Goal: Task Accomplishment & Management: Use online tool/utility

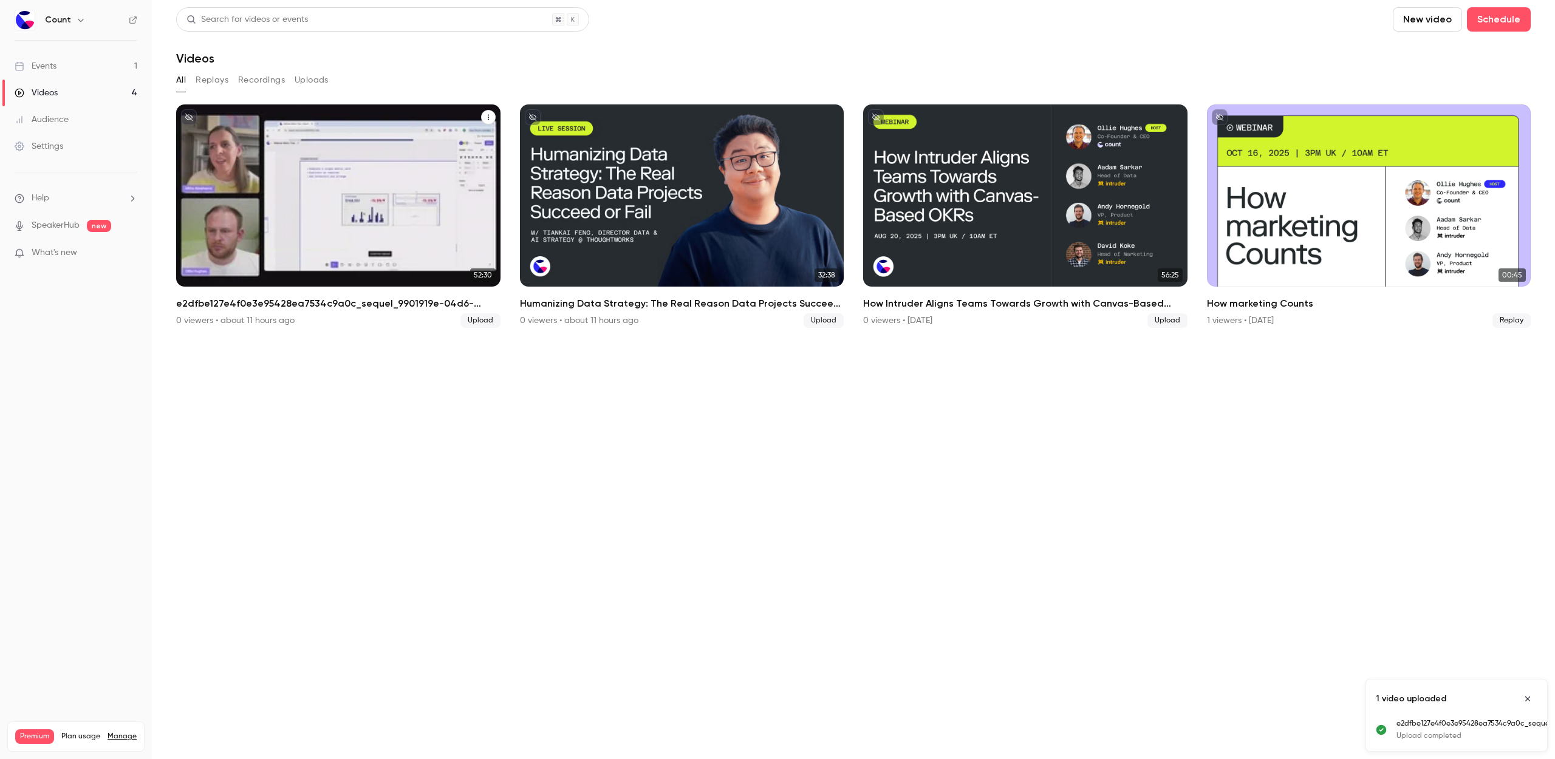
click at [432, 234] on p "e2dfbe127e4f0e3e95428ea7534c9a0c_sequel_9901919e-04d6-4f03-ab9f-565c16d98bfd_0" at bounding box center [338, 221] width 281 height 88
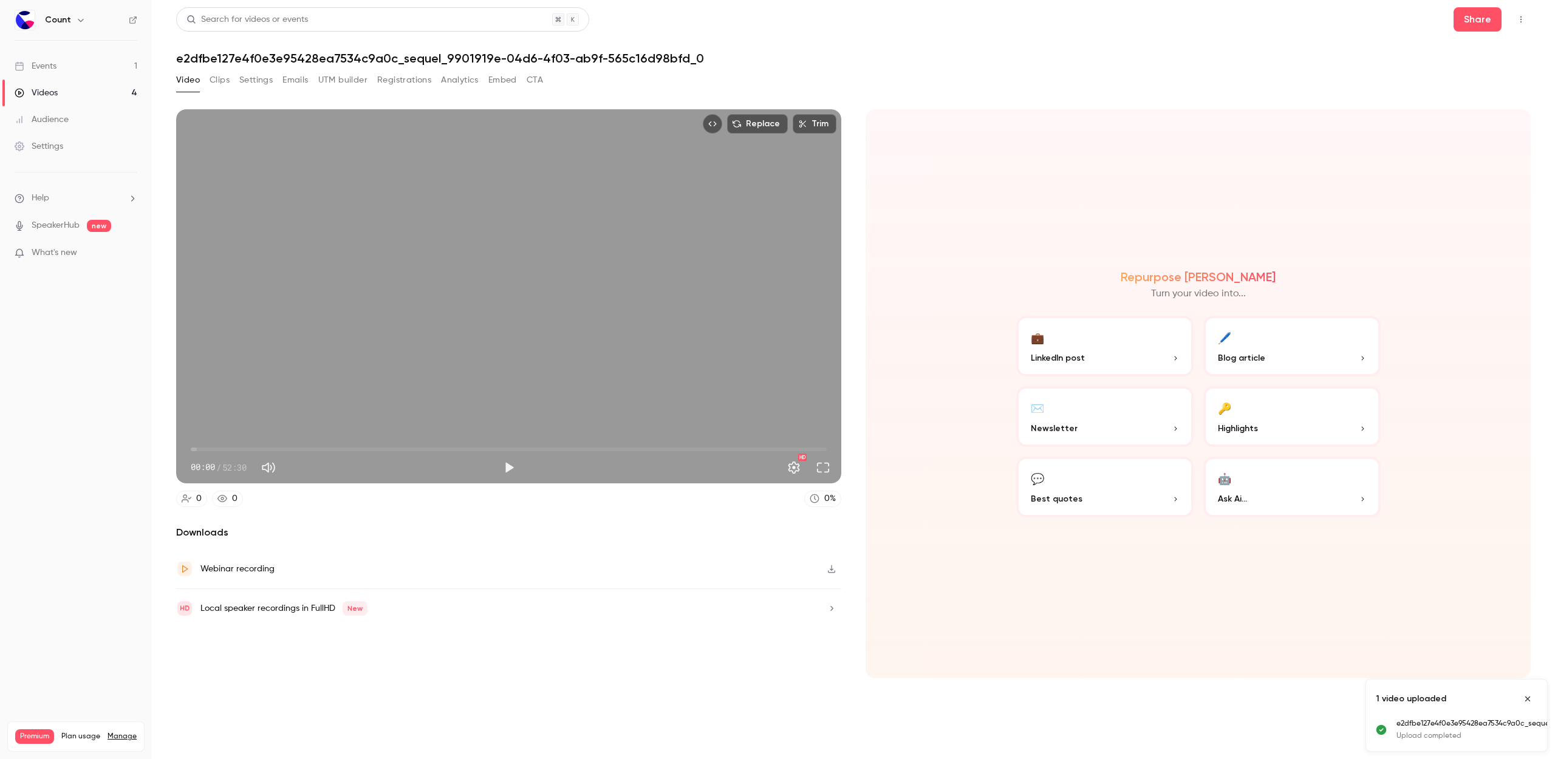
click at [268, 78] on button "Settings" at bounding box center [255, 79] width 33 height 19
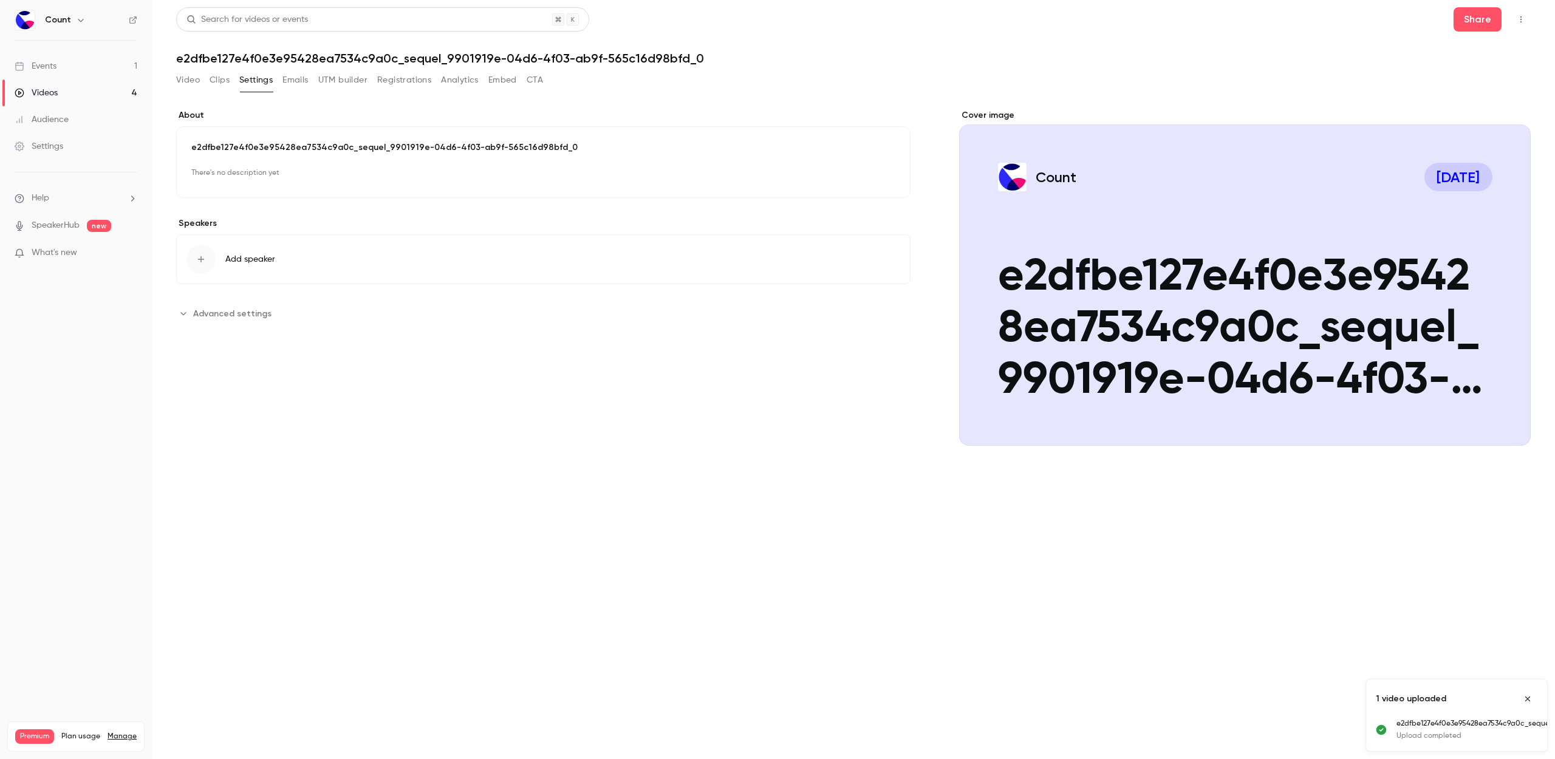
click at [265, 146] on p "e2dfbe127e4f0e3e95428ea7534c9a0c_sequel_9901919e-04d6-4f03-ab9f-565c16d98bfd_0" at bounding box center [543, 148] width 704 height 12
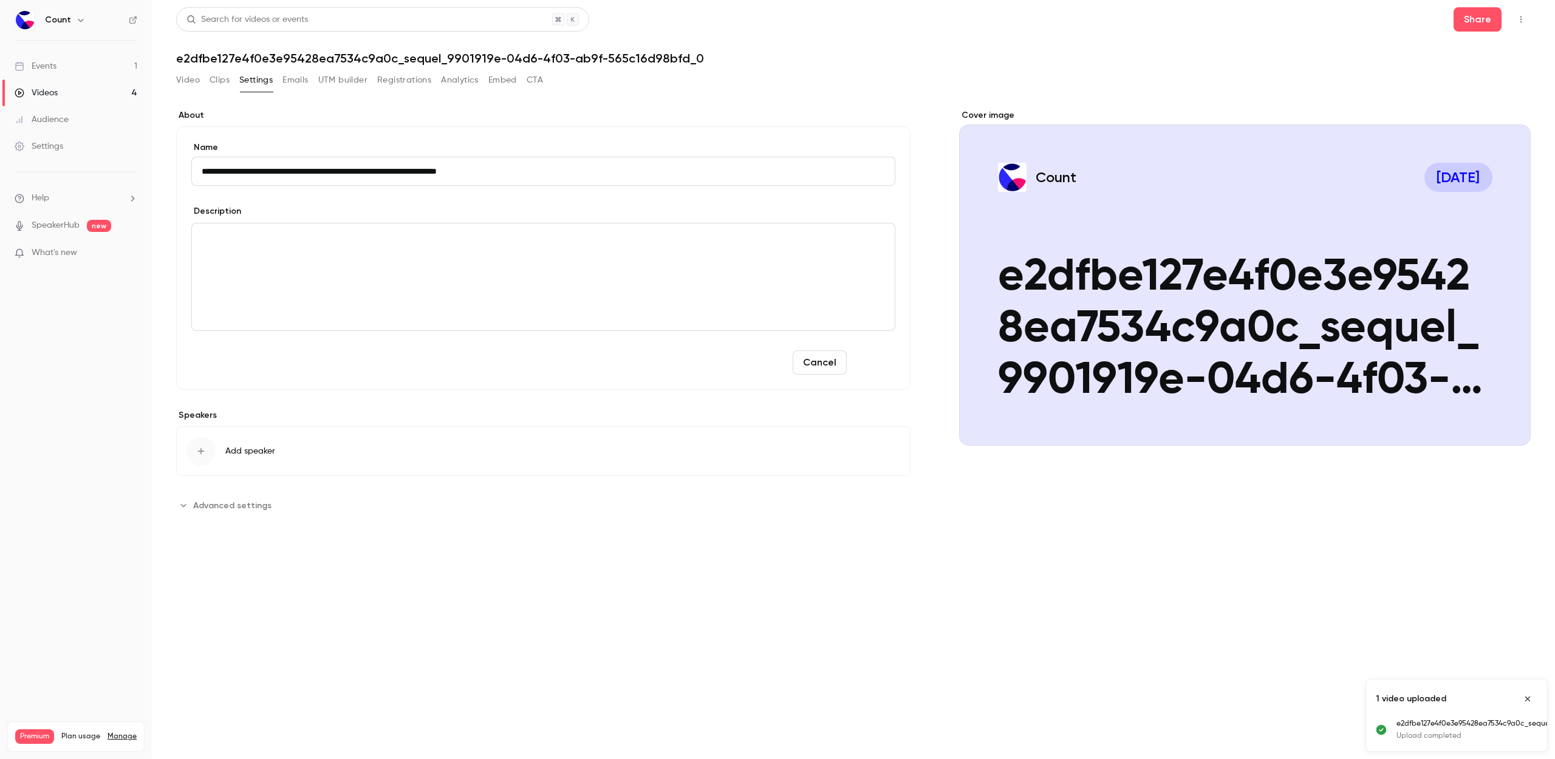
type input "**********"
click at [885, 360] on button "Save" at bounding box center [874, 362] width 44 height 24
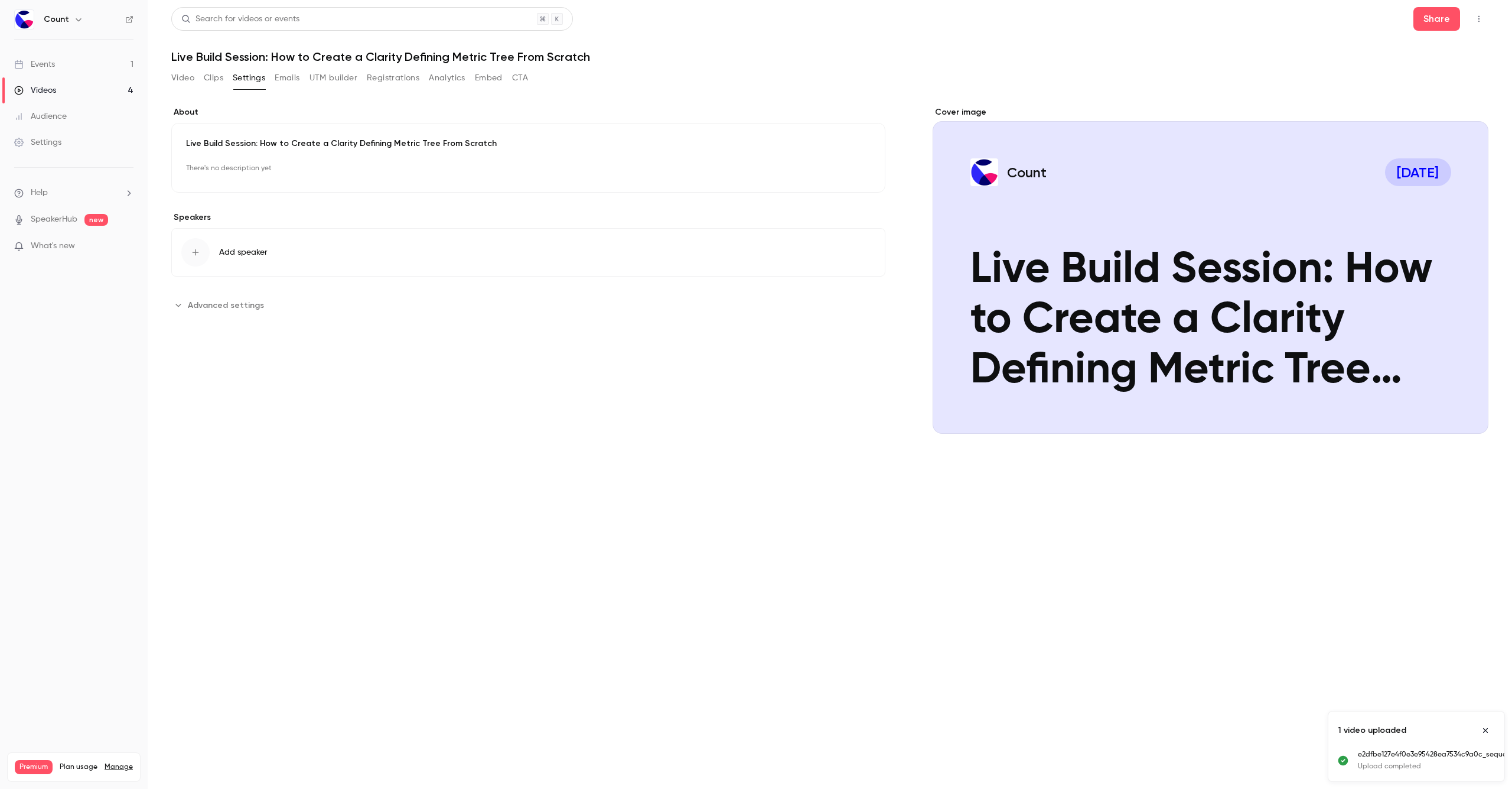
click at [1461, 389] on div "Cover image" at bounding box center [1211, 269] width 556 height 328
click at [0, 0] on input "Count [DATE] Live Build Session: How to Create a Clarity Defining Metric Tree F…" at bounding box center [0, 0] width 0 height 0
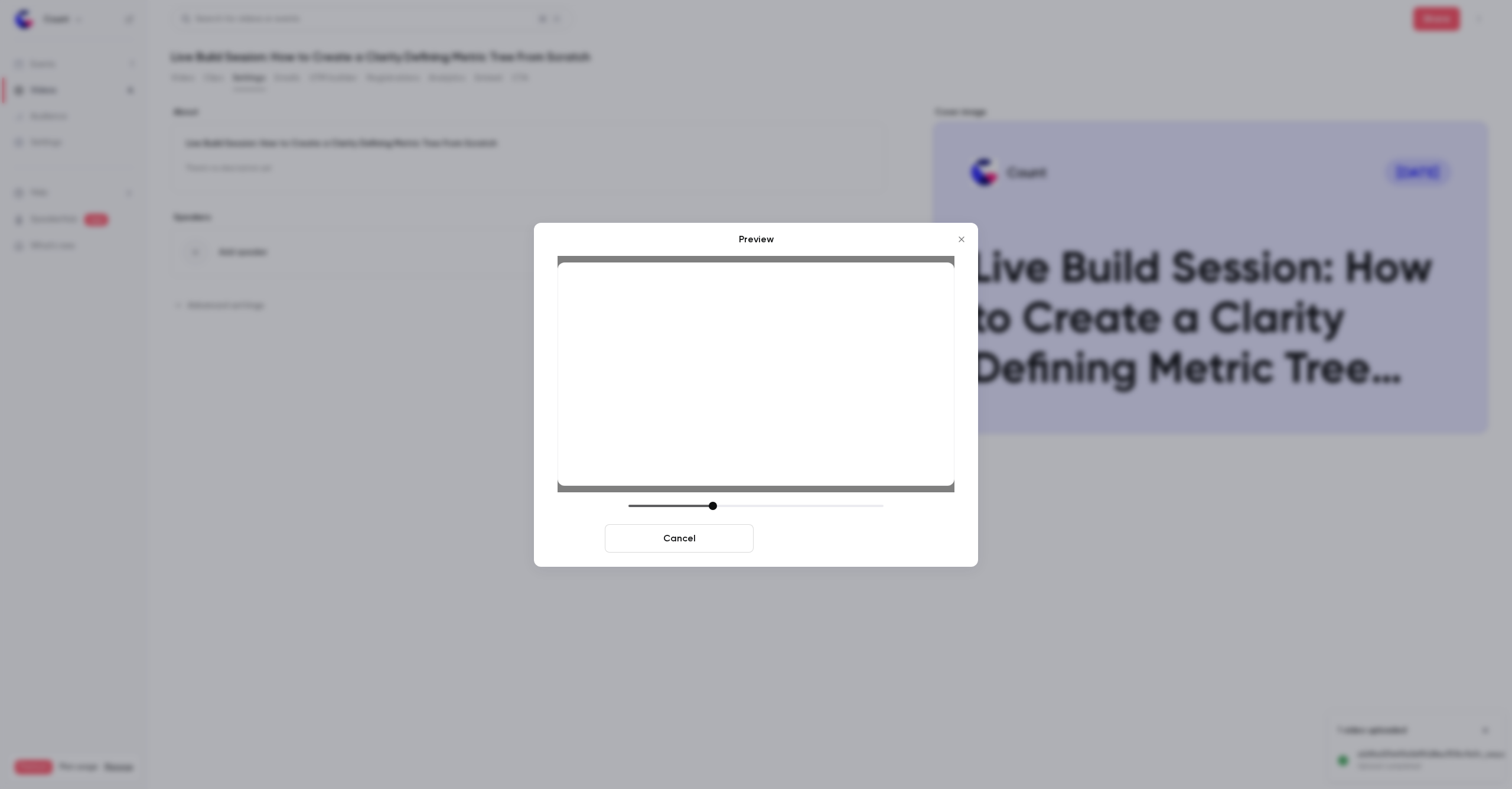
click at [881, 547] on button "Save cover" at bounding box center [832, 538] width 149 height 28
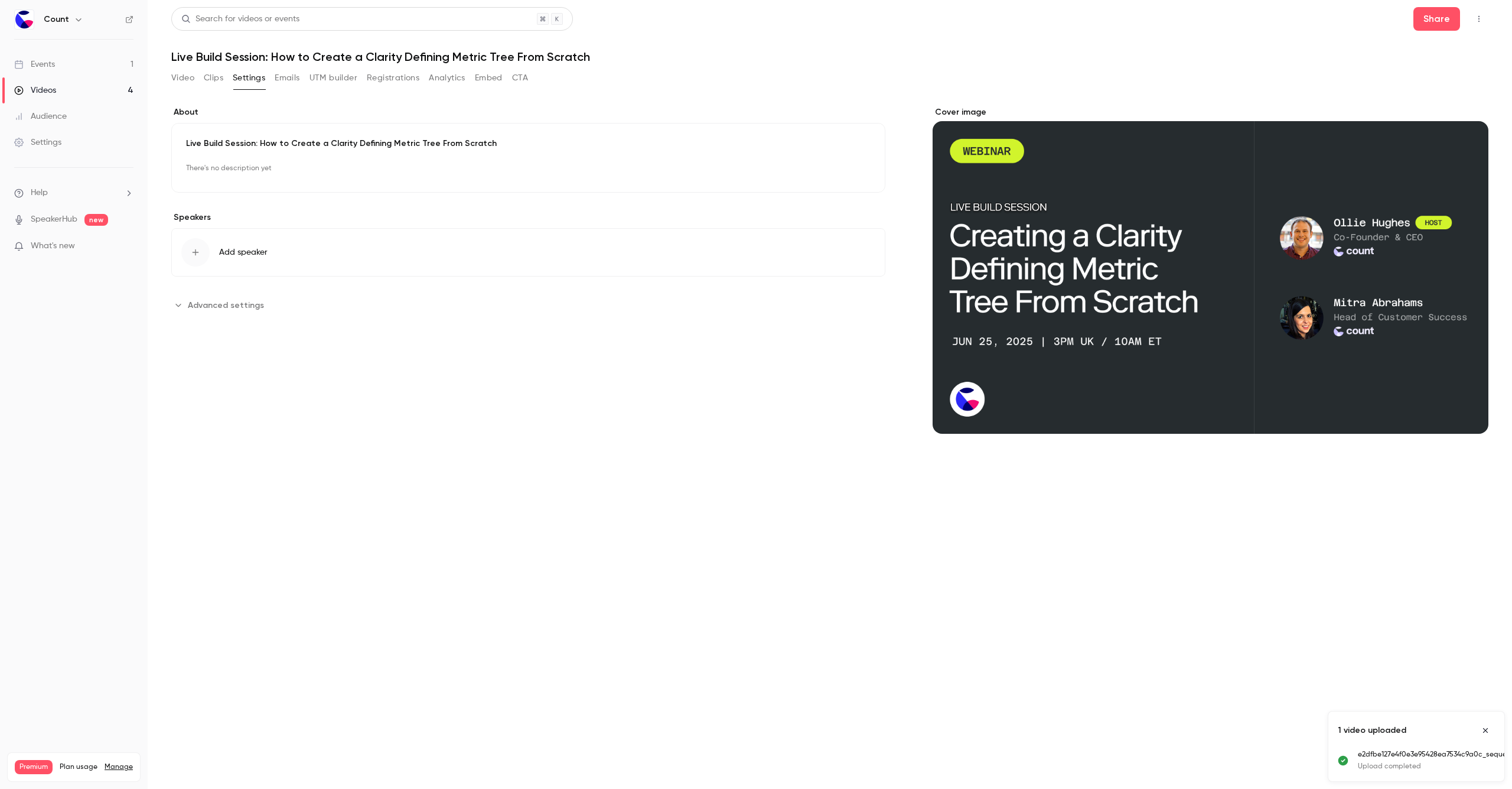
click at [575, 322] on div "**********" at bounding box center [528, 279] width 714 height 346
click at [186, 79] on button "Video" at bounding box center [183, 77] width 23 height 18
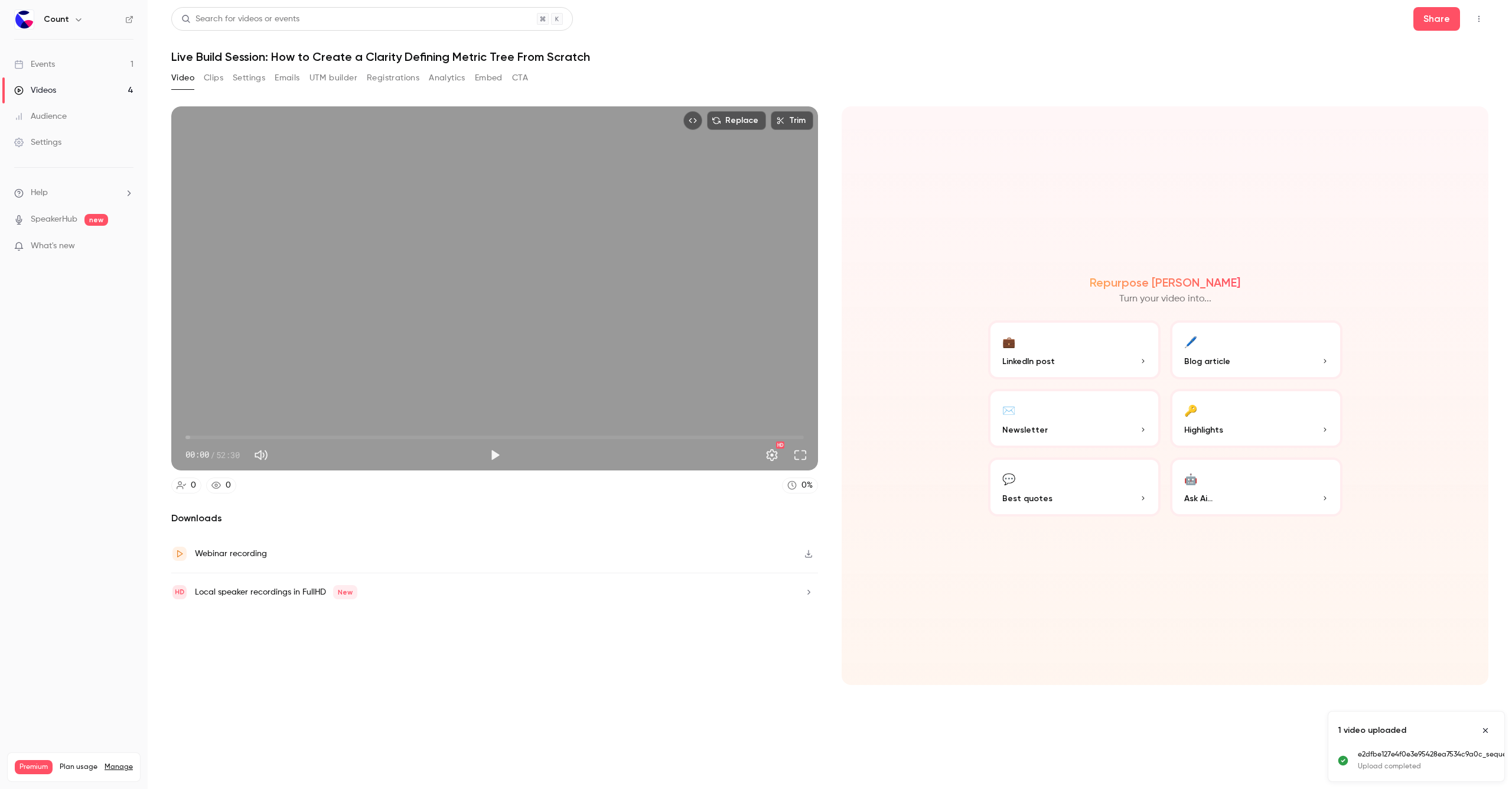
click at [214, 74] on button "Clips" at bounding box center [214, 77] width 19 height 18
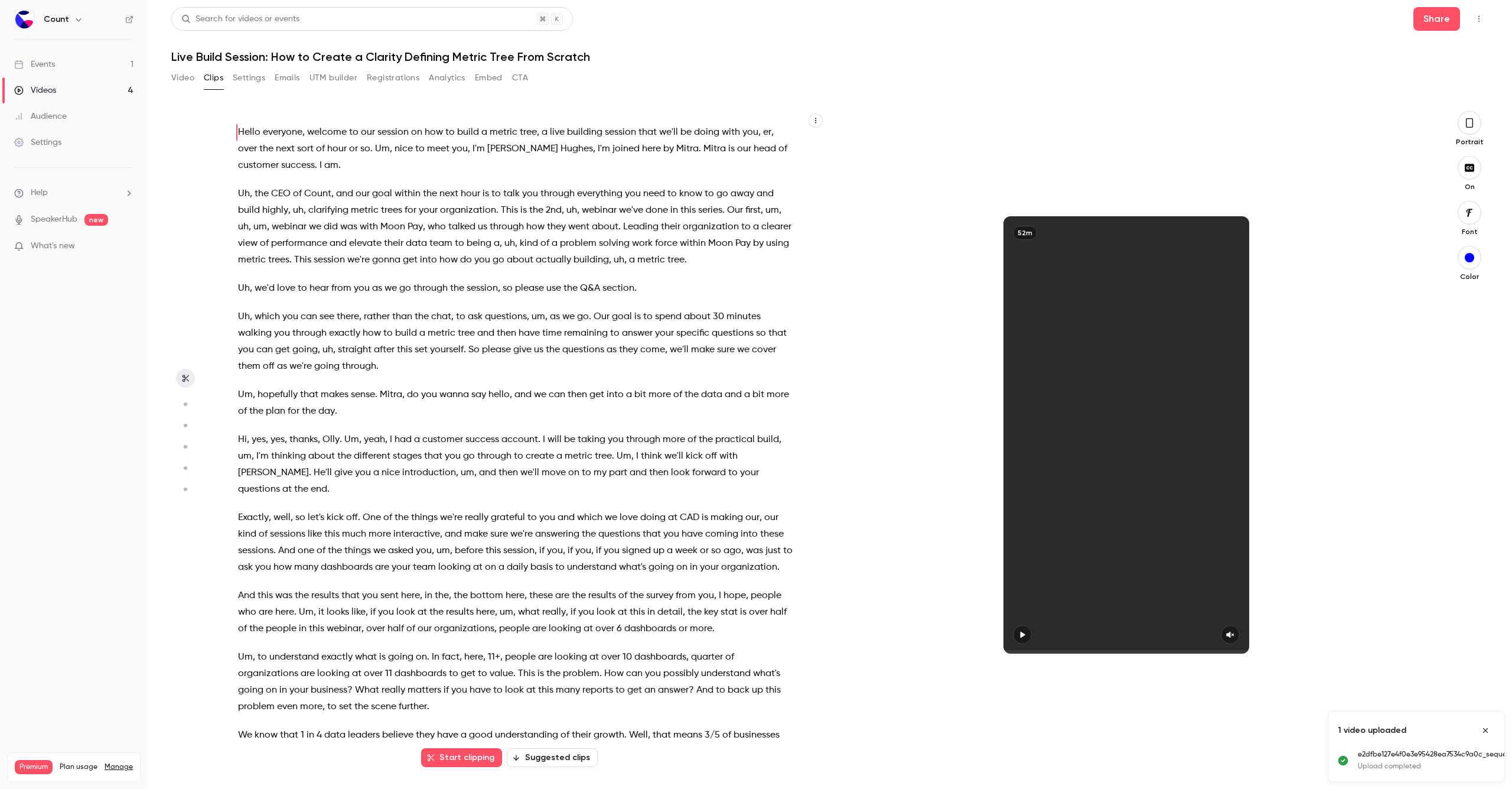
click at [243, 76] on button "Settings" at bounding box center [248, 77] width 32 height 18
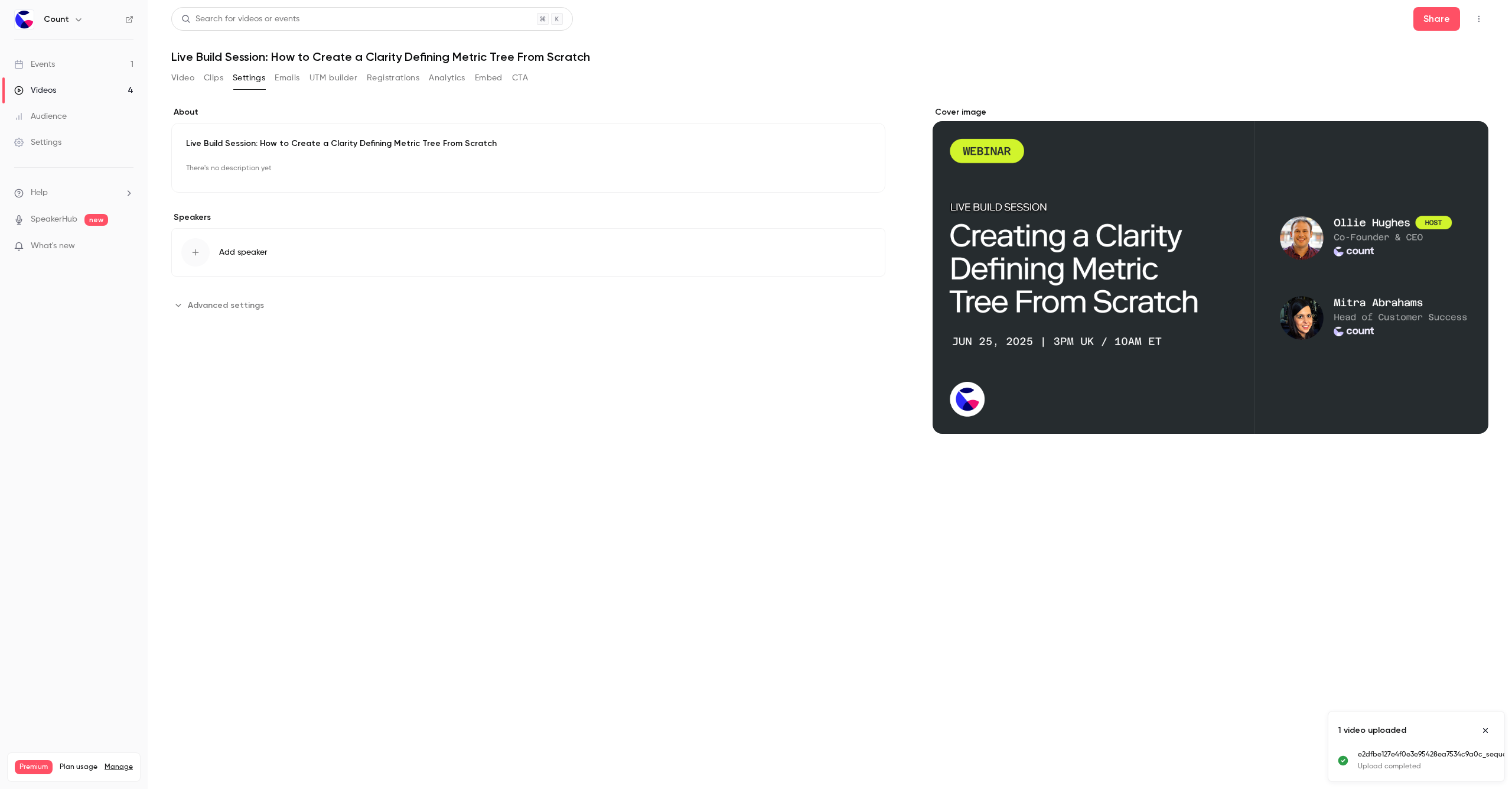
click at [348, 75] on button "UTM builder" at bounding box center [333, 77] width 48 height 18
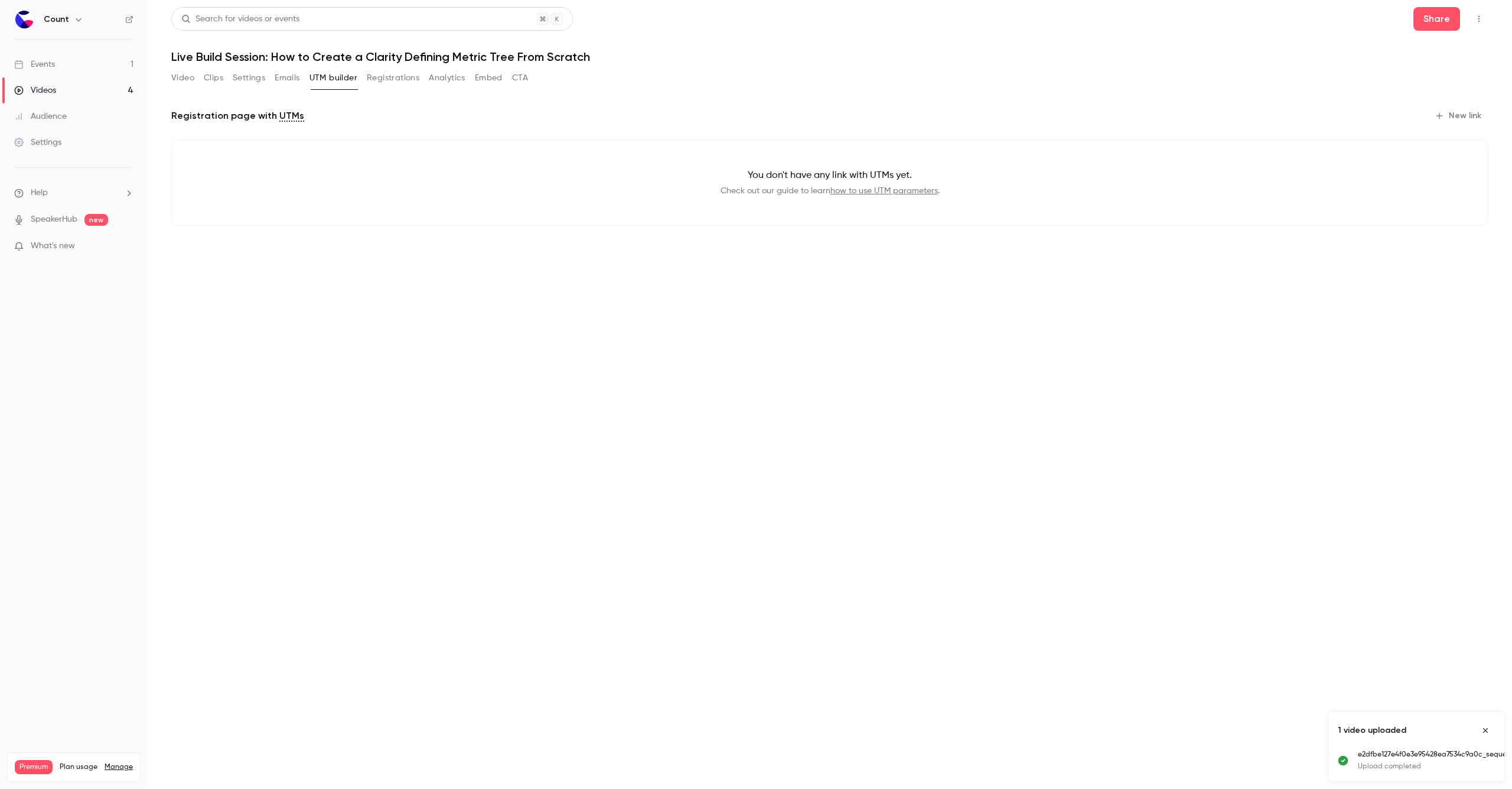
click at [379, 75] on button "Registrations" at bounding box center [393, 77] width 53 height 18
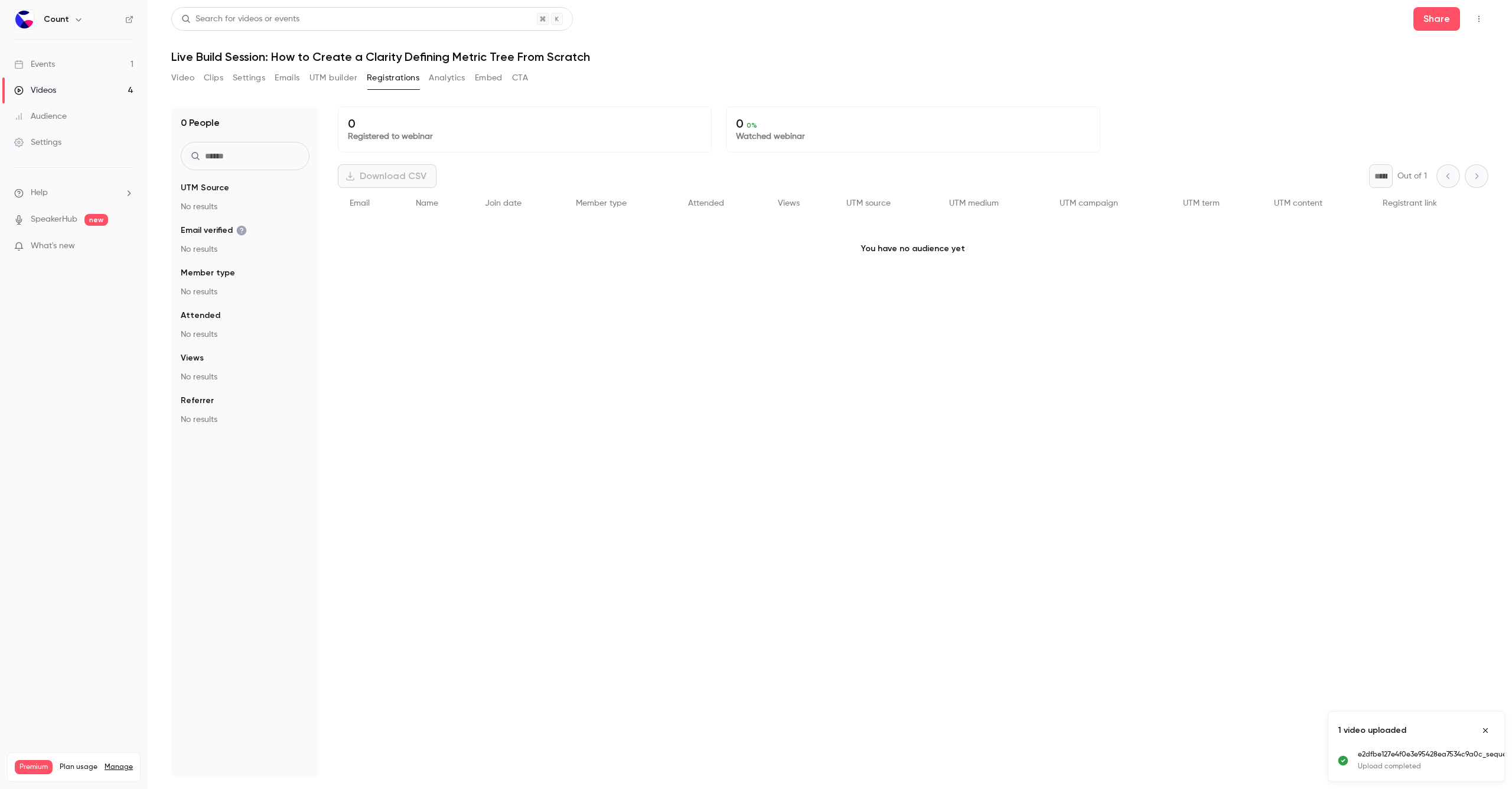
click at [441, 65] on div "Search for videos or events Share Live Build Session: How to Create a Clarity D…" at bounding box center [829, 394] width 1318 height 774
click at [443, 70] on button "Analytics" at bounding box center [447, 77] width 37 height 18
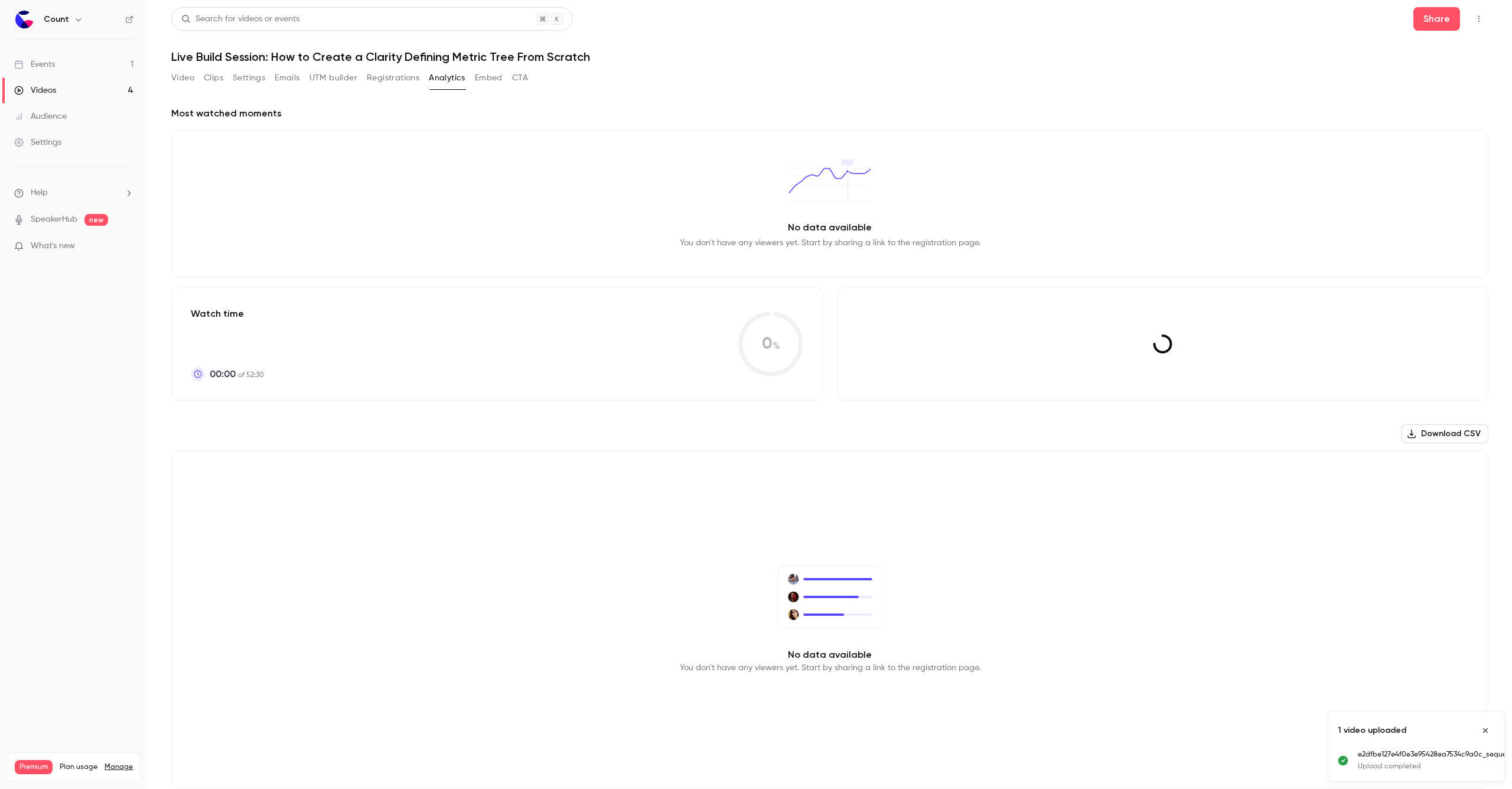
click at [491, 75] on button "Embed" at bounding box center [488, 77] width 28 height 18
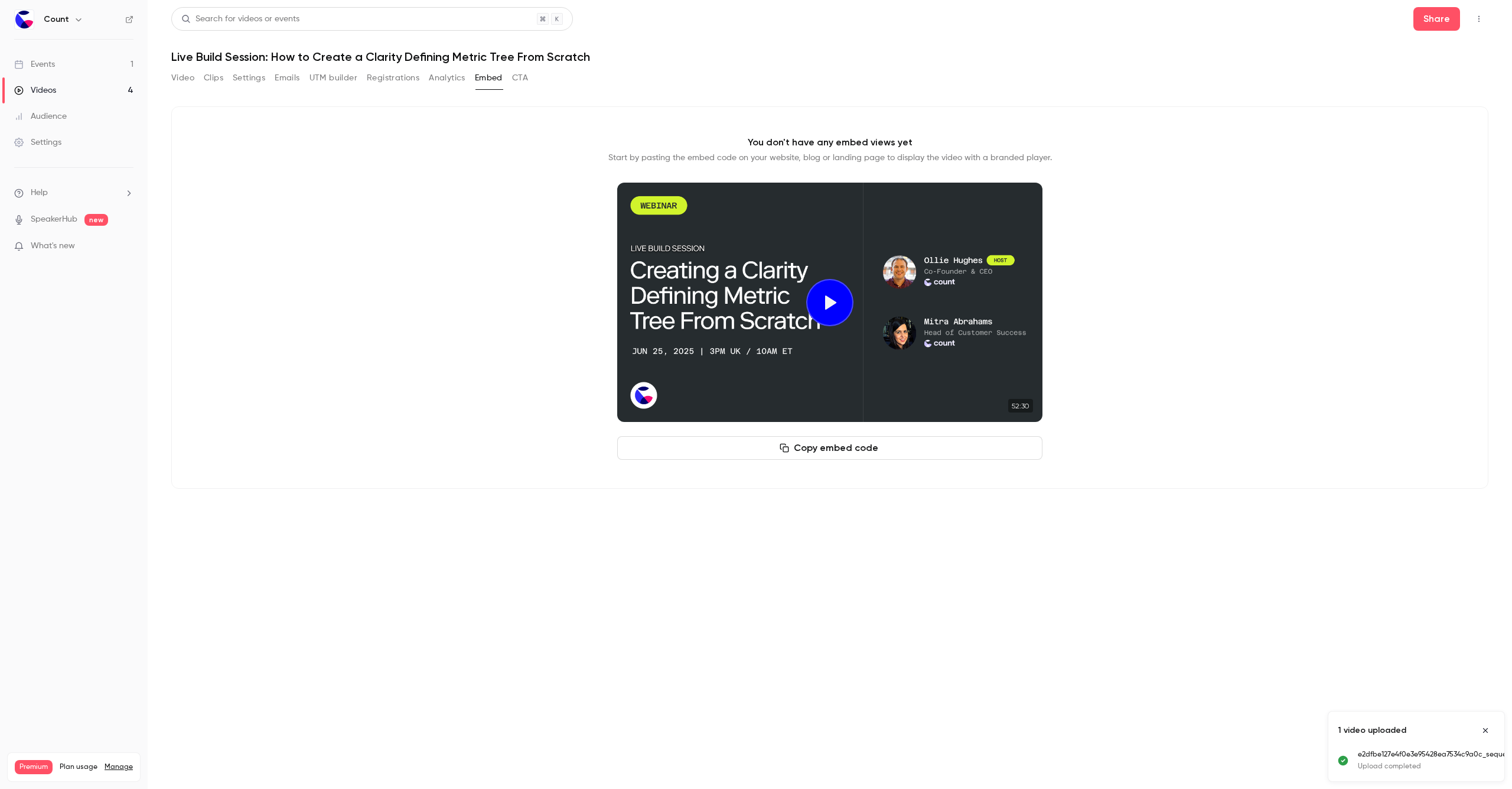
click at [520, 78] on button "CTA" at bounding box center [520, 77] width 16 height 18
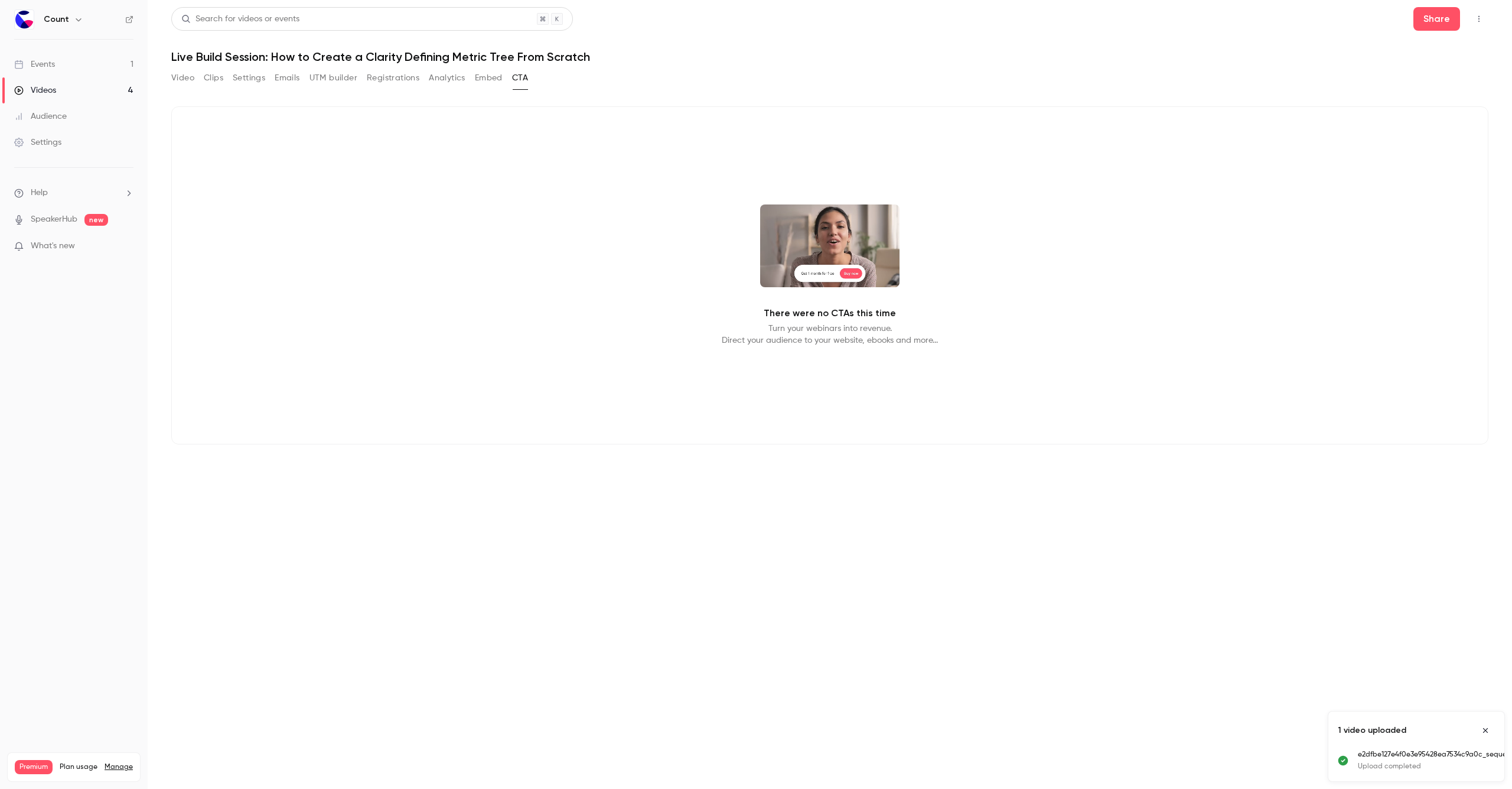
click at [180, 81] on button "Video" at bounding box center [183, 77] width 23 height 18
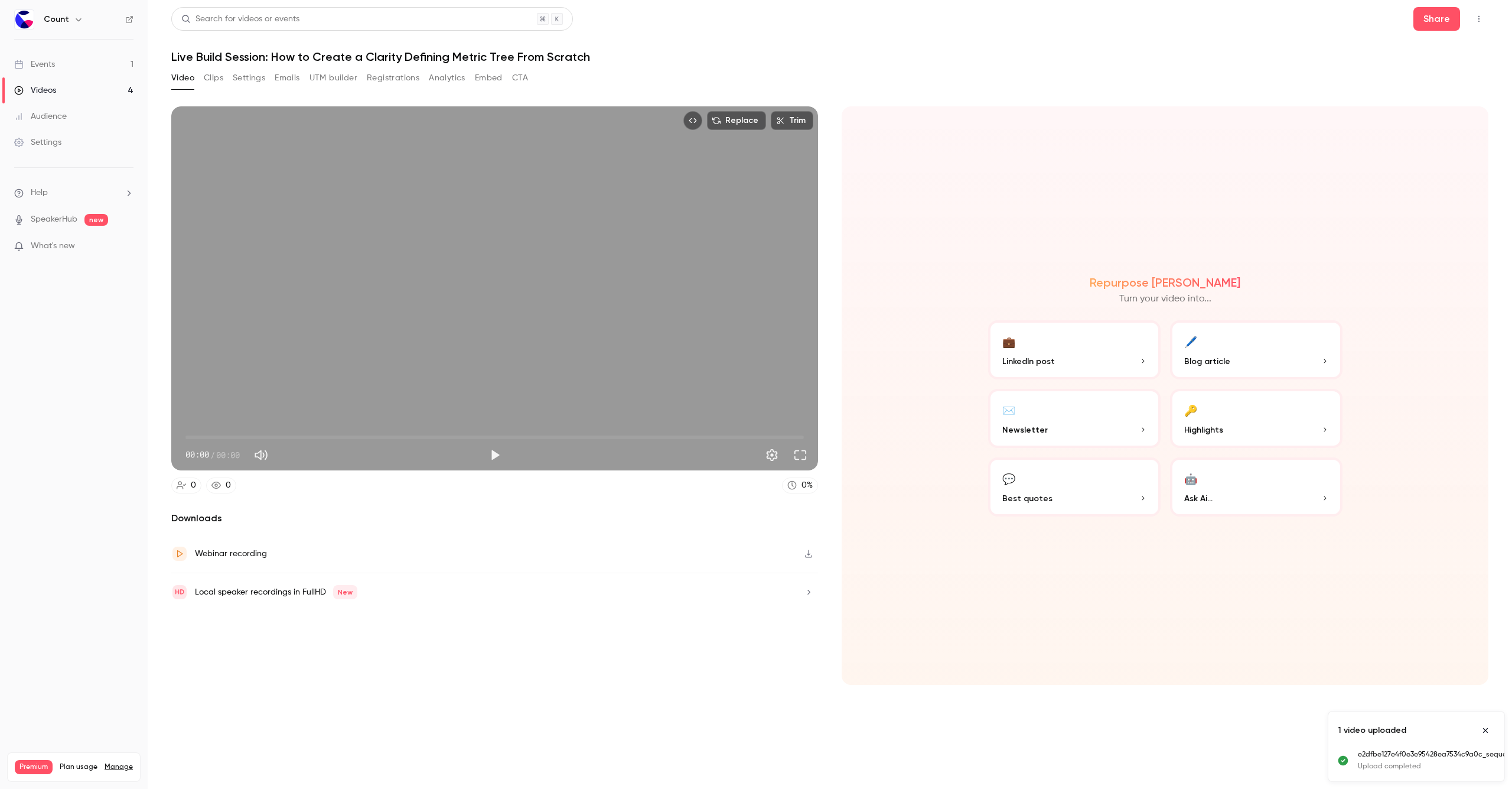
click at [78, 88] on link "Videos 4" at bounding box center [74, 90] width 148 height 26
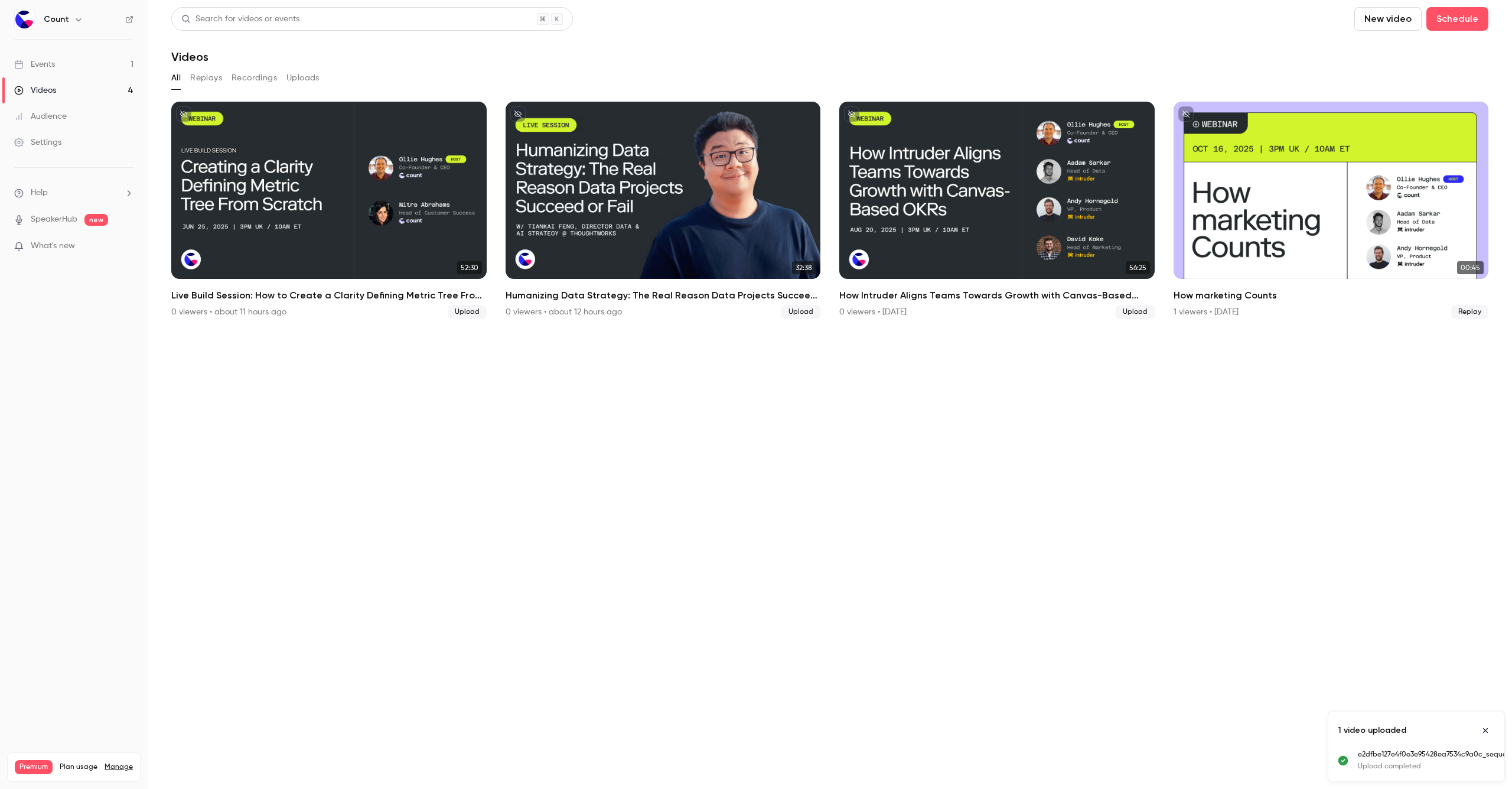
click at [1354, 26] on button "New video" at bounding box center [1388, 18] width 67 height 23
click at [1240, 78] on div at bounding box center [1236, 83] width 18 height 10
click at [1354, 14] on button "New video" at bounding box center [1388, 18] width 67 height 23
click at [1241, 75] on li "Upload" at bounding box center [1281, 83] width 127 height 31
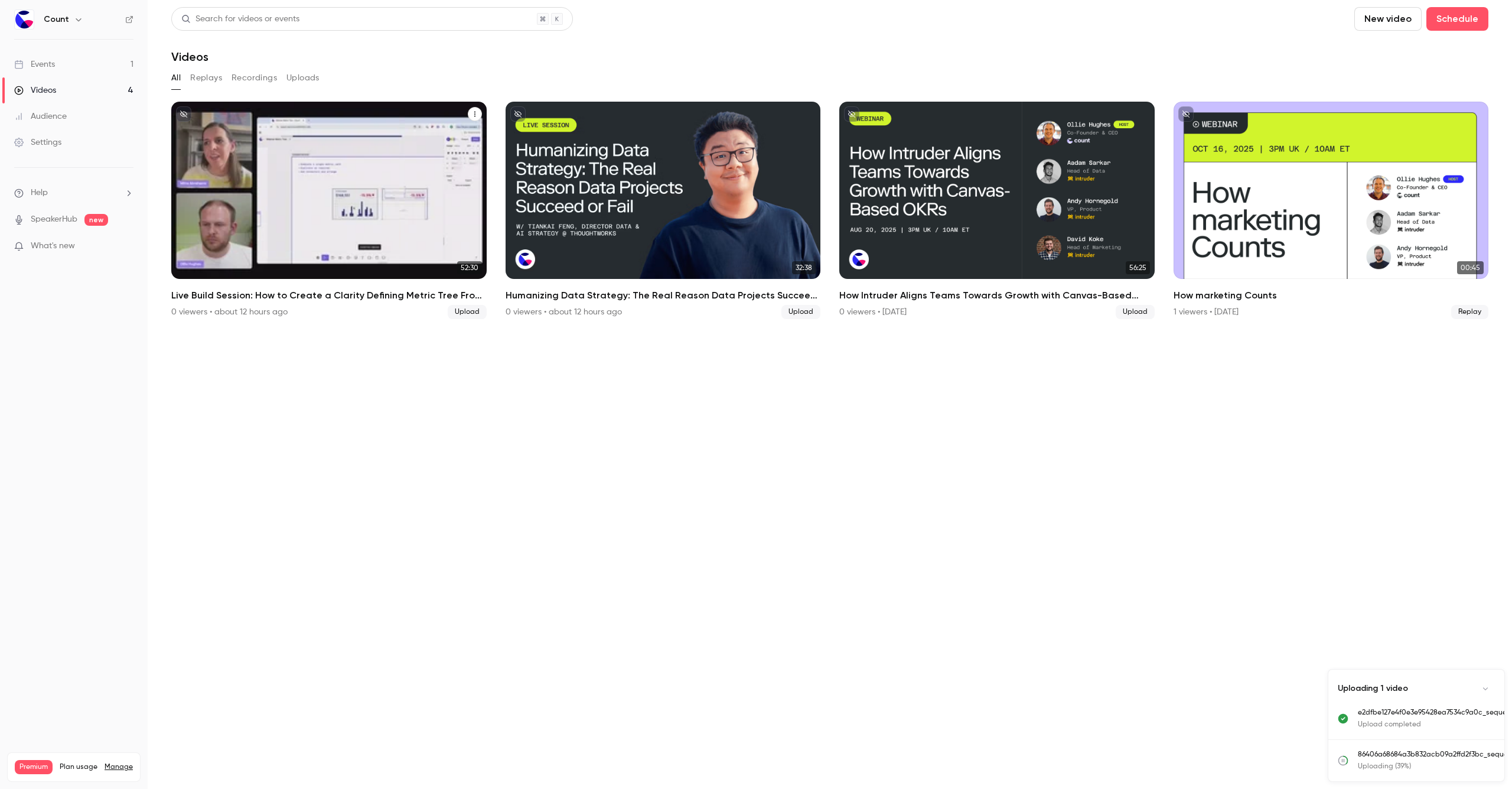
click at [326, 197] on div "Live Build Session: How to Create a Clarity Defining Metric Tree From Scratch" at bounding box center [329, 190] width 315 height 177
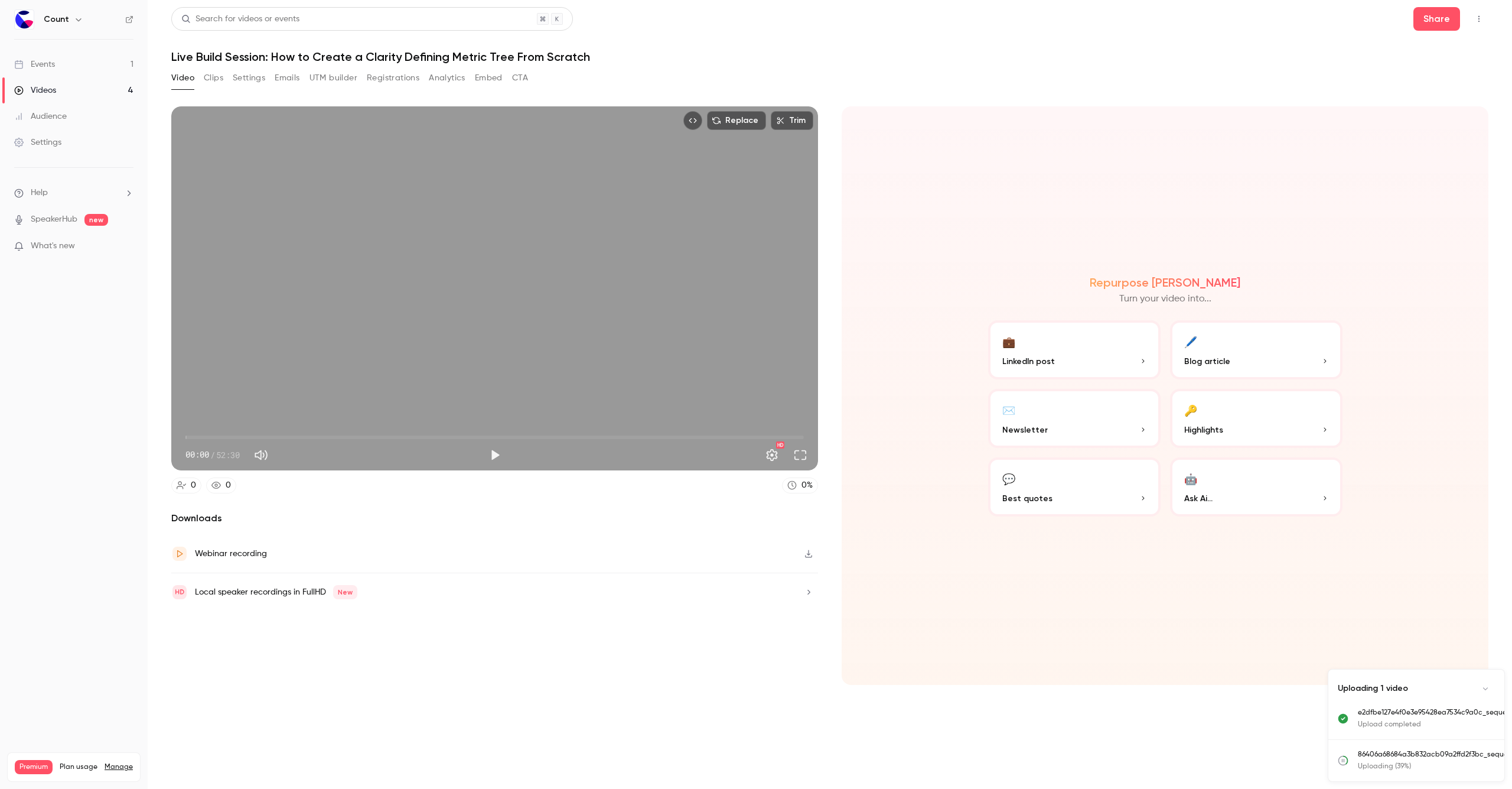
click at [487, 79] on button "Embed" at bounding box center [488, 77] width 28 height 18
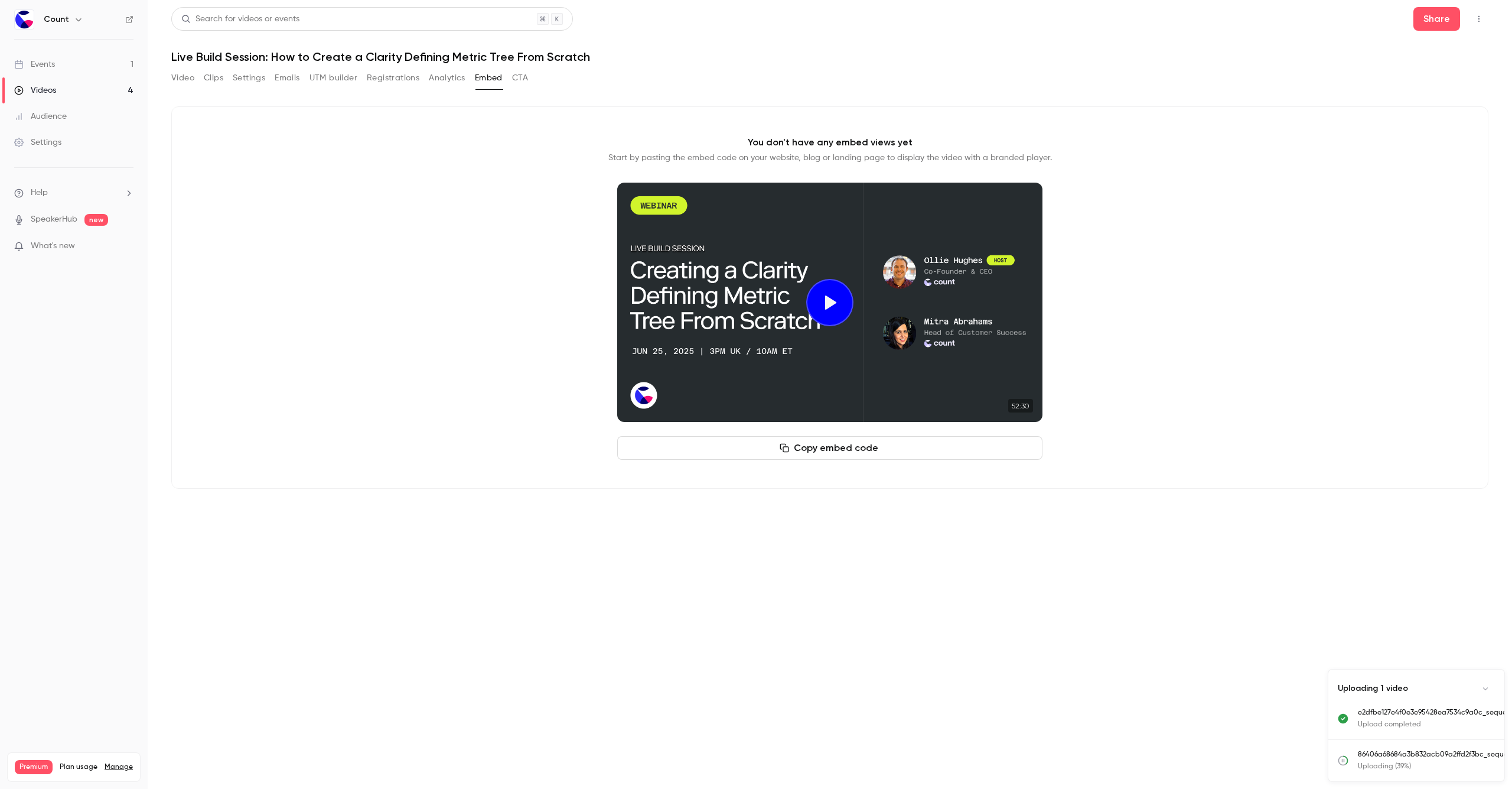
click at [765, 445] on button "Copy embed code" at bounding box center [829, 448] width 425 height 23
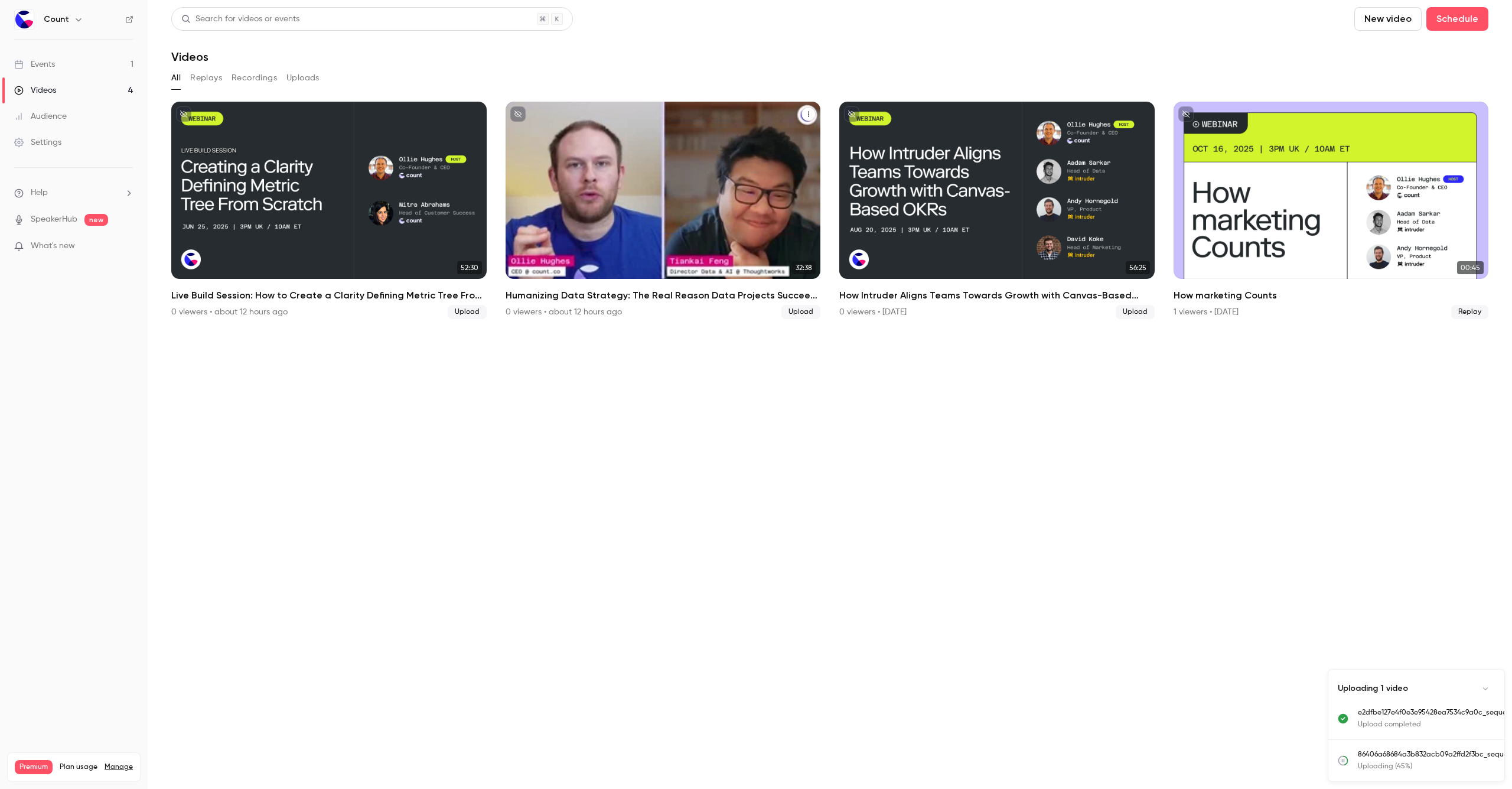
click at [574, 194] on div "Humanizing Data Strategy: The Real Reason Data Projects Succeed or Fail" at bounding box center [663, 190] width 315 height 177
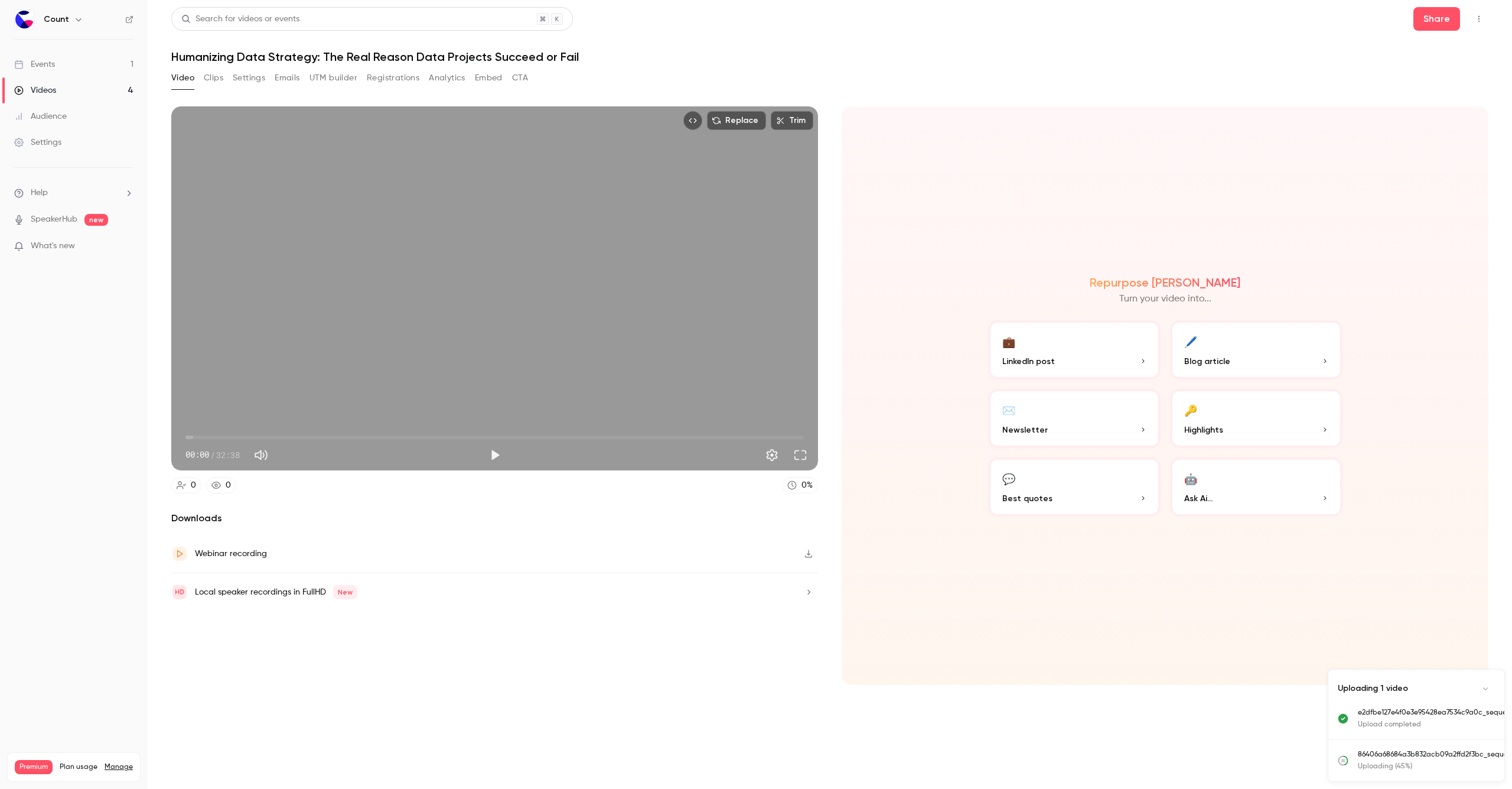
click at [487, 81] on button "Embed" at bounding box center [488, 77] width 28 height 18
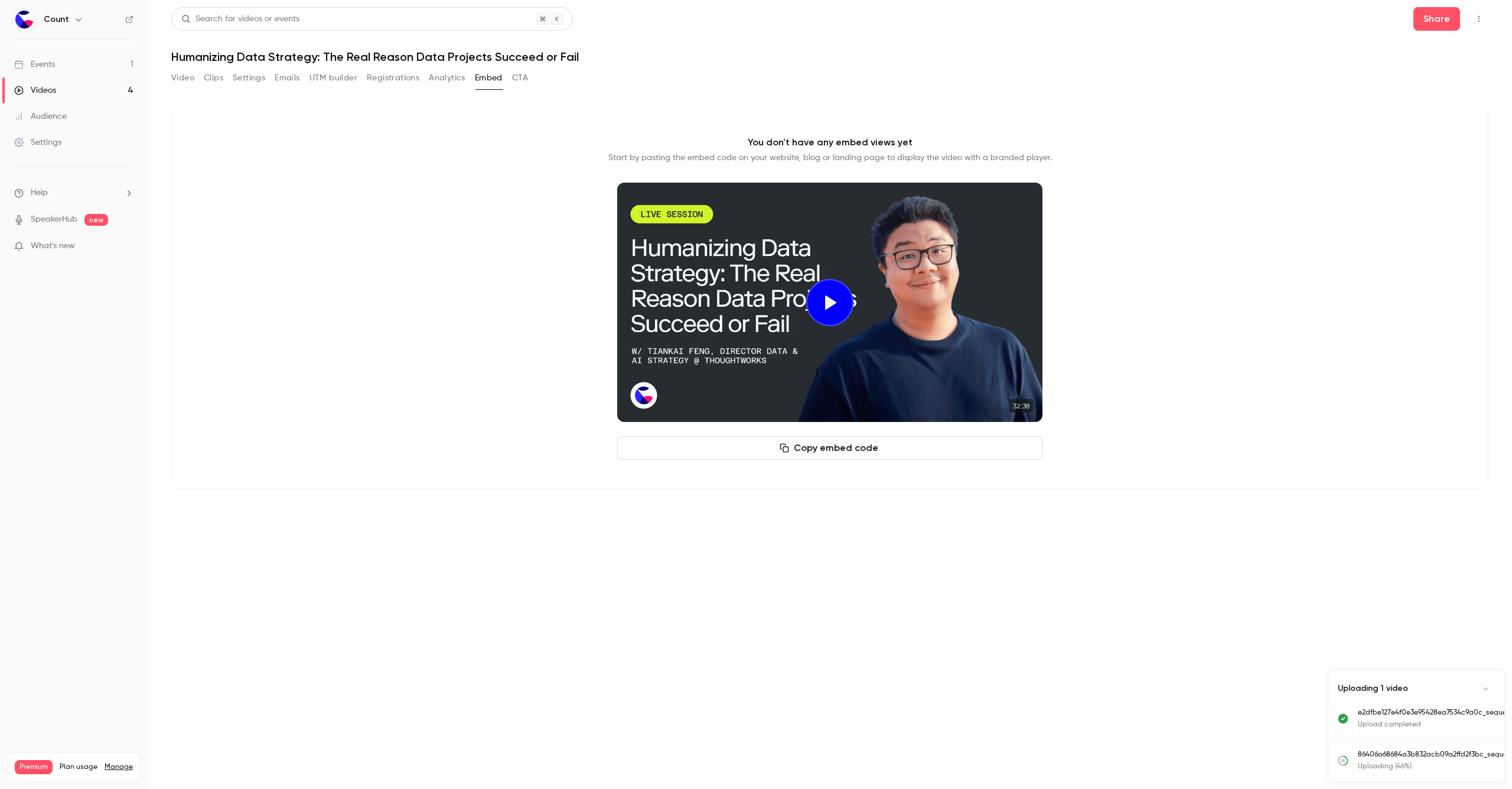
click at [950, 441] on button "Copy embed code" at bounding box center [829, 448] width 425 height 23
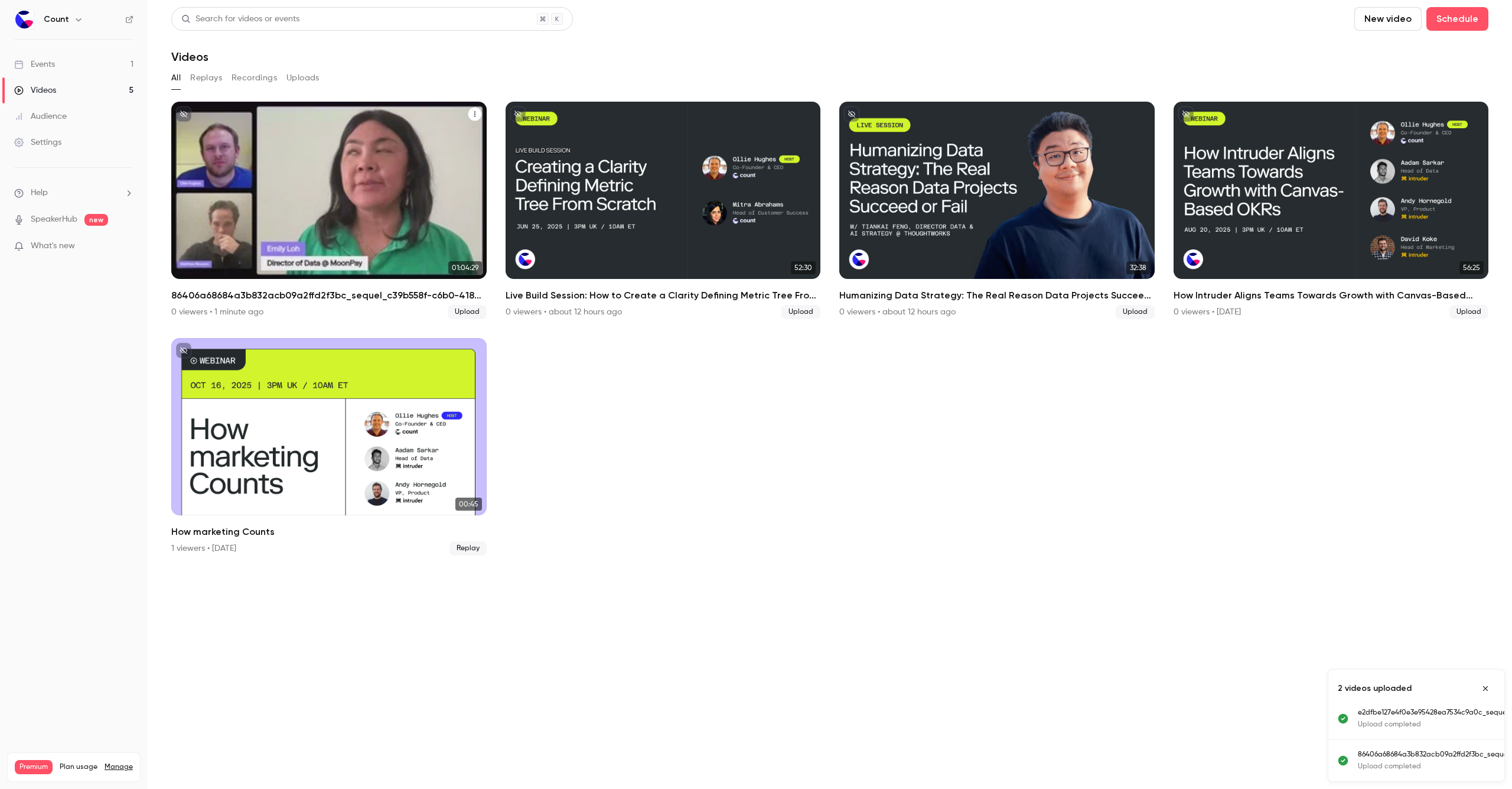
click at [330, 227] on p "86406a68684a3b832acb09a2ffd2f3bc_sequel_c39b558f-c6b0-418a-9e37-26b613dfc14e_0" at bounding box center [329, 215] width 273 height 86
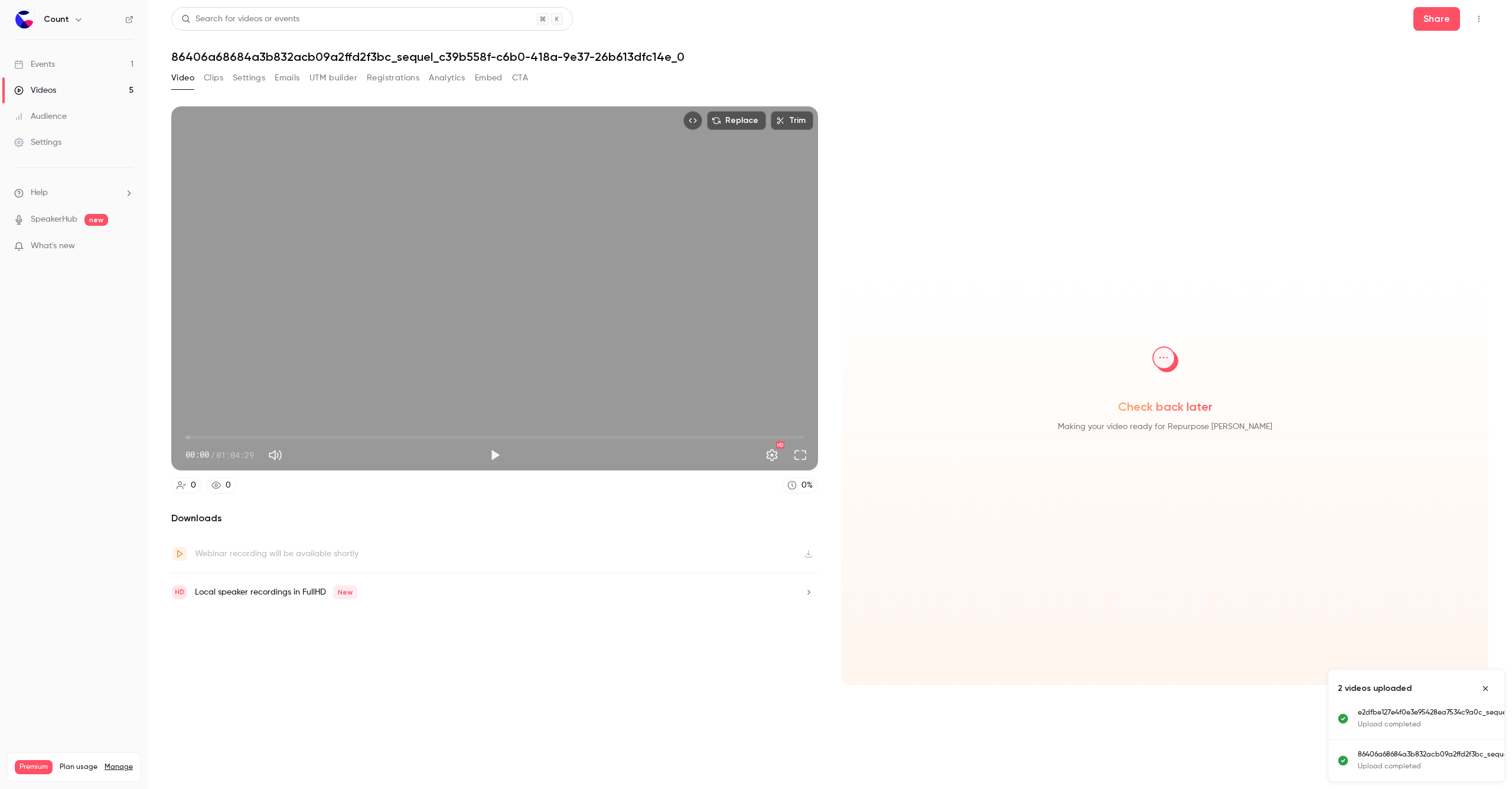
click at [475, 62] on h1 "86406a68684a3b832acb09a2ffd2f3bc_sequel_c39b558f-c6b0-418a-9e37-26b613dfc14e_0" at bounding box center [829, 56] width 1318 height 15
click at [235, 81] on button "Settings" at bounding box center [248, 77] width 32 height 18
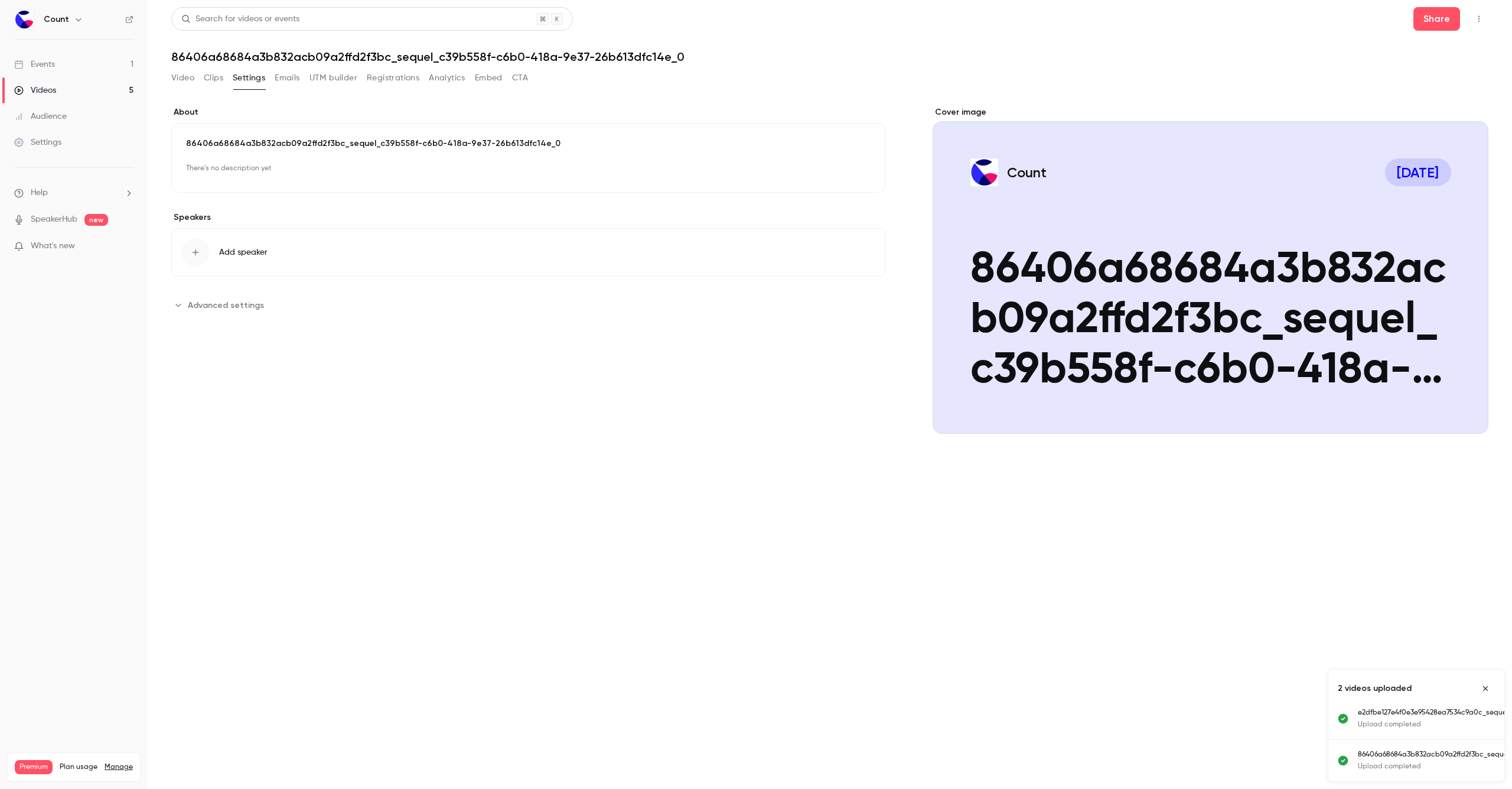
click at [278, 159] on p "There's no description yet" at bounding box center [528, 167] width 685 height 18
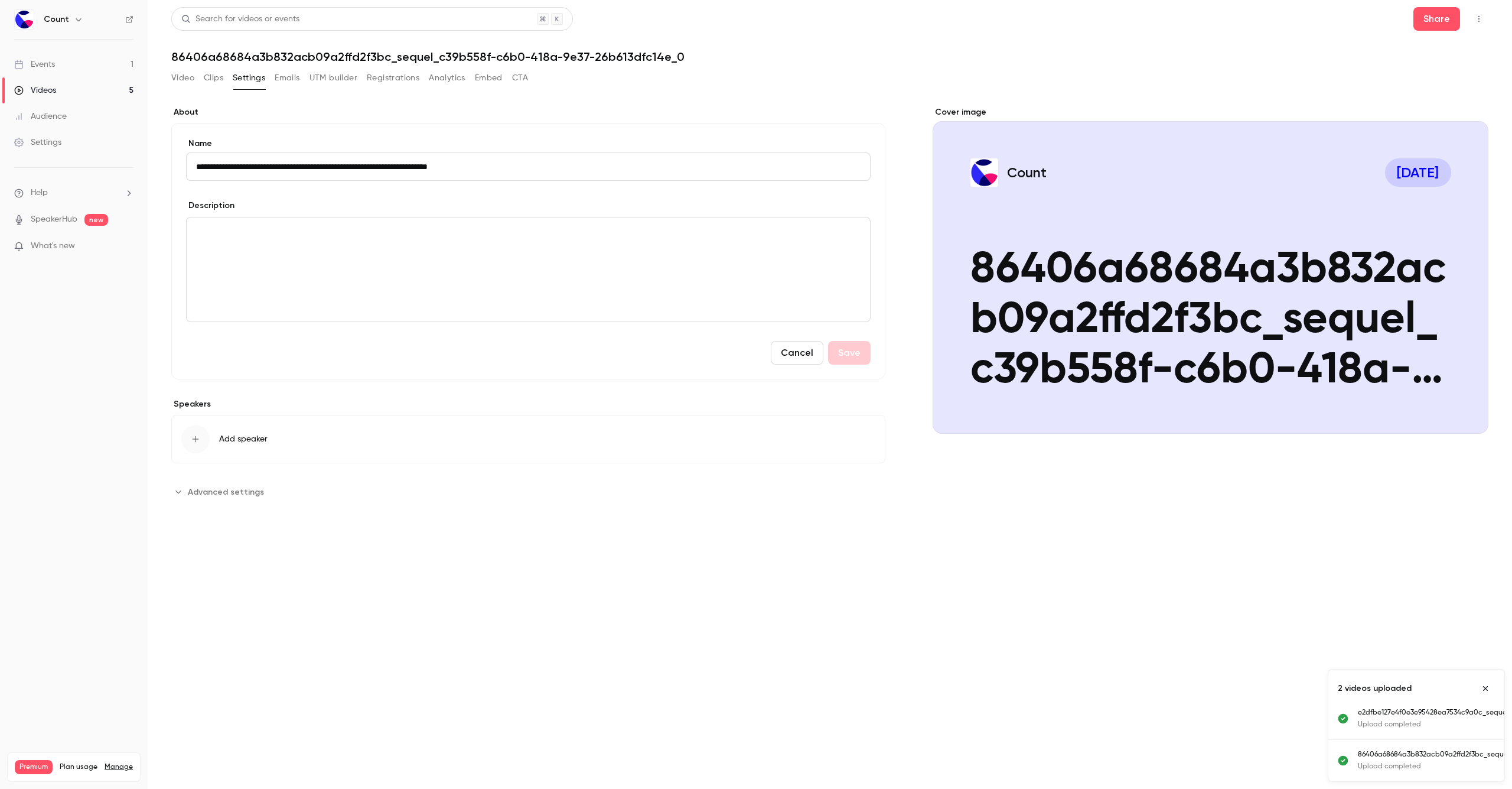
click at [282, 161] on input "**********" at bounding box center [528, 166] width 685 height 28
paste input "***"
type input "**********"
click at [849, 353] on button "Save" at bounding box center [850, 352] width 43 height 23
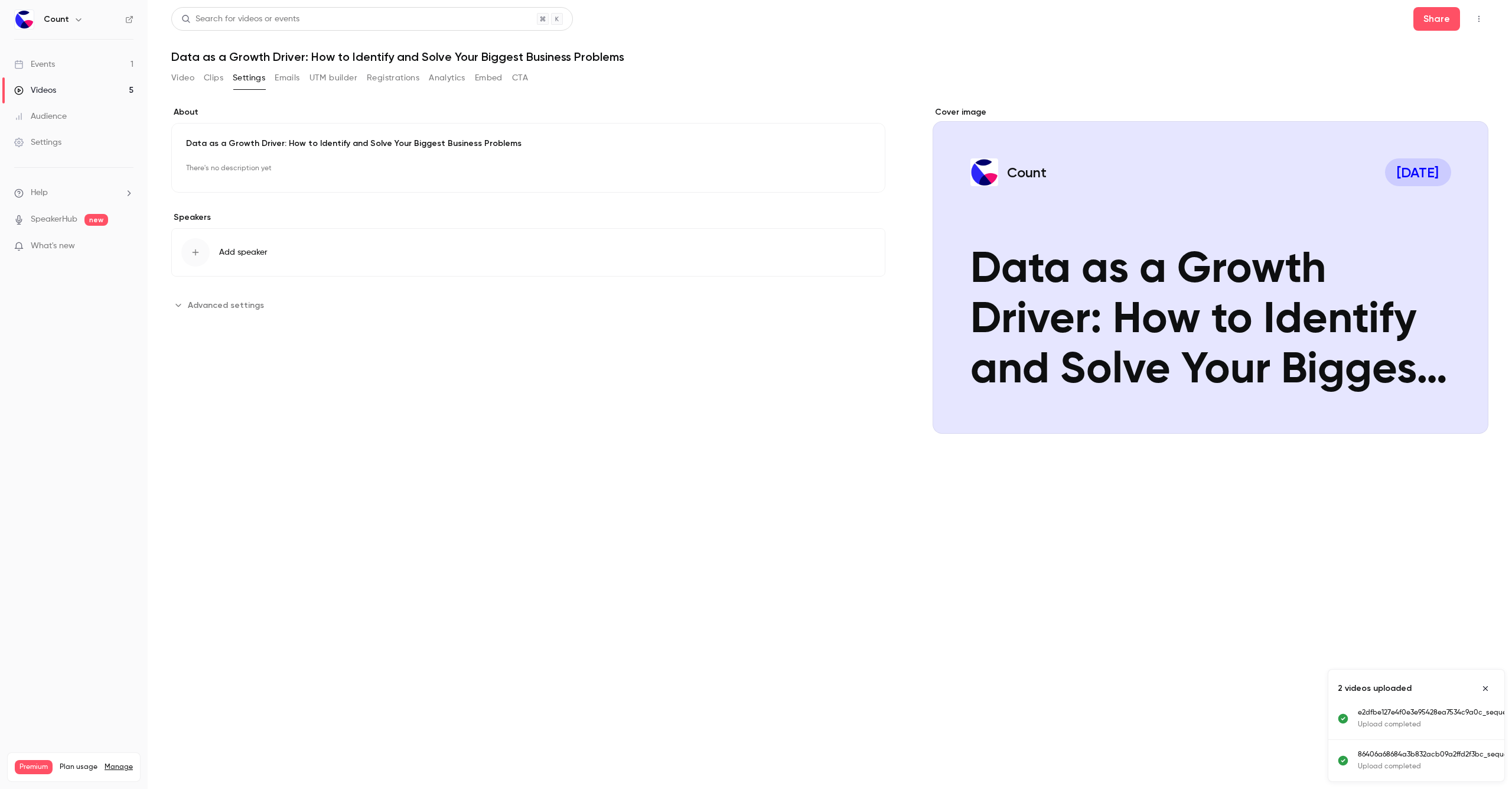
click at [1349, 301] on div "Cover image" at bounding box center [1211, 269] width 556 height 328
click at [0, 0] on input "Count [DATE] Data as a Growth Driver: How to Identify and Solve Your Biggest Bu…" at bounding box center [0, 0] width 0 height 0
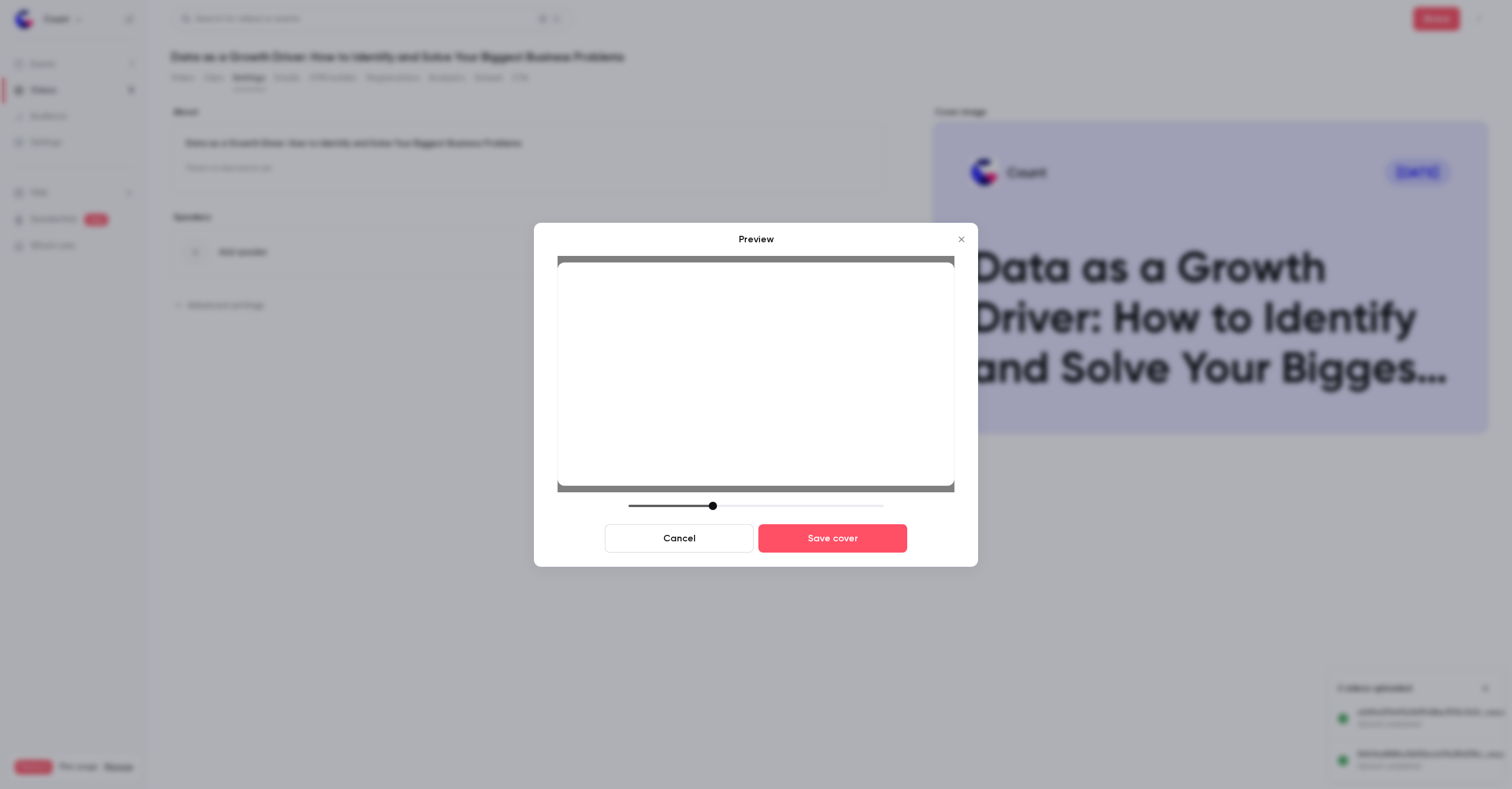
click at [825, 521] on div "Cancel Save cover" at bounding box center [756, 527] width 397 height 51
click at [825, 535] on button "Save cover" at bounding box center [832, 538] width 149 height 28
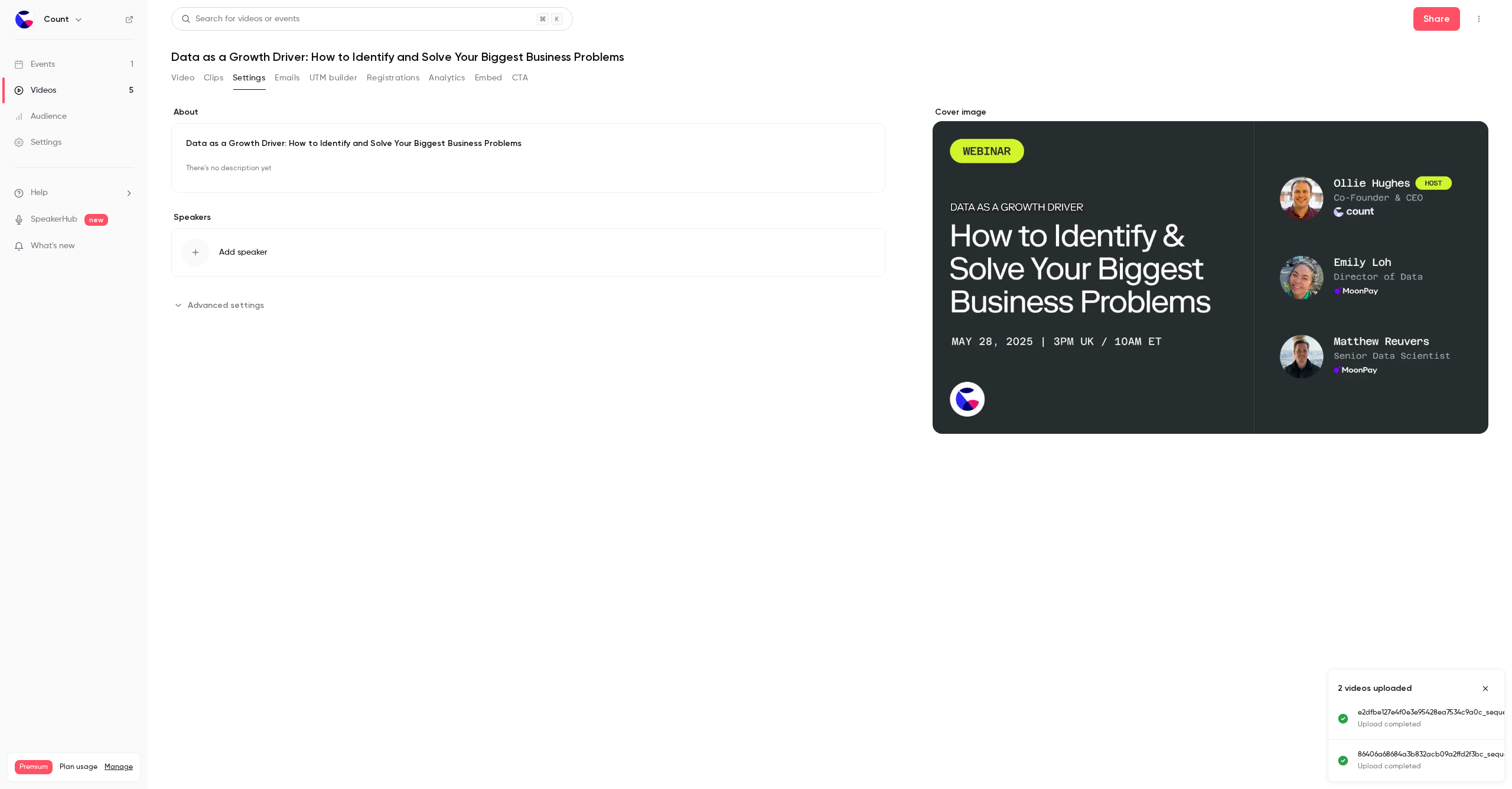
click at [826, 546] on section "**********" at bounding box center [829, 424] width 1318 height 713
click at [105, 64] on link "Events 1" at bounding box center [74, 64] width 148 height 26
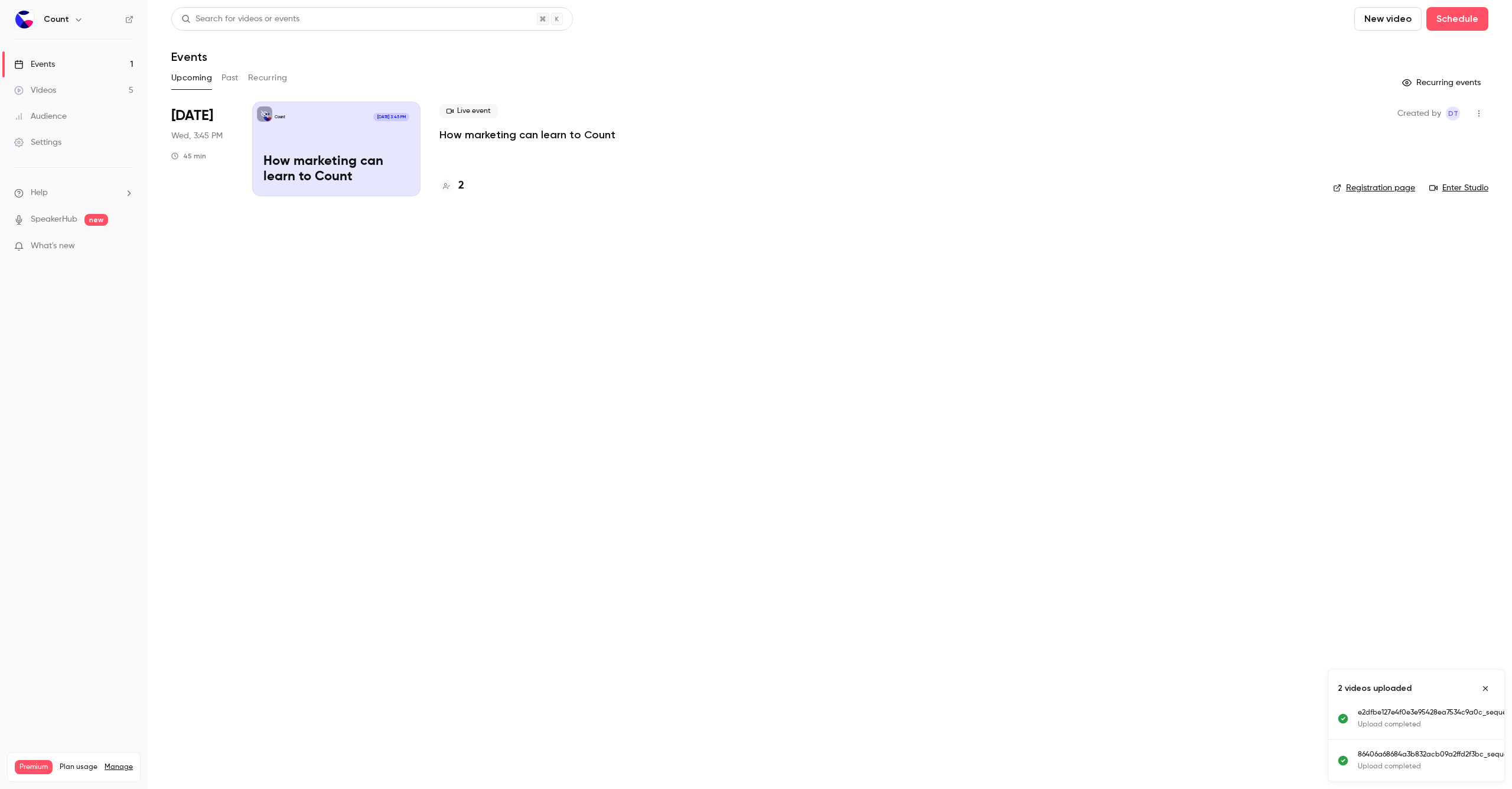
click at [82, 92] on link "Videos 5" at bounding box center [74, 90] width 148 height 26
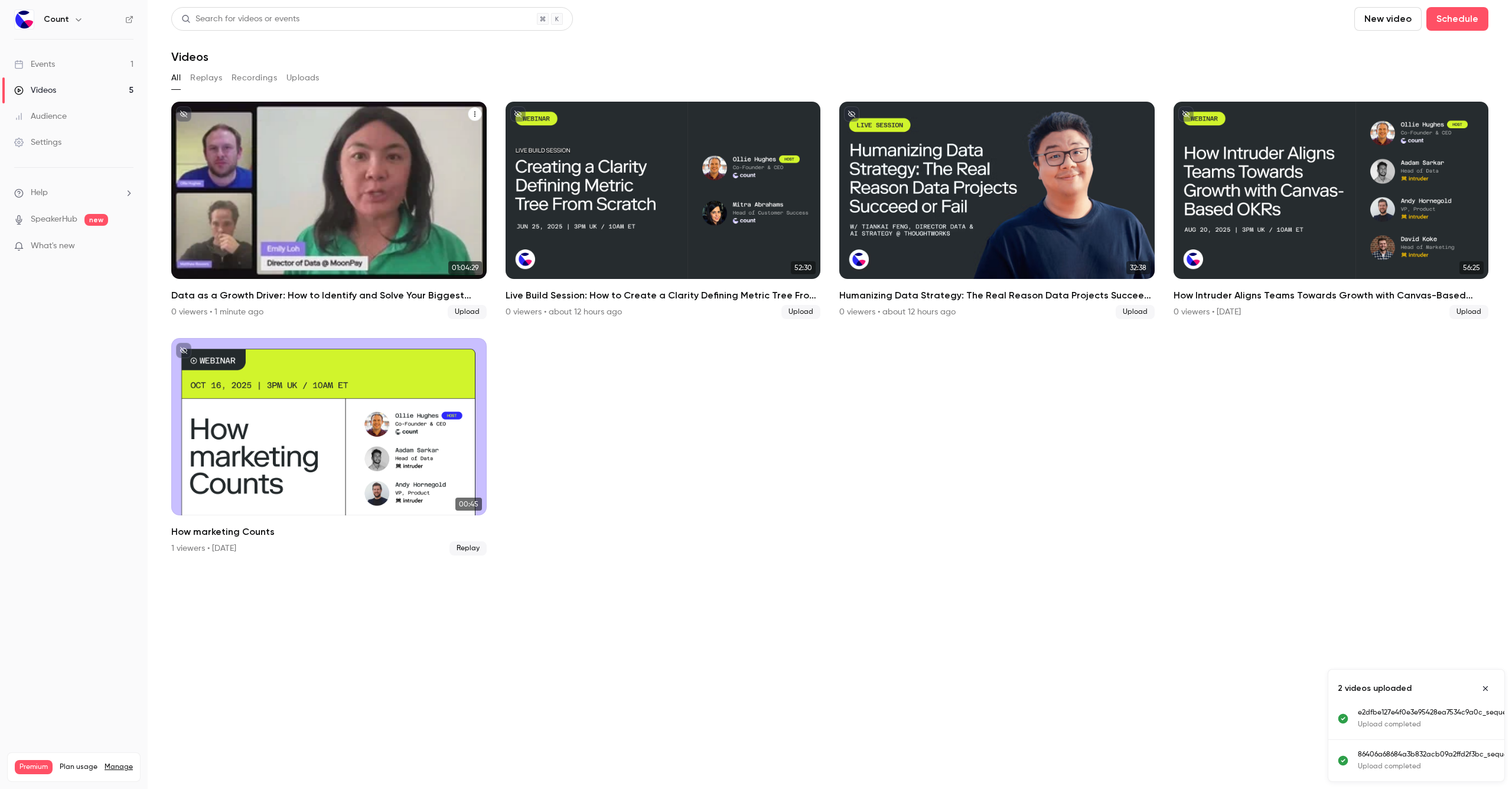
click at [370, 199] on div "Data as a Growth Driver: How to Identify and Solve Your Biggest Business Proble…" at bounding box center [329, 190] width 315 height 177
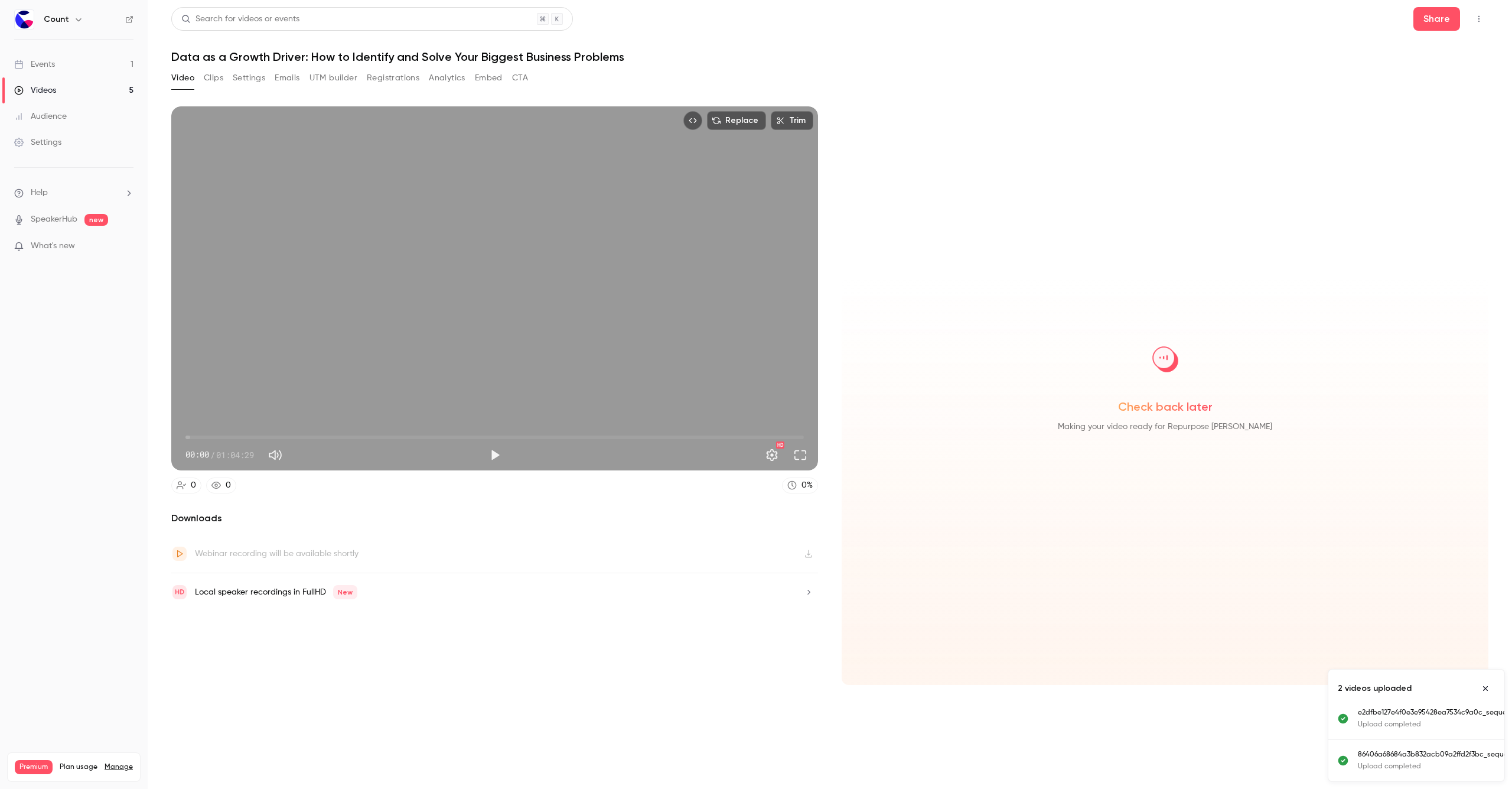
click at [480, 76] on button "Embed" at bounding box center [488, 77] width 28 height 18
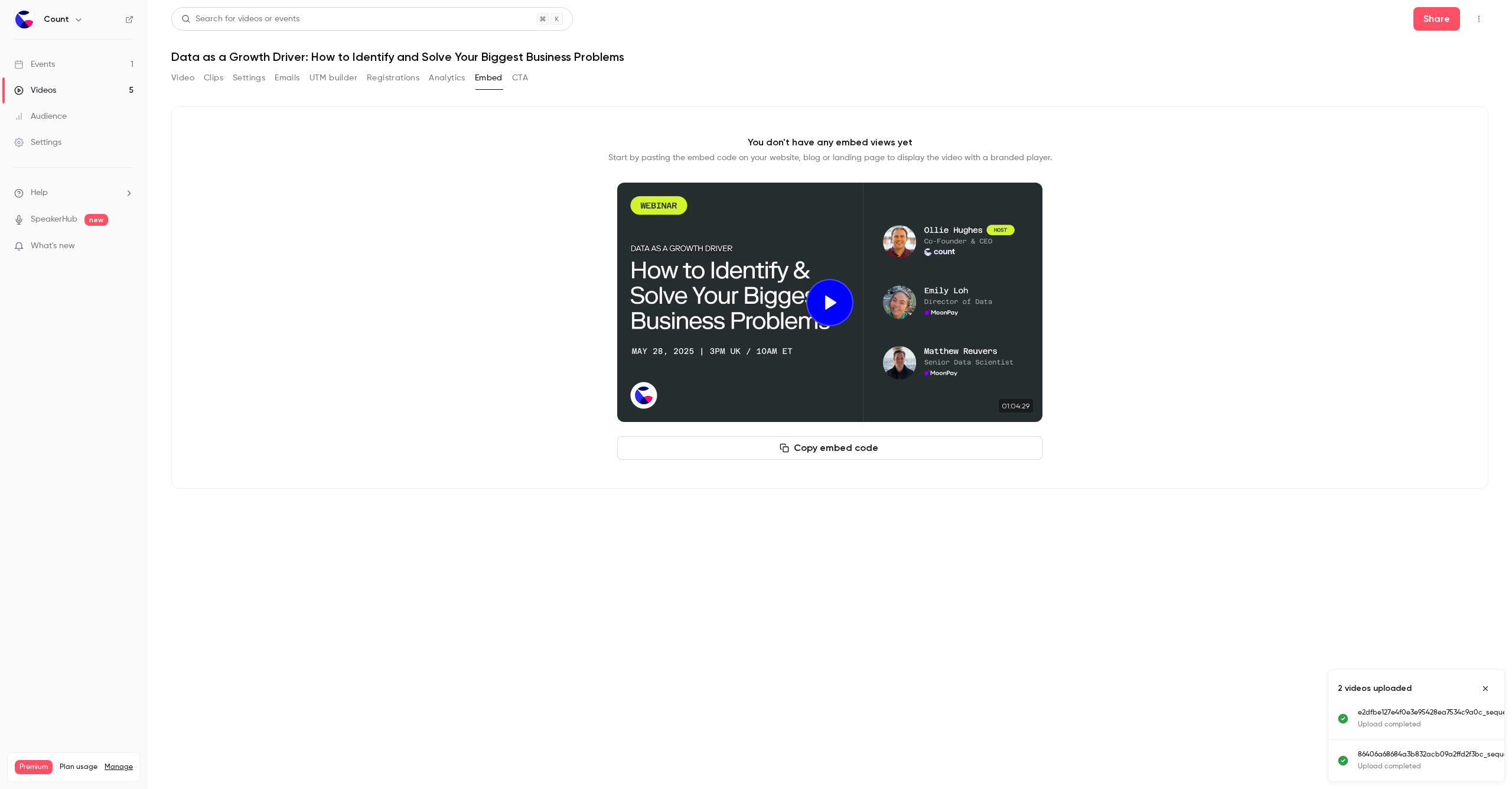
click at [952, 448] on button "Copy embed code" at bounding box center [829, 448] width 425 height 23
click at [67, 86] on link "Videos 5" at bounding box center [74, 90] width 148 height 26
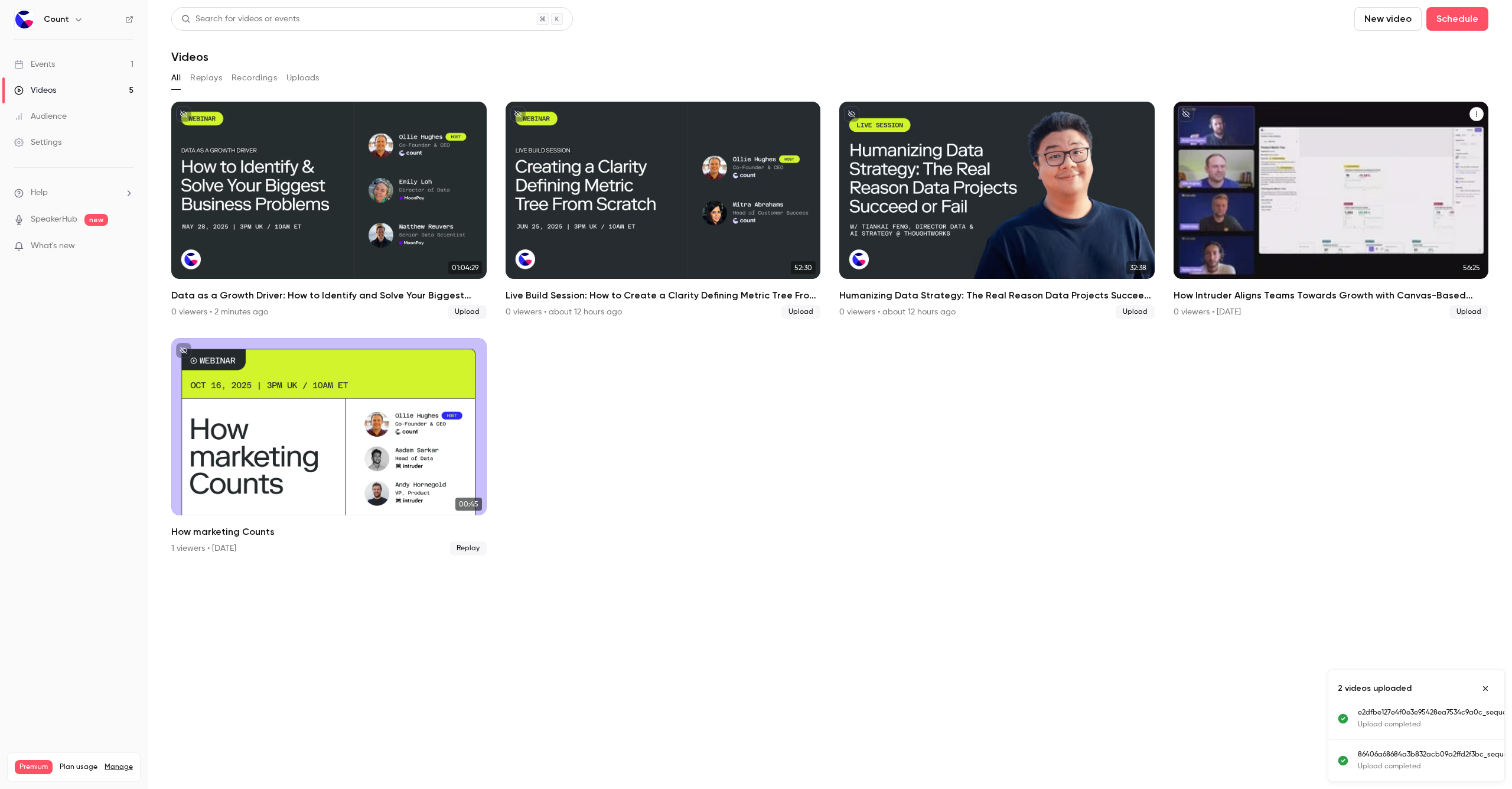
click at [1313, 186] on div "How Intruder Aligns Teams Towards Growth with Canvas-Based OKRs" at bounding box center [1331, 190] width 315 height 177
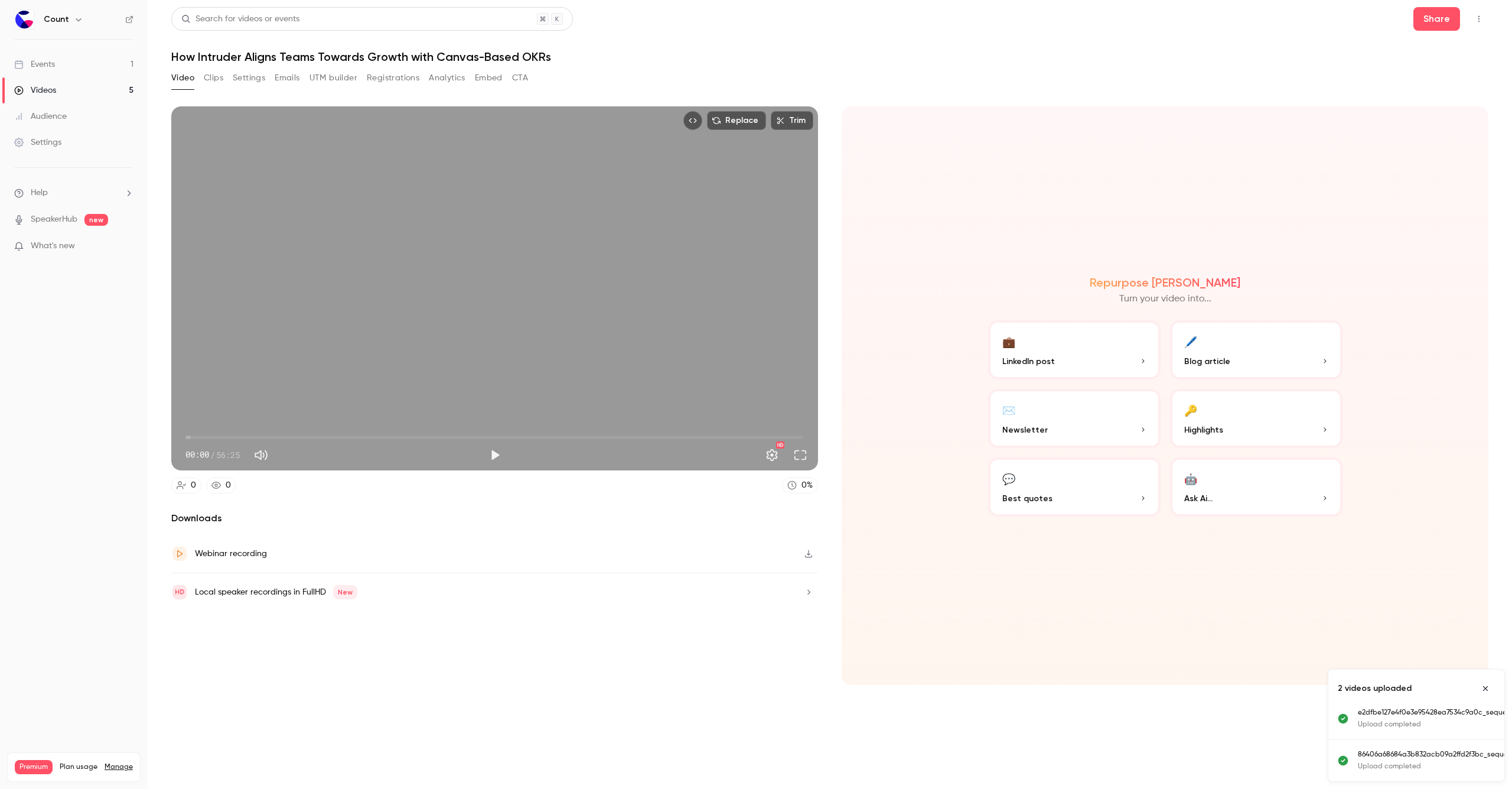
click at [491, 82] on button "Embed" at bounding box center [488, 77] width 28 height 18
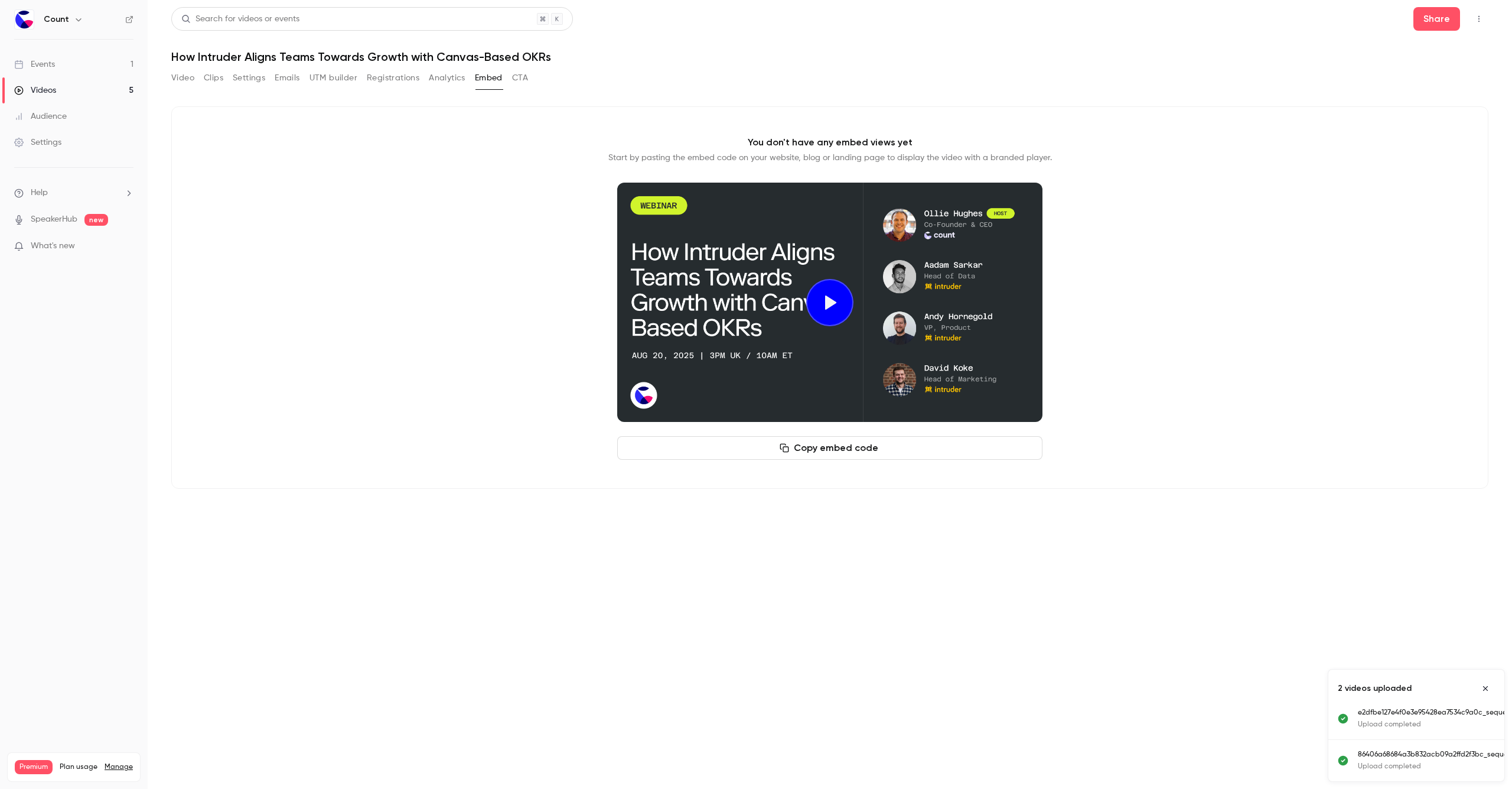
click at [872, 450] on button "Copy embed code" at bounding box center [829, 448] width 425 height 23
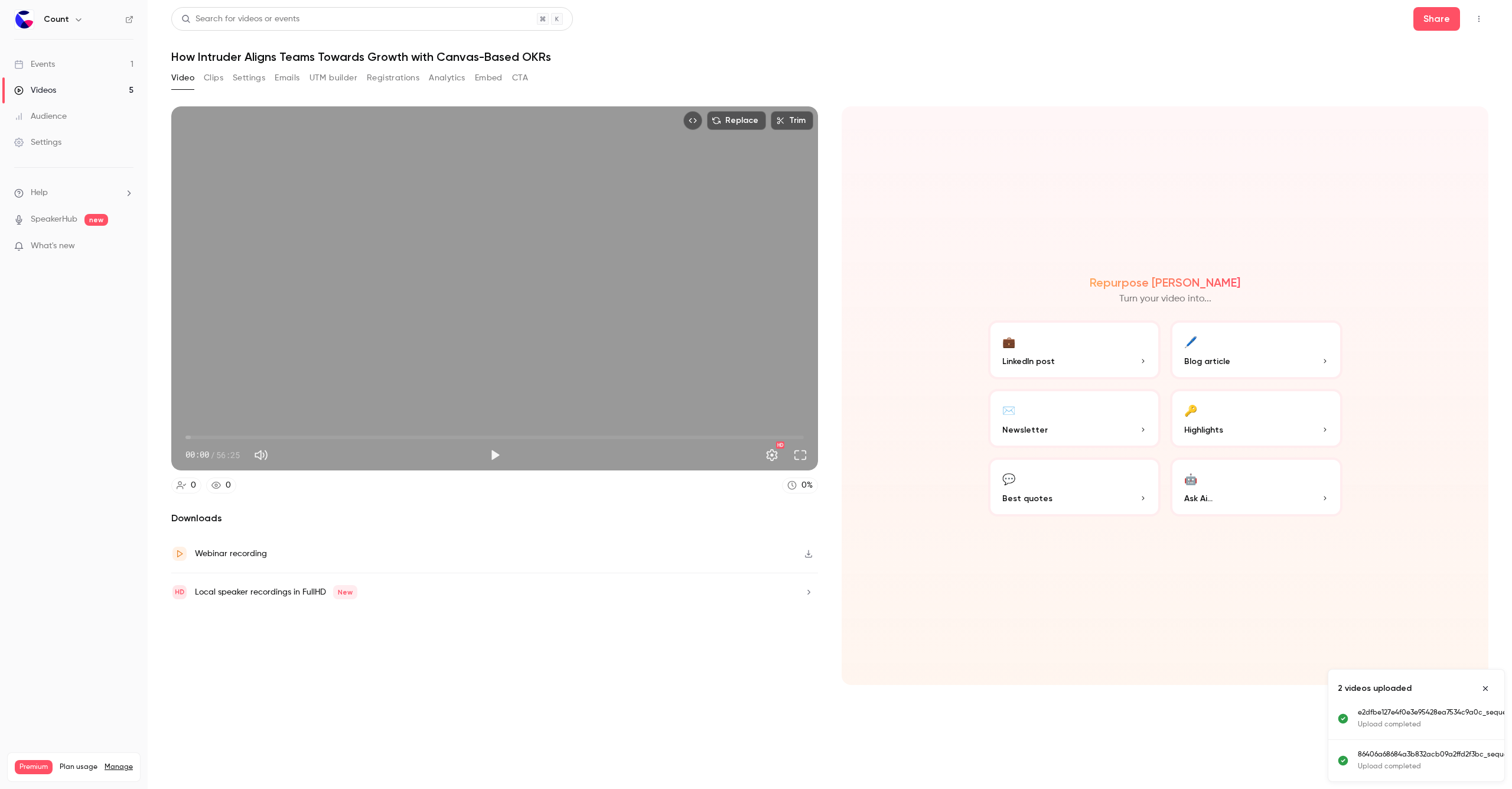
click at [381, 78] on button "Registrations" at bounding box center [393, 77] width 53 height 18
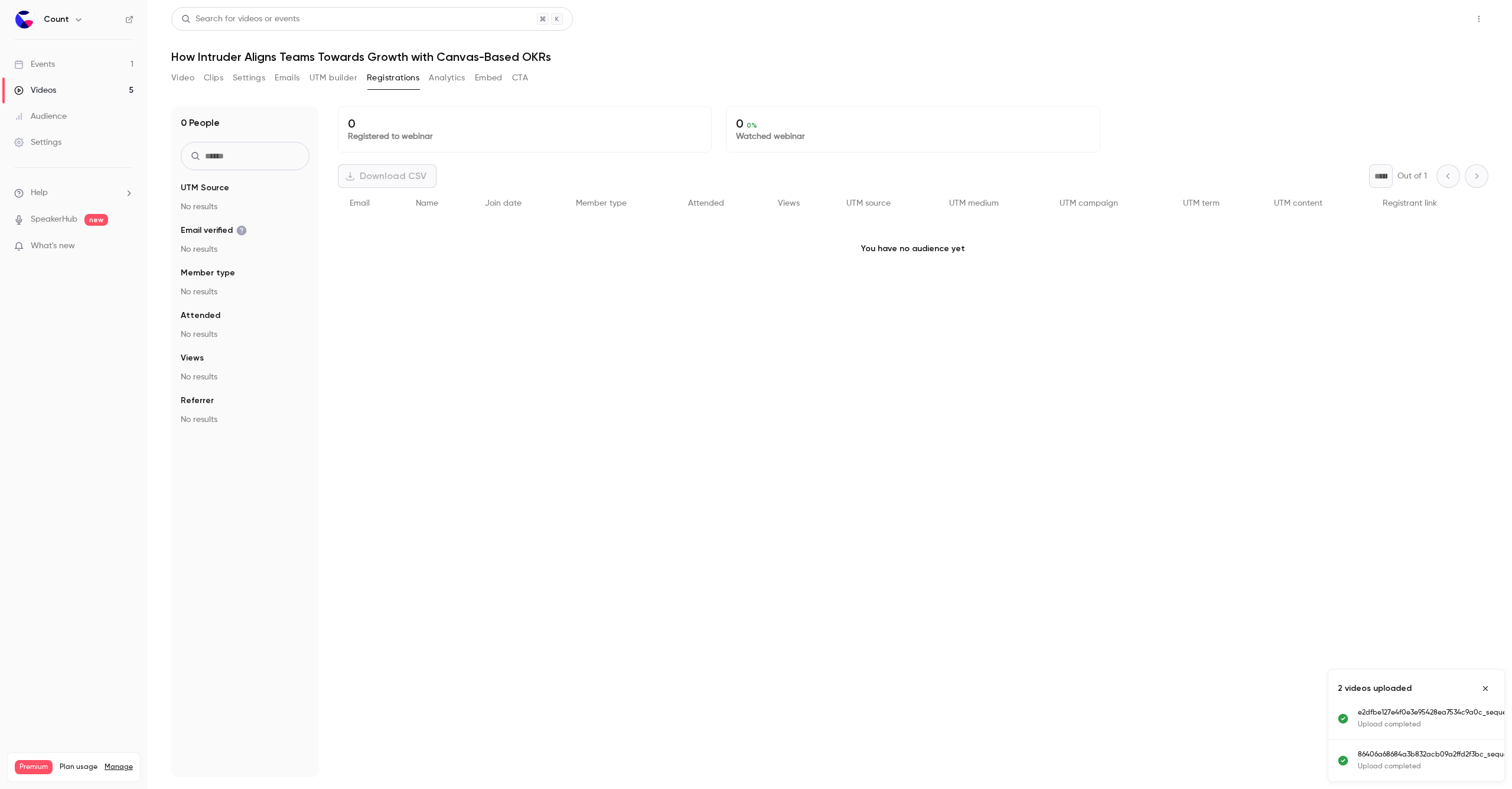
click at [1431, 17] on button "Share" at bounding box center [1437, 18] width 47 height 23
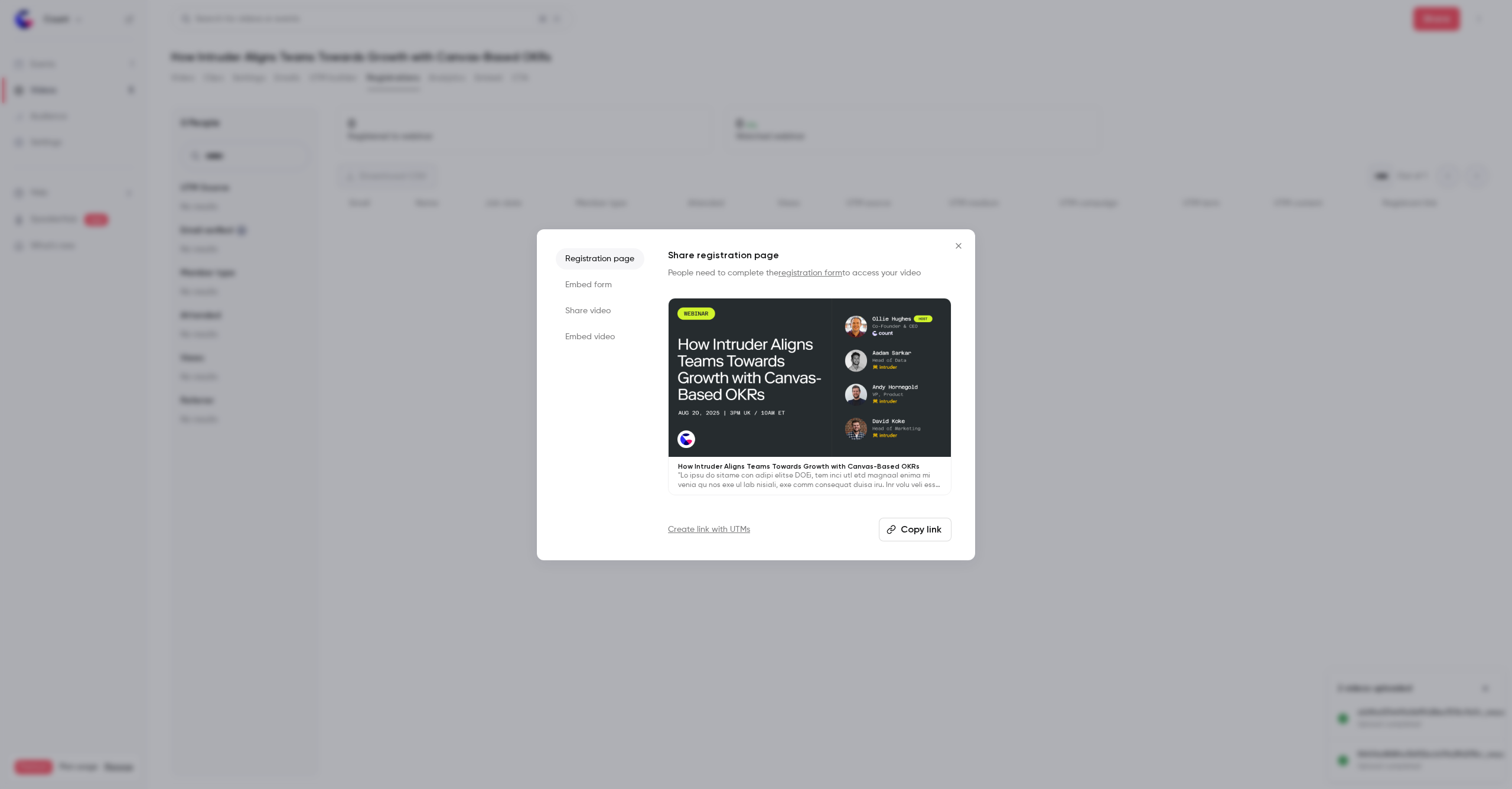
click at [578, 279] on li "Embed form" at bounding box center [600, 285] width 88 height 21
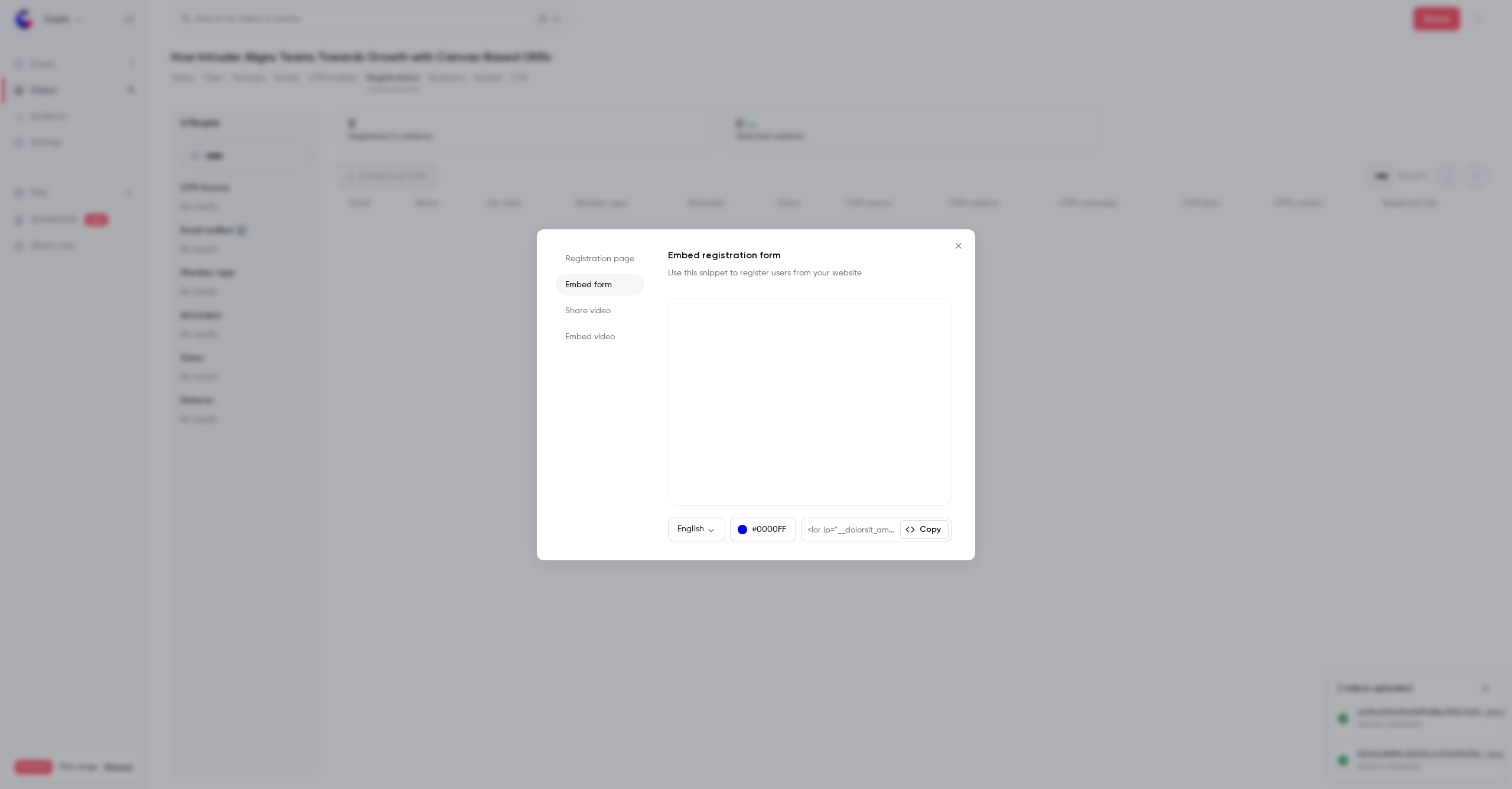
click at [915, 529] on icon "button" at bounding box center [910, 529] width 10 height 10
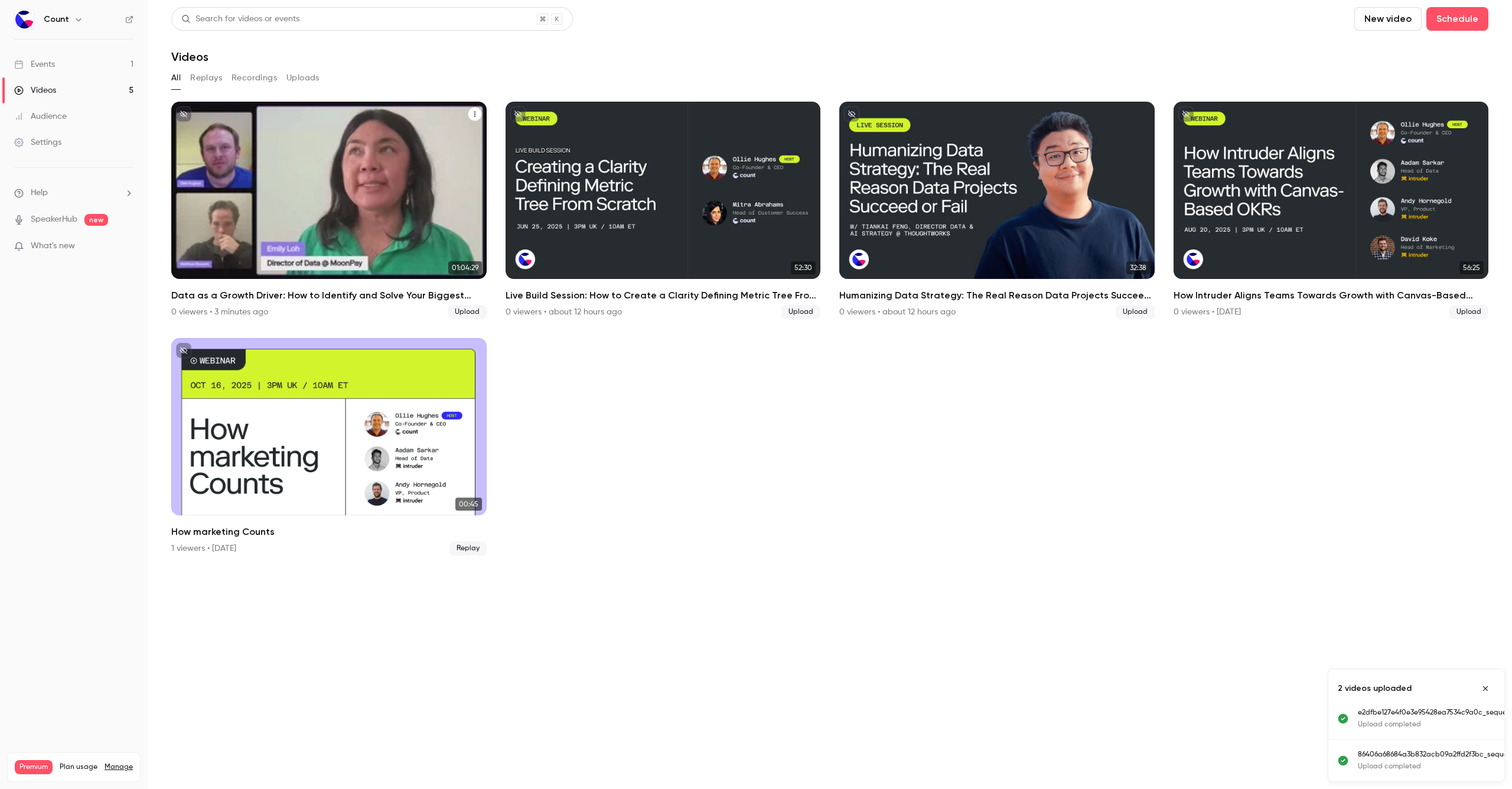
click at [377, 213] on div "Data as a Growth Driver: How to Identify and Solve Your Biggest Business Proble…" at bounding box center [329, 190] width 315 height 177
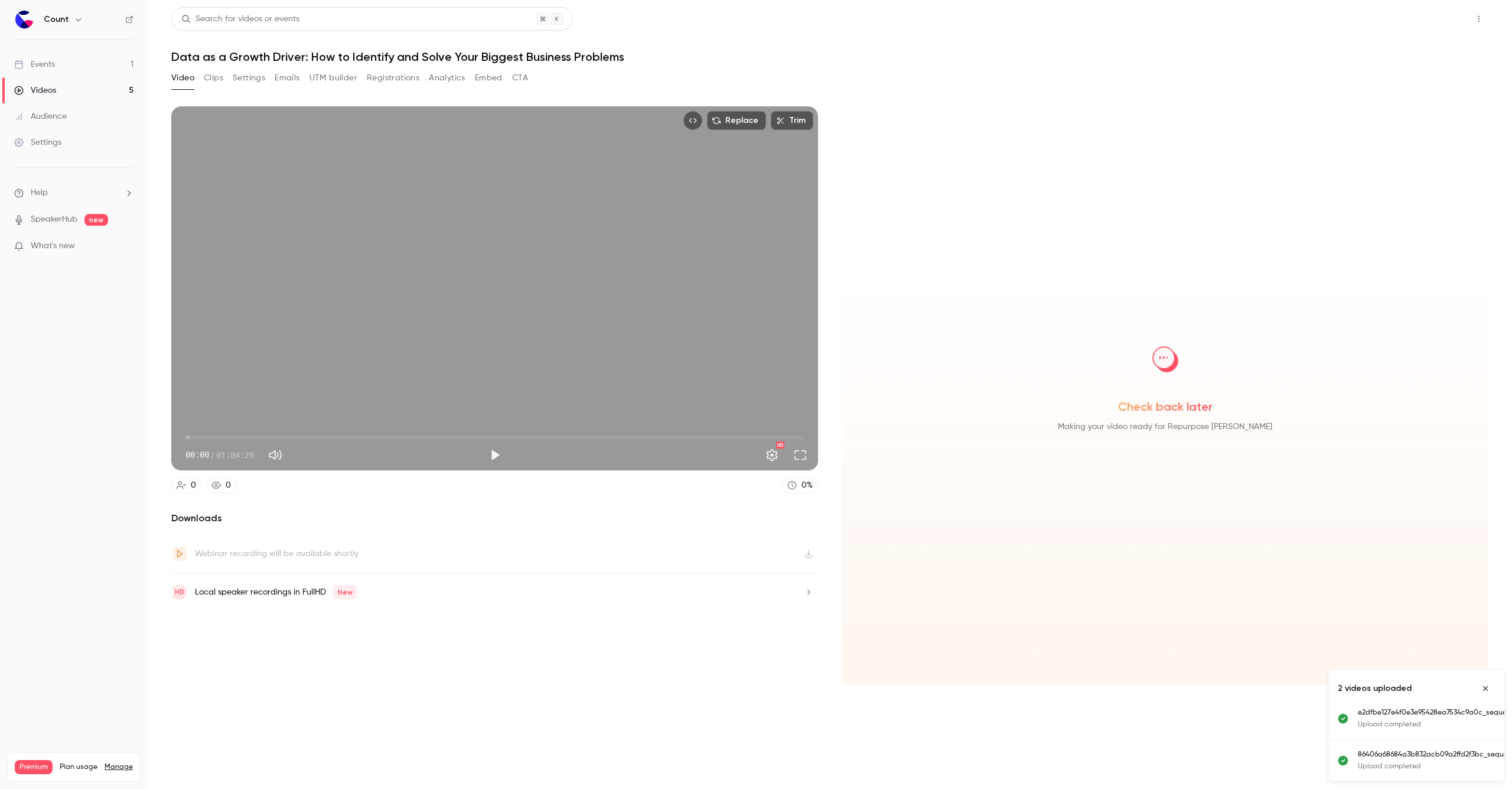
click at [1417, 19] on button "Share" at bounding box center [1437, 18] width 47 height 23
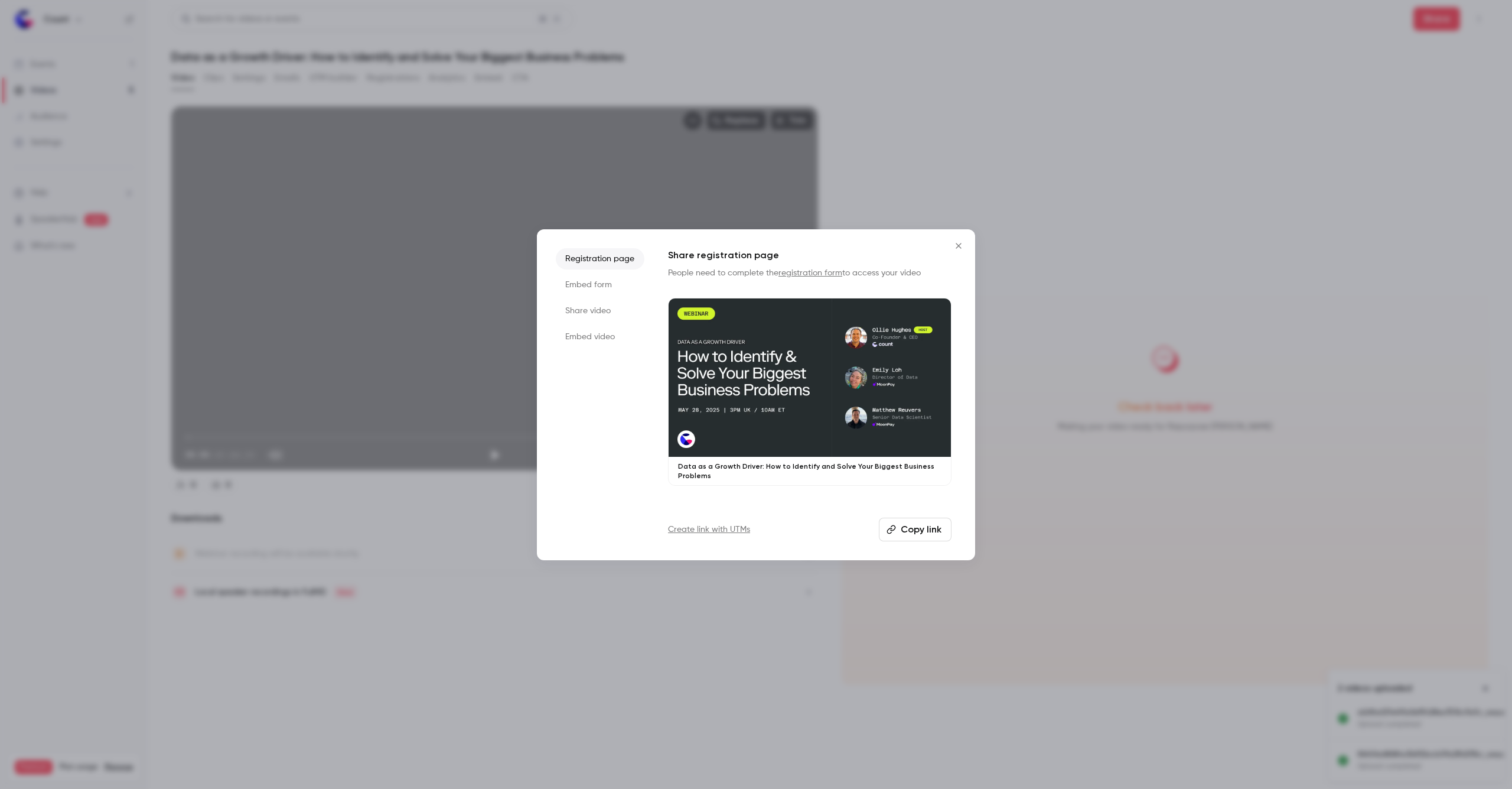
click at [584, 285] on li "Embed form" at bounding box center [600, 285] width 88 height 21
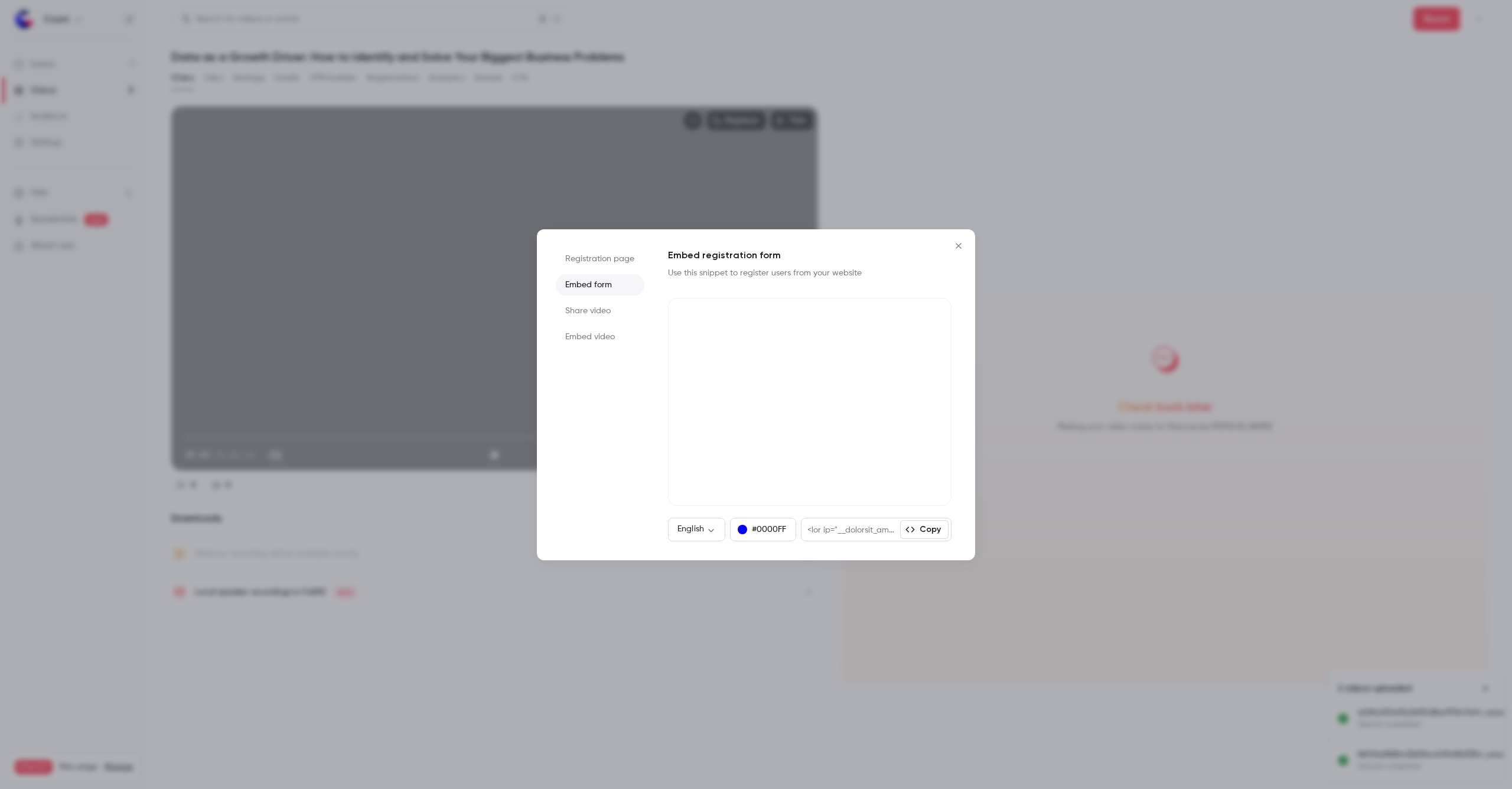
click at [919, 537] on button "Copy" at bounding box center [925, 529] width 49 height 18
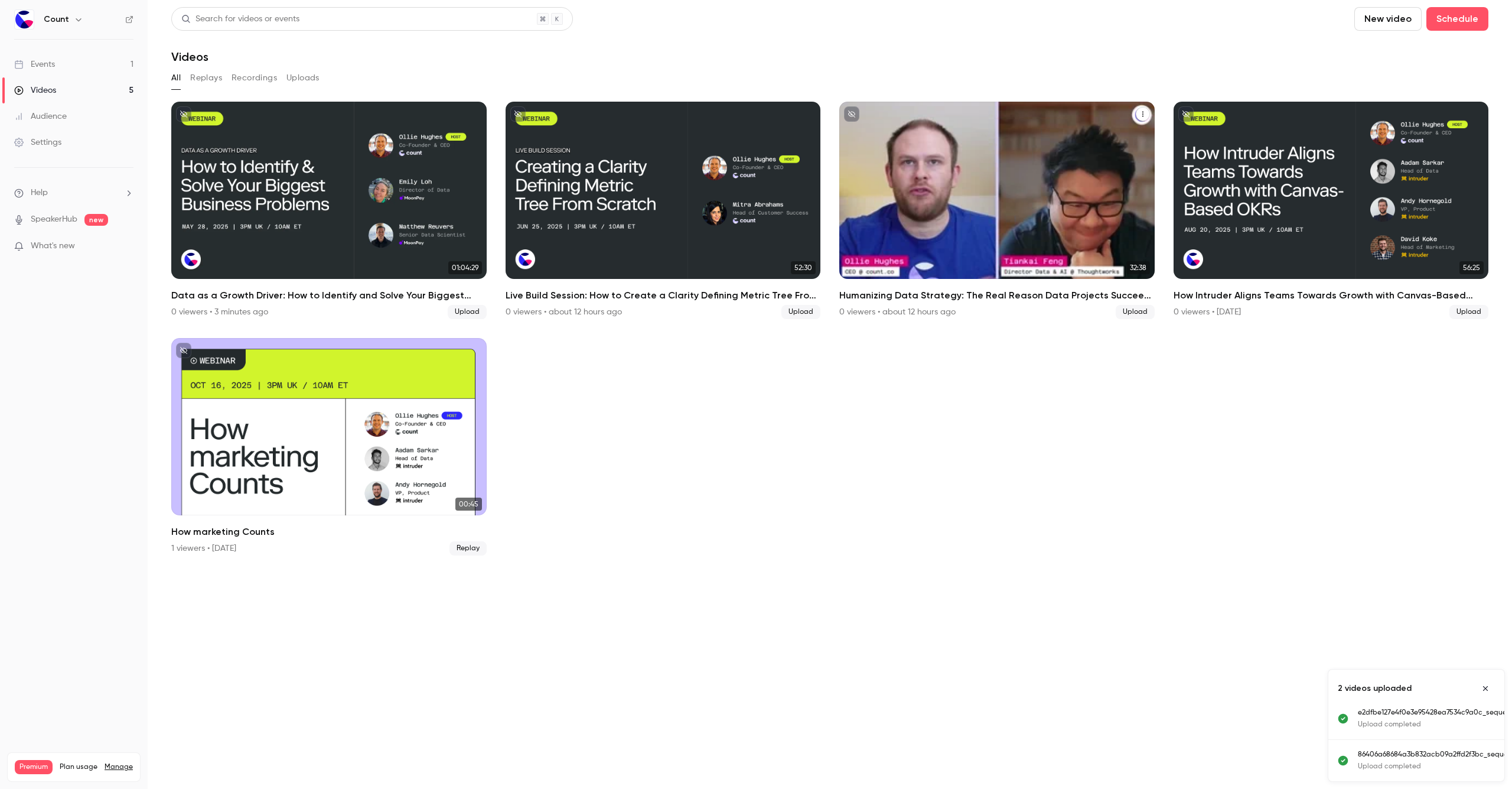
click at [1037, 235] on div "Humanizing Data Strategy: The Real Reason Data Projects Succeed or Fail" at bounding box center [997, 190] width 315 height 177
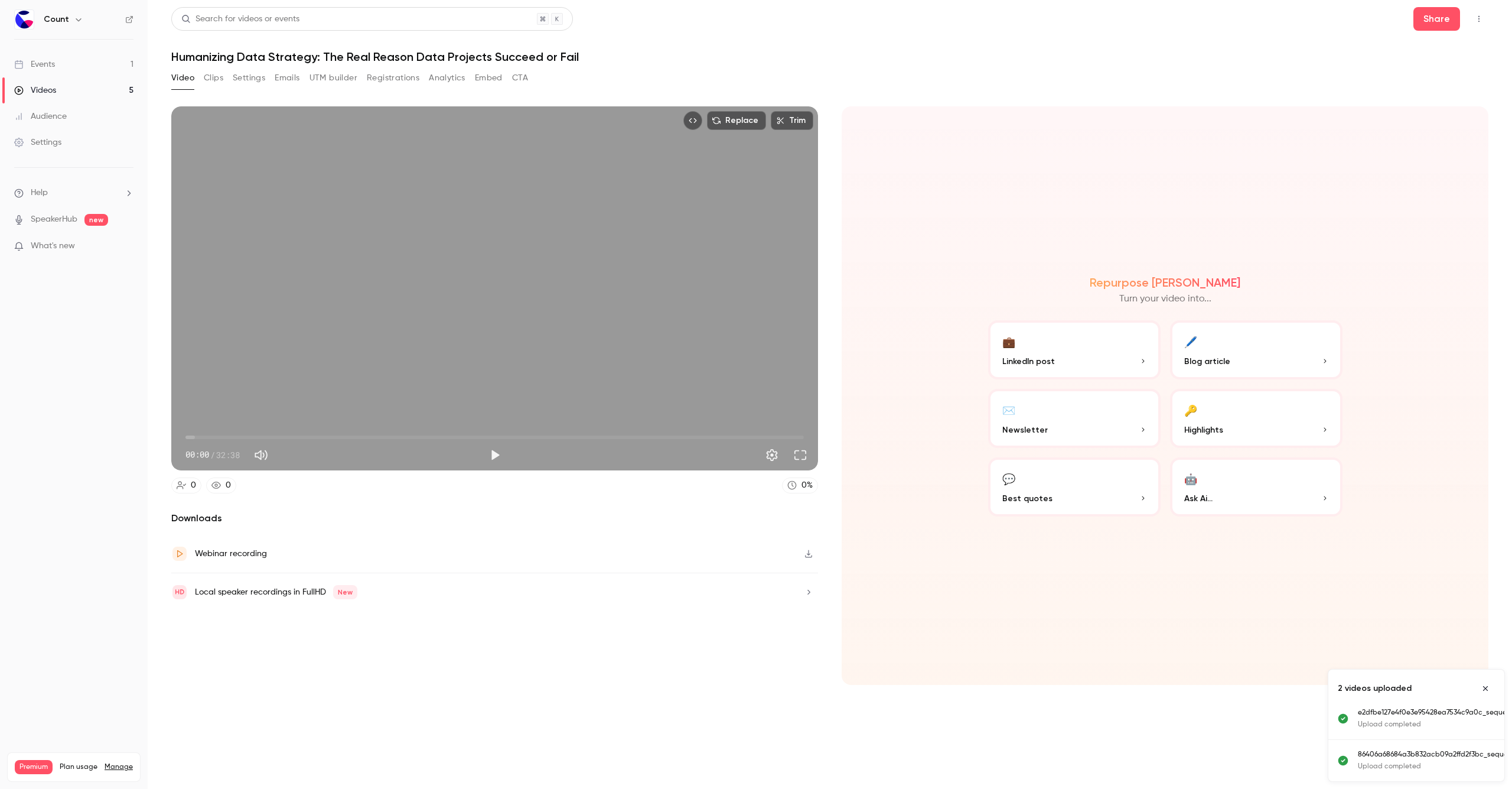
click at [397, 71] on button "Registrations" at bounding box center [393, 77] width 53 height 18
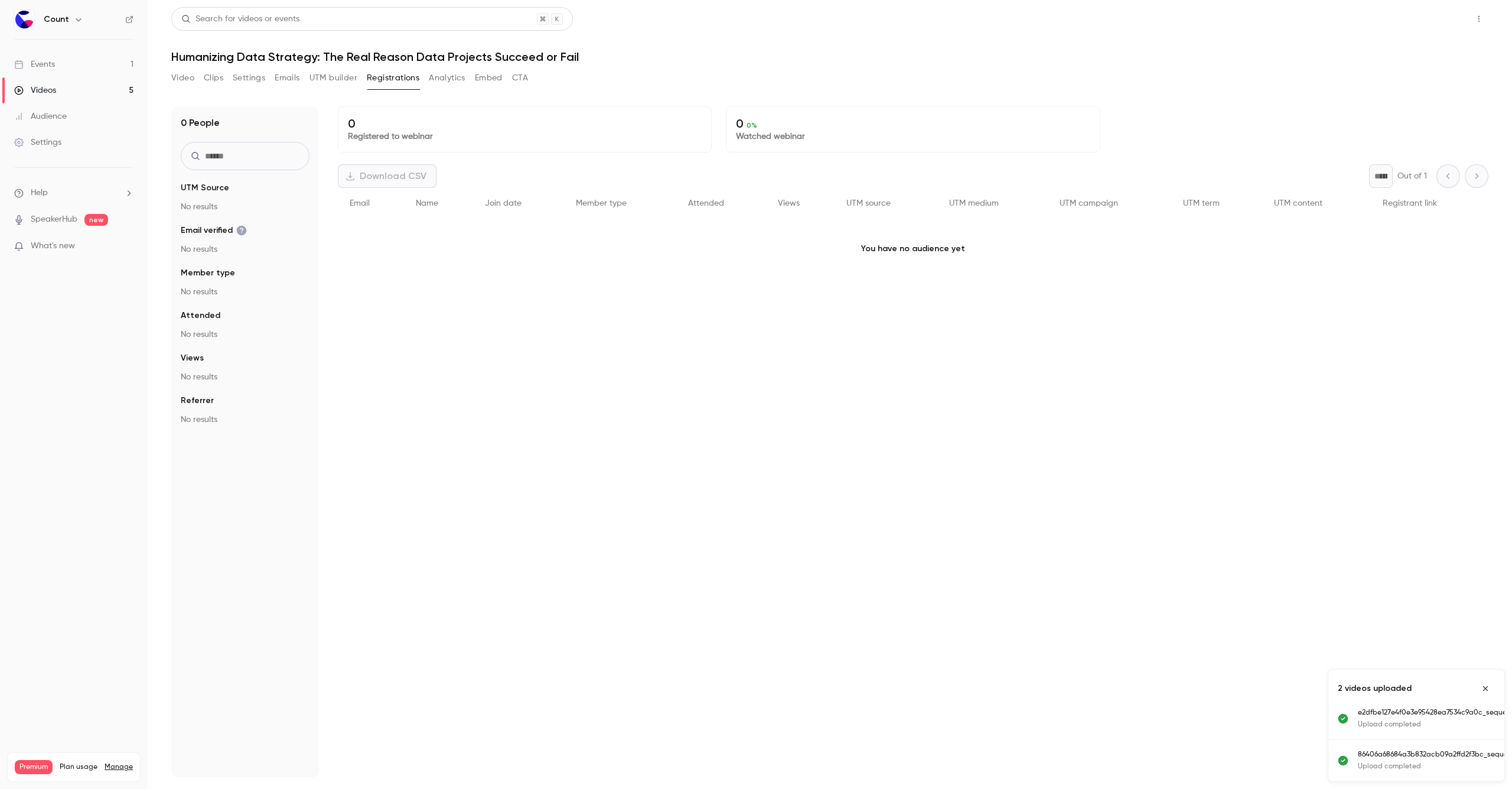
click at [1433, 24] on button "Share" at bounding box center [1437, 18] width 47 height 23
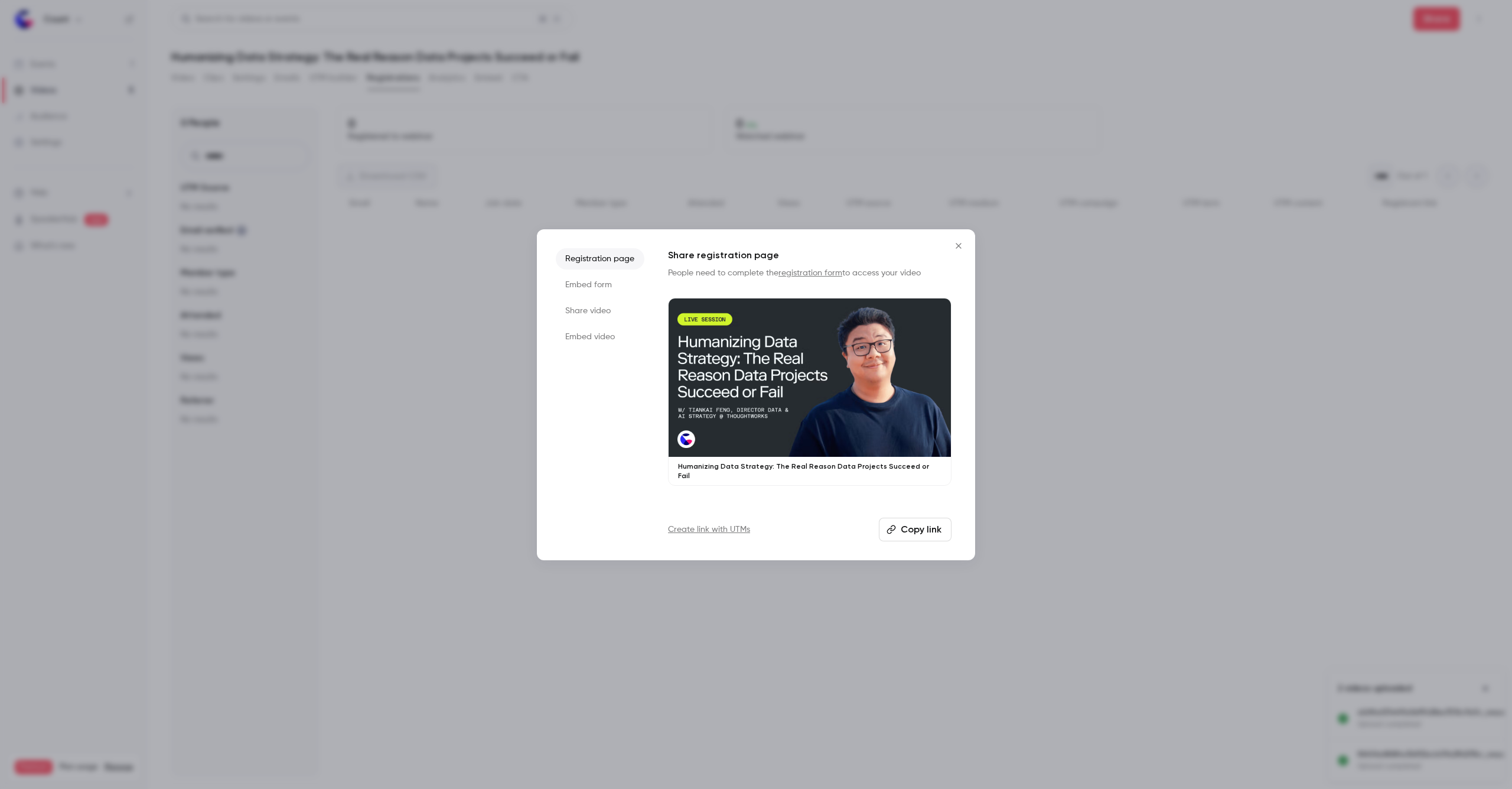
click at [587, 283] on li "Embed form" at bounding box center [600, 285] width 88 height 21
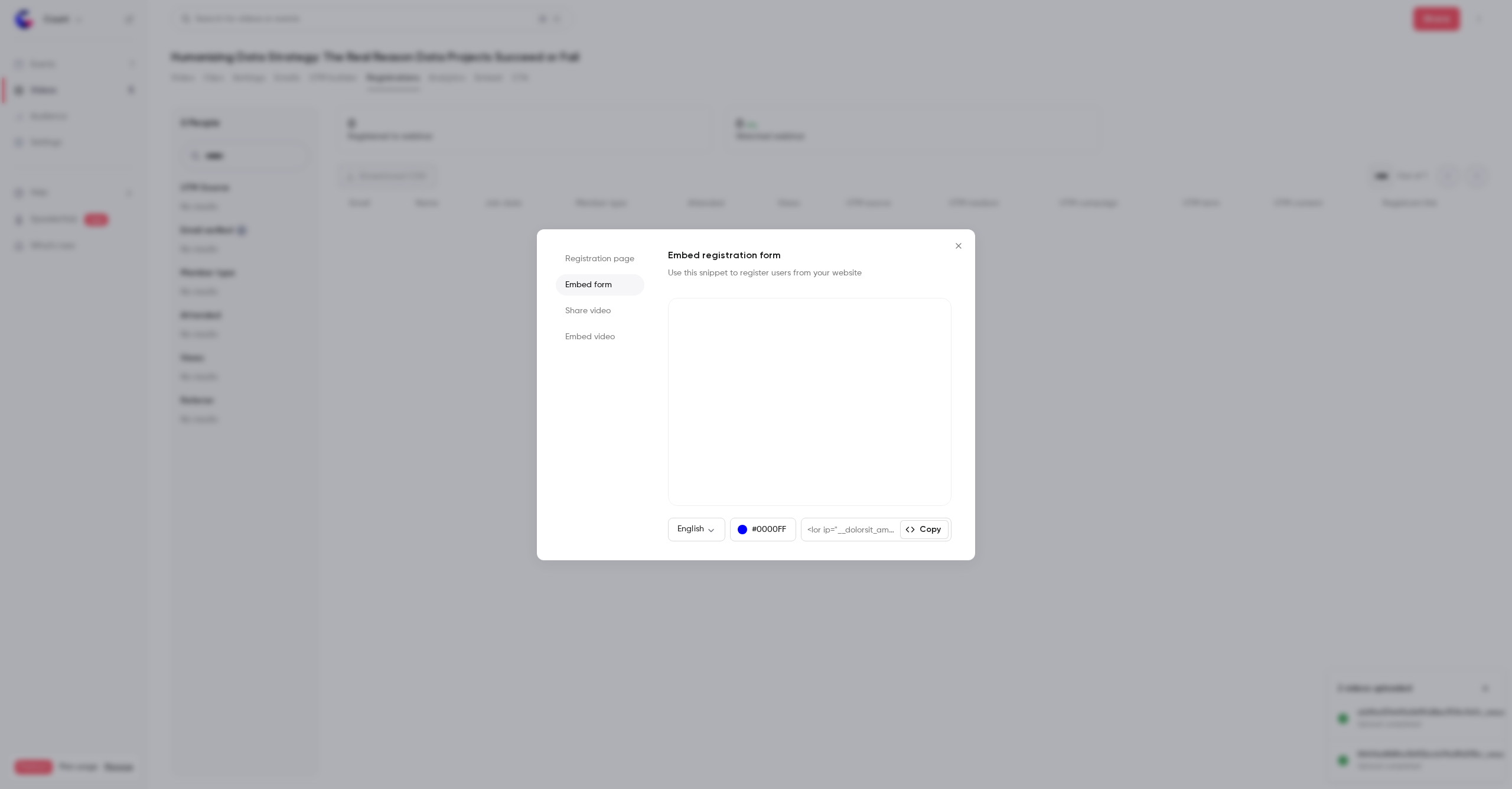
click at [938, 529] on button "Copy" at bounding box center [925, 529] width 49 height 18
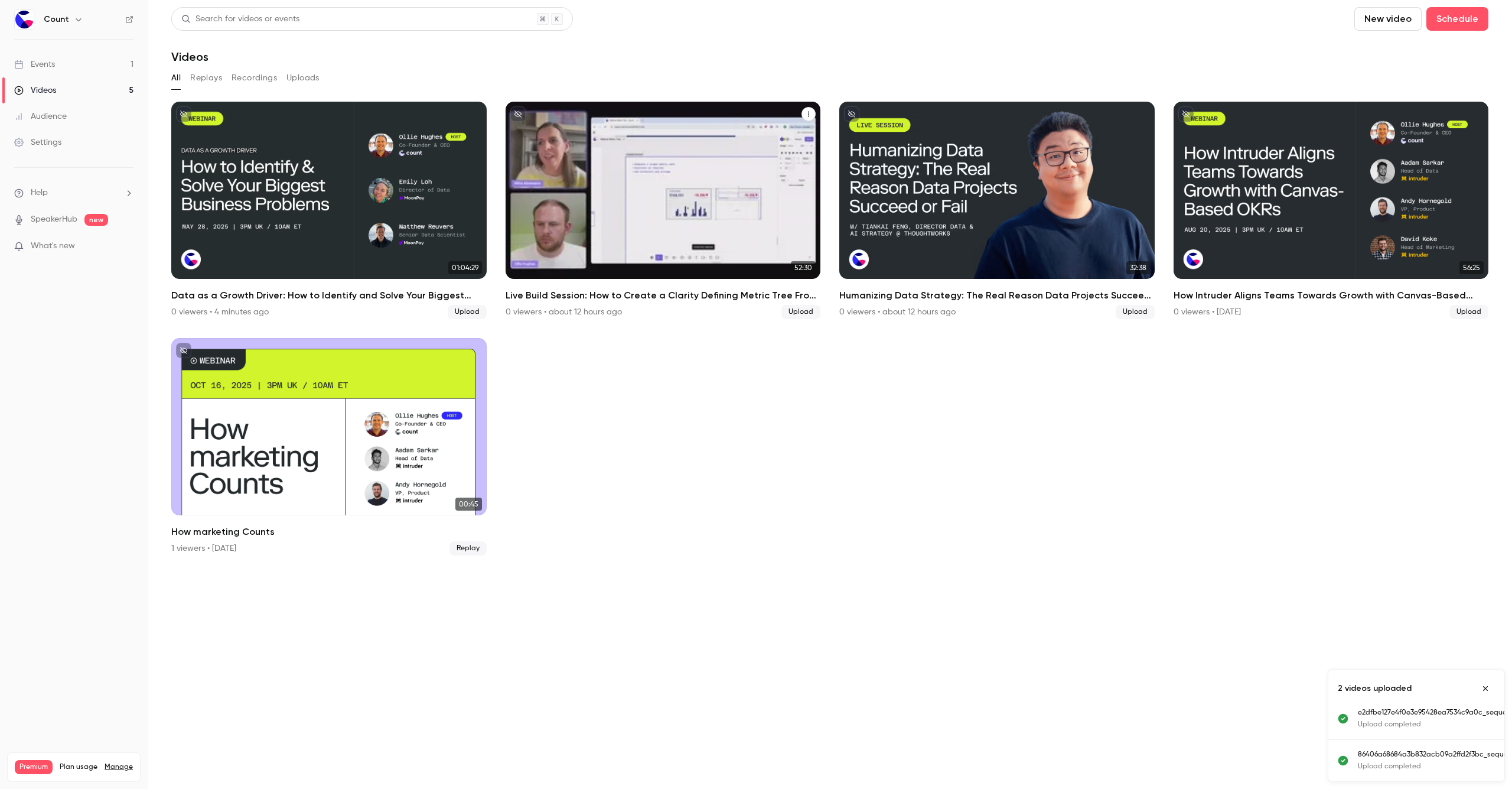
click at [596, 205] on div "Live Build Session: How to Create a Clarity Defining Metric Tree From Scratch" at bounding box center [663, 190] width 315 height 177
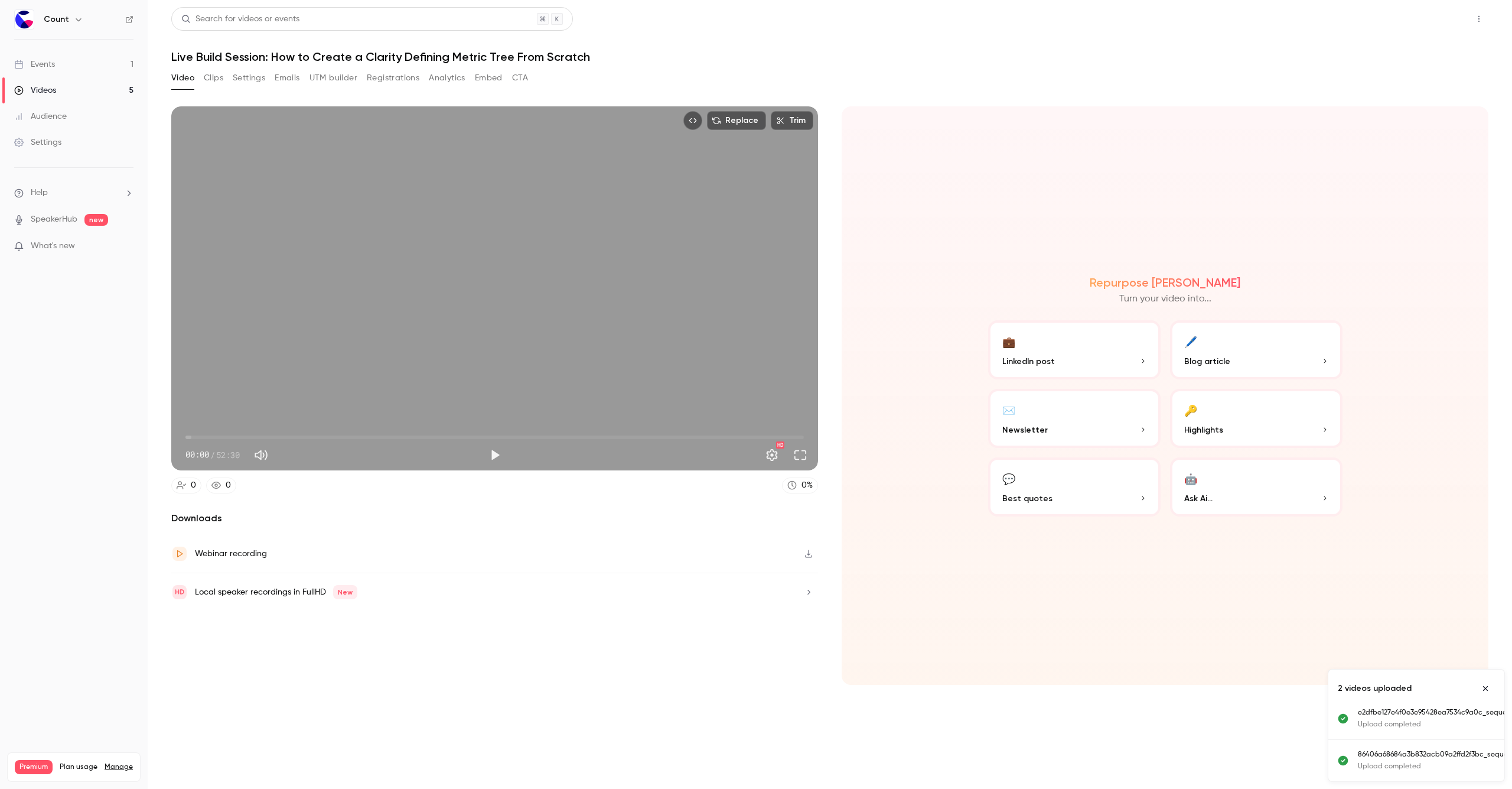
click at [1437, 20] on button "Share" at bounding box center [1437, 18] width 47 height 23
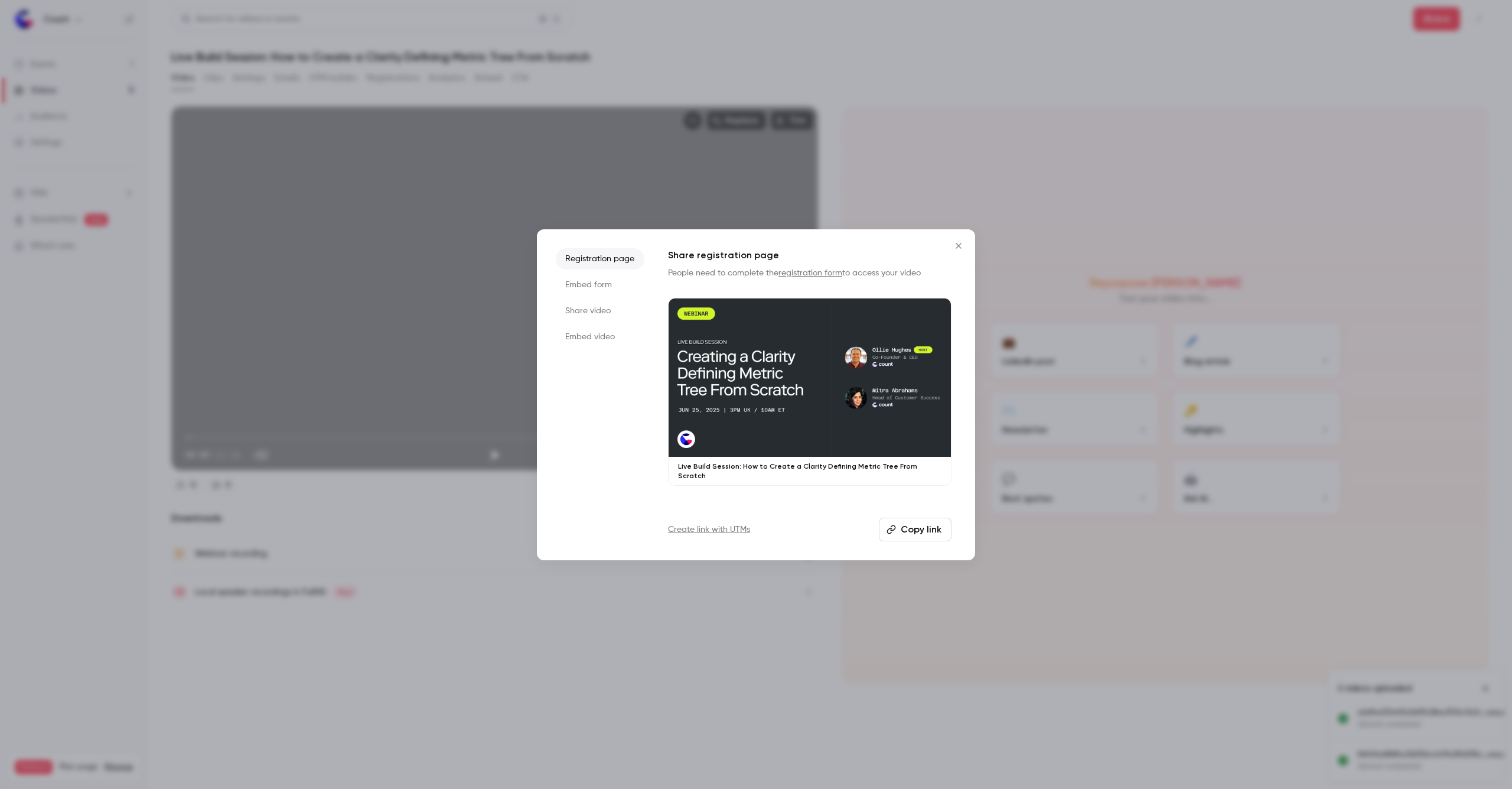
click at [594, 277] on li "Embed form" at bounding box center [600, 285] width 88 height 21
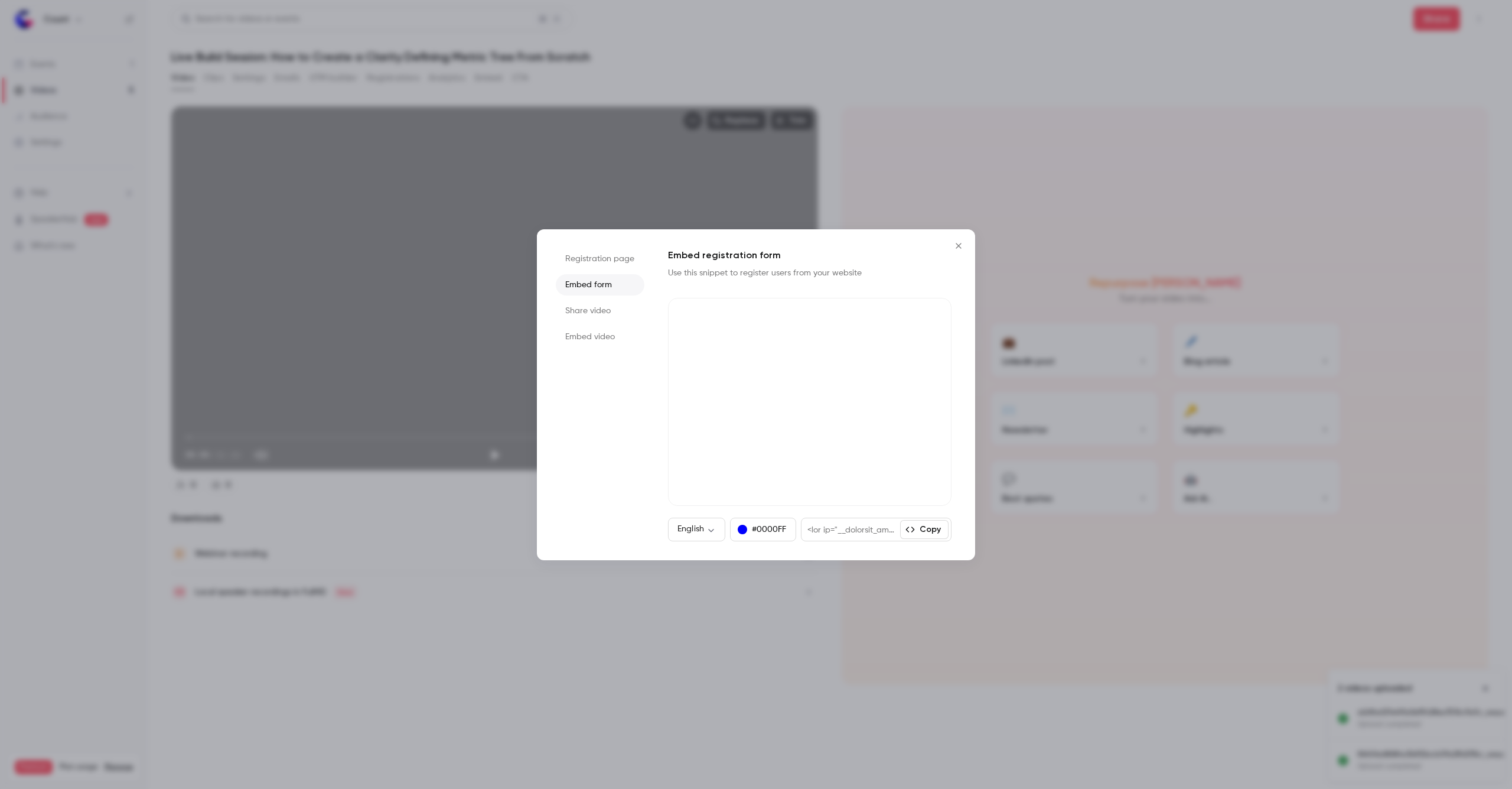
click at [942, 533] on button "Copy" at bounding box center [925, 529] width 49 height 18
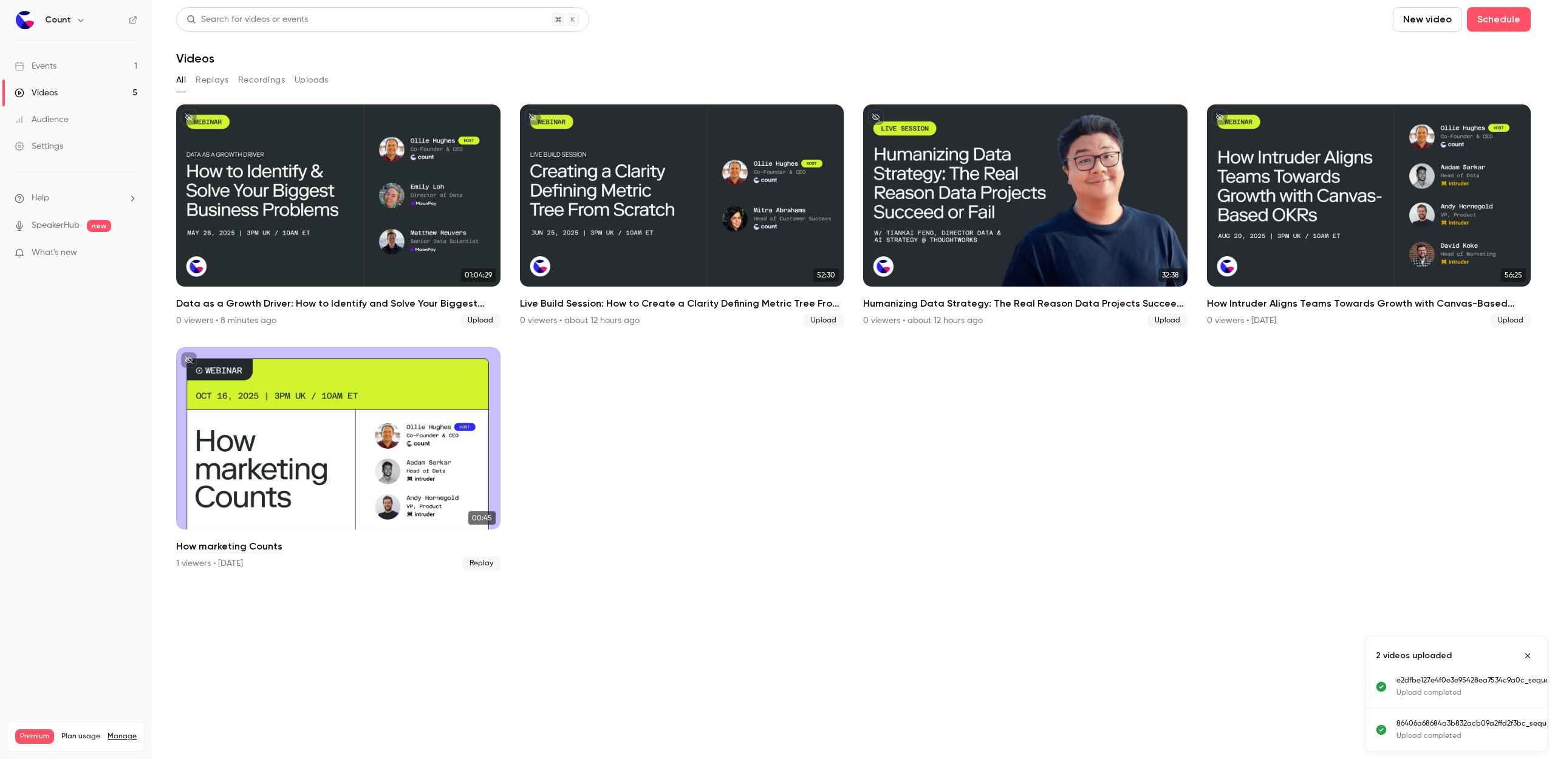
click at [1393, 24] on button "New video" at bounding box center [1427, 19] width 69 height 24
click at [1287, 81] on div "Upload" at bounding box center [1327, 84] width 92 height 12
click at [1393, 24] on button "New video" at bounding box center [1427, 19] width 69 height 24
click at [1284, 75] on li "Upload" at bounding box center [1317, 85] width 131 height 32
click at [1333, 498] on ul "01:04:29 Data as a Growth Driver: How to Identify and Solve Your Biggest Busine…" at bounding box center [853, 337] width 1355 height 466
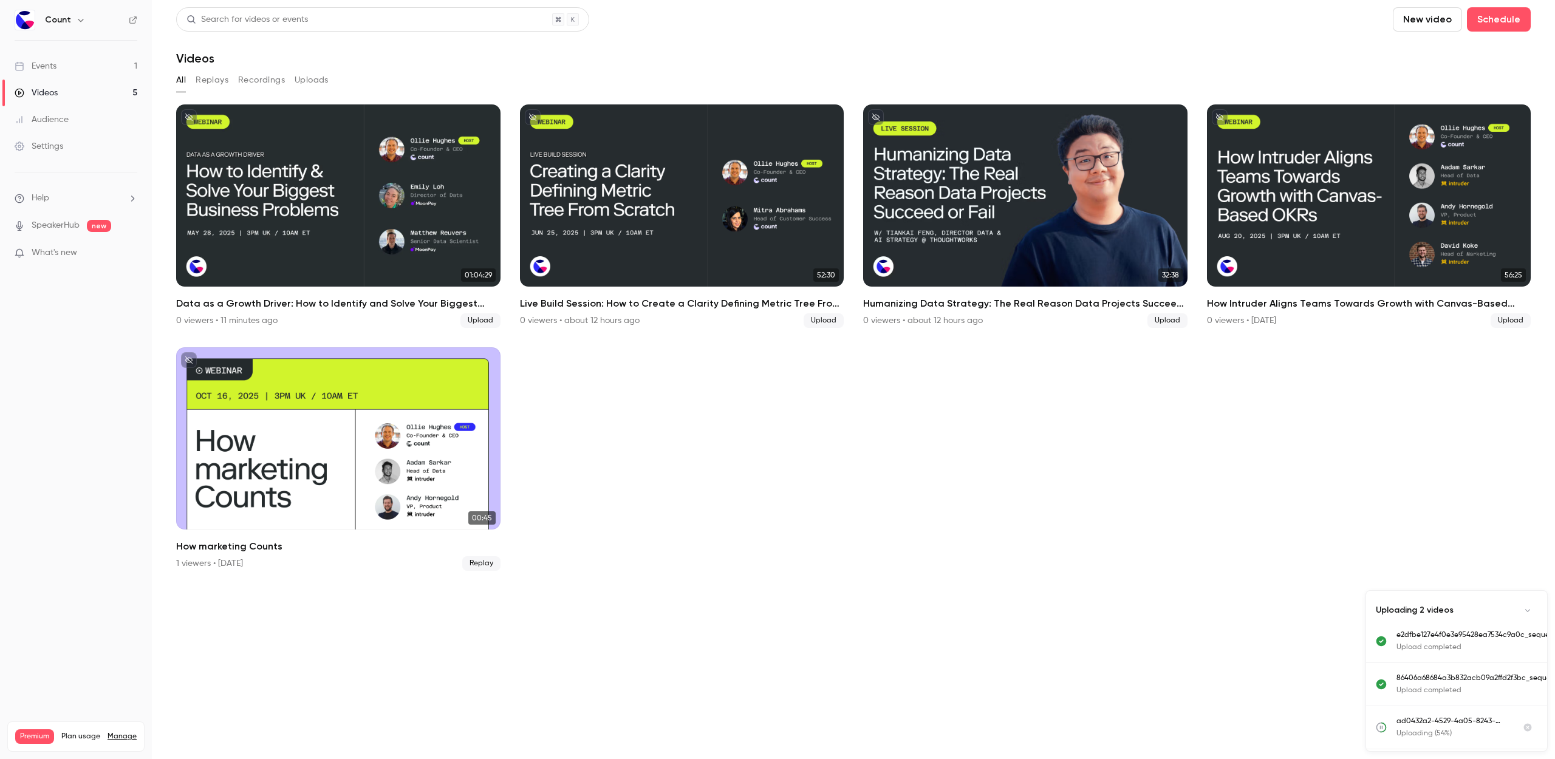
click at [1393, 29] on button "New video" at bounding box center [1427, 19] width 69 height 24
click at [1294, 79] on div "Upload" at bounding box center [1327, 84] width 92 height 12
click at [1527, 730] on icon "Cancel upload" at bounding box center [1528, 730] width 8 height 8
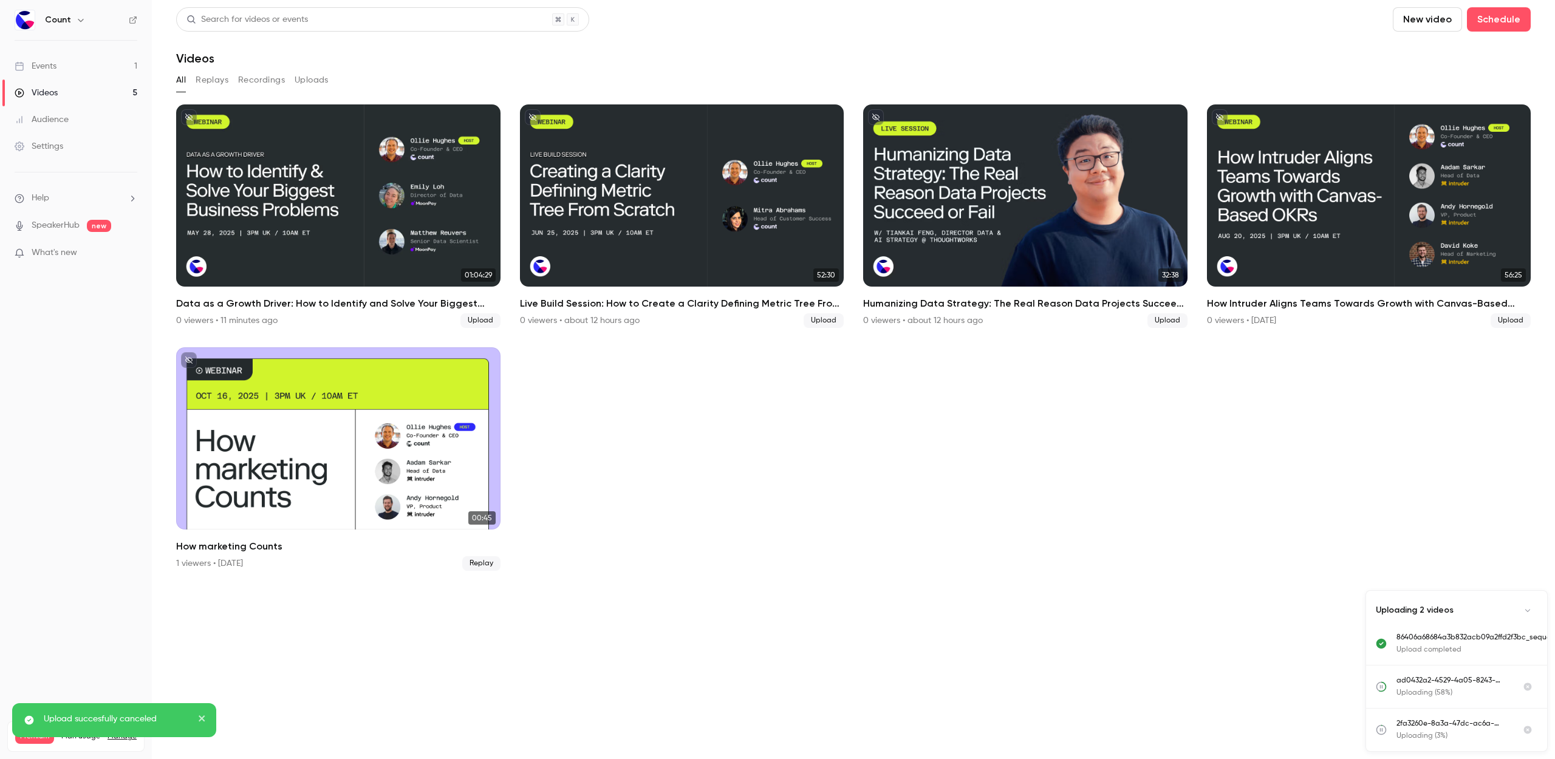
click at [825, 586] on div "01:04:29 Data as a Growth Driver: How to Identify and Solve Your Biggest Busine…" at bounding box center [853, 344] width 1355 height 481
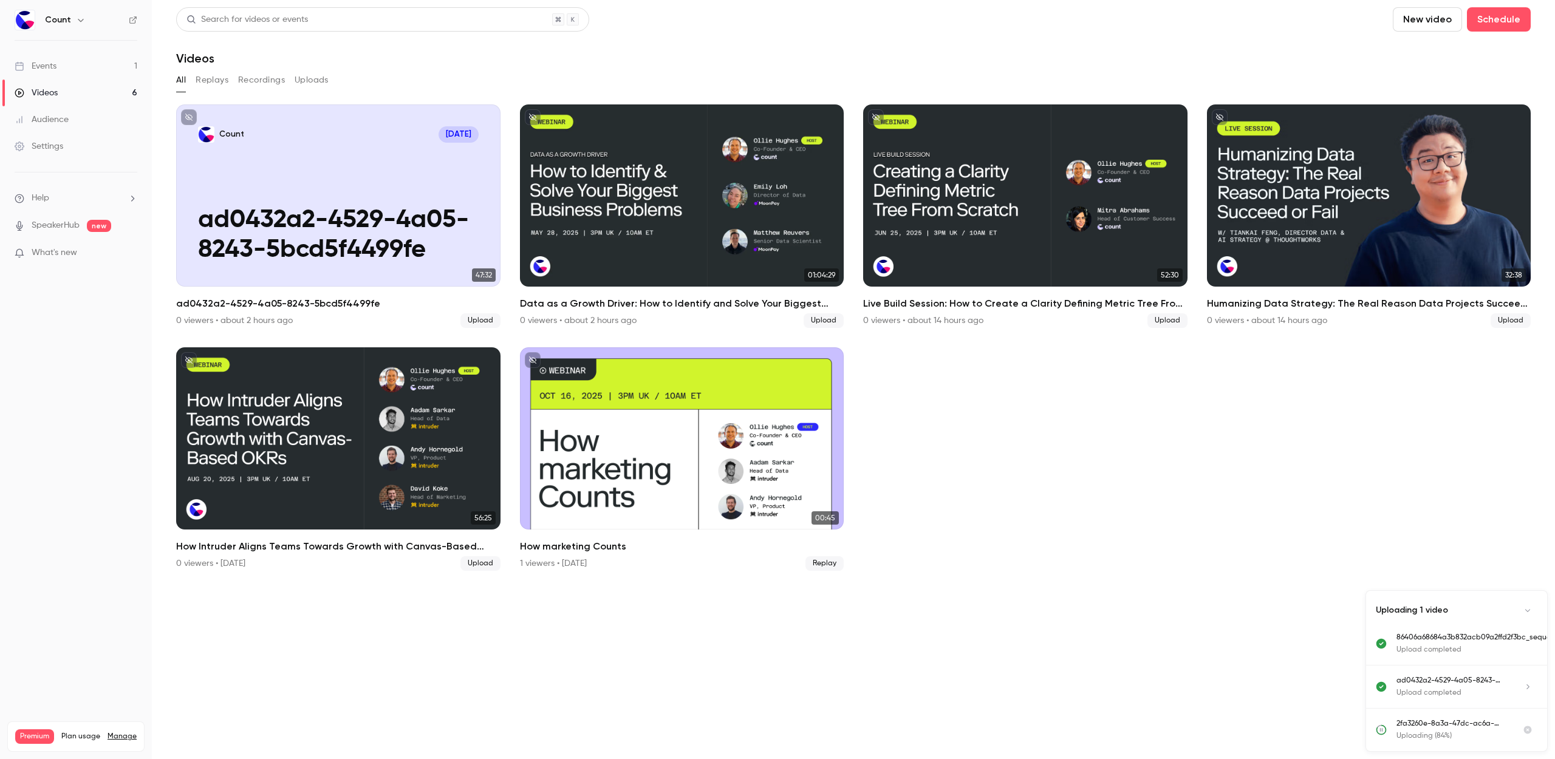
click at [1042, 527] on ul "Count [DATE] ad0432a2-4529-4a05-8243-5bcd5f4499fe 47:32 ad0432a2-4529-4a05-8243…" at bounding box center [853, 337] width 1355 height 466
click at [1182, 408] on ul "Count [DATE] ad0432a2-4529-4a05-8243-5bcd5f4499fe 47:32 ad0432a2-4529-4a05-8243…" at bounding box center [853, 337] width 1355 height 466
click at [1345, 457] on ul "Count [DATE] ad0432a2-4529-4a05-8243-5bcd5f4499fe 47:32 ad0432a2-4529-4a05-8243…" at bounding box center [853, 337] width 1355 height 466
